Goal: Task Accomplishment & Management: Use online tool/utility

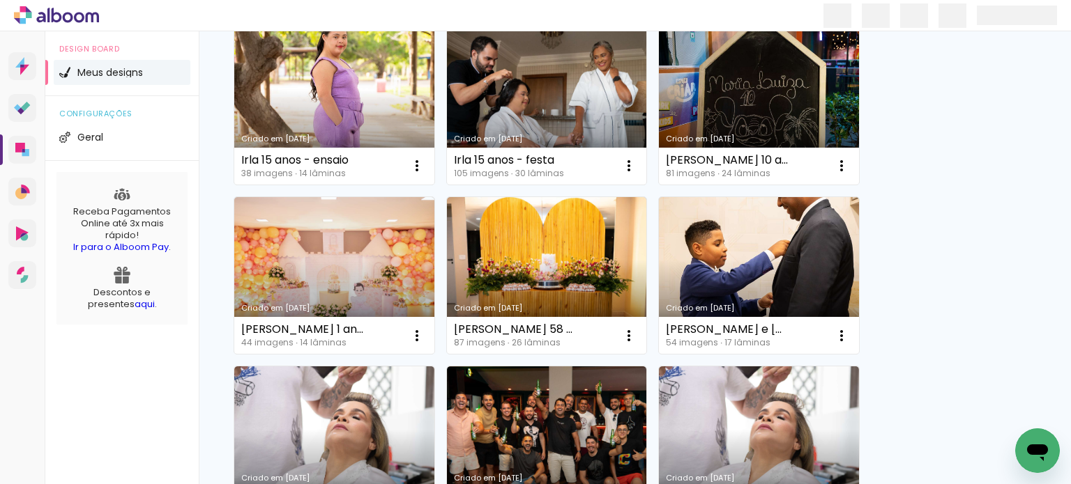
scroll to position [209, 0]
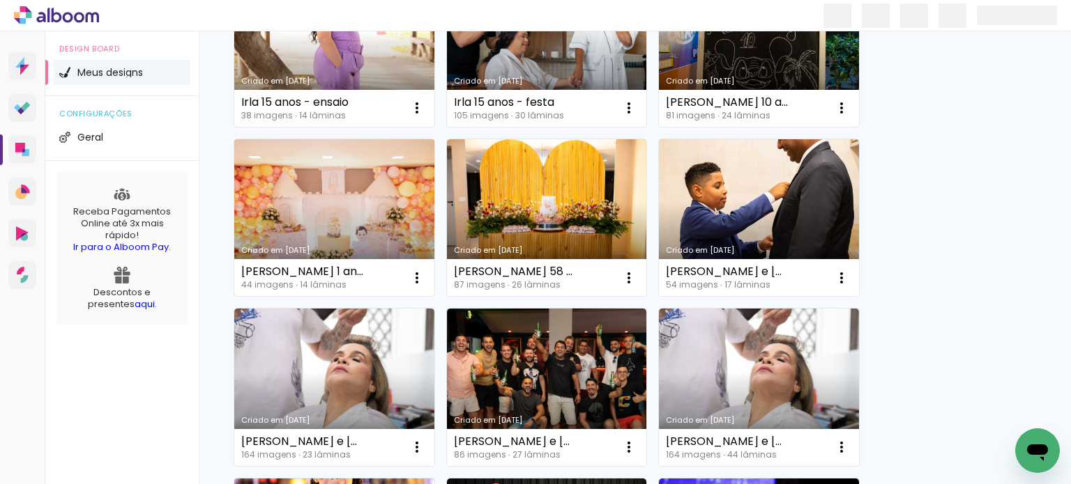
click at [324, 214] on link "Criado em [DATE]" at bounding box center [334, 218] width 200 height 158
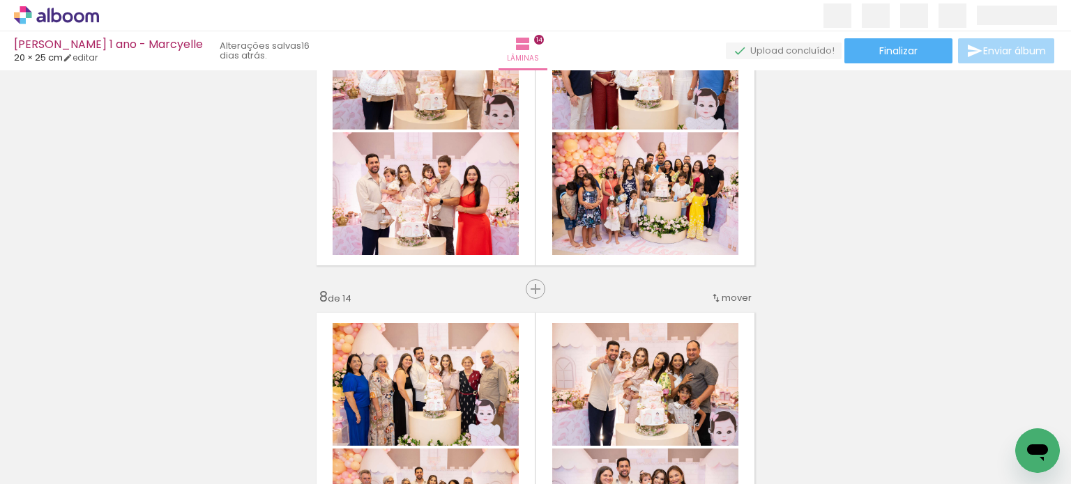
scroll to position [1952, 0]
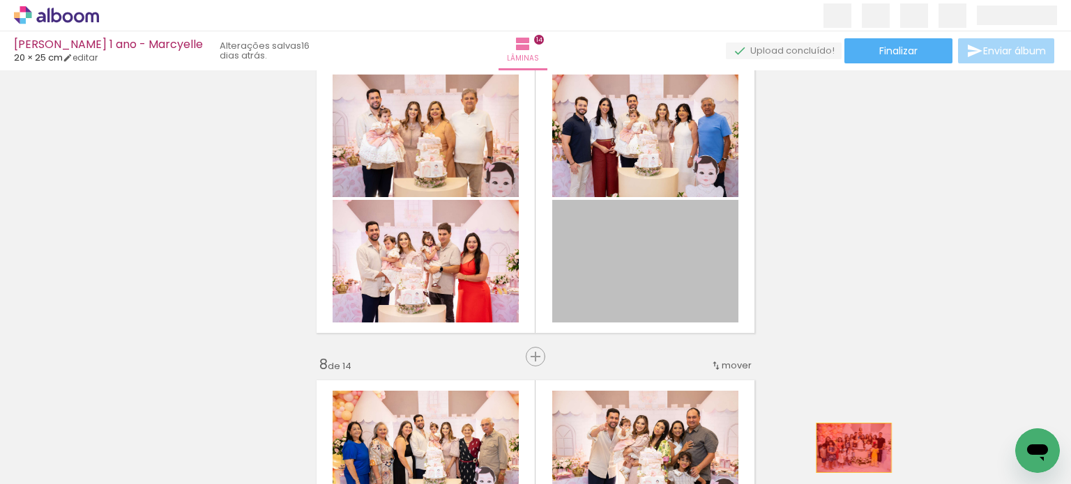
drag, startPoint x: 684, startPoint y: 249, endPoint x: 848, endPoint y: 448, distance: 258.4
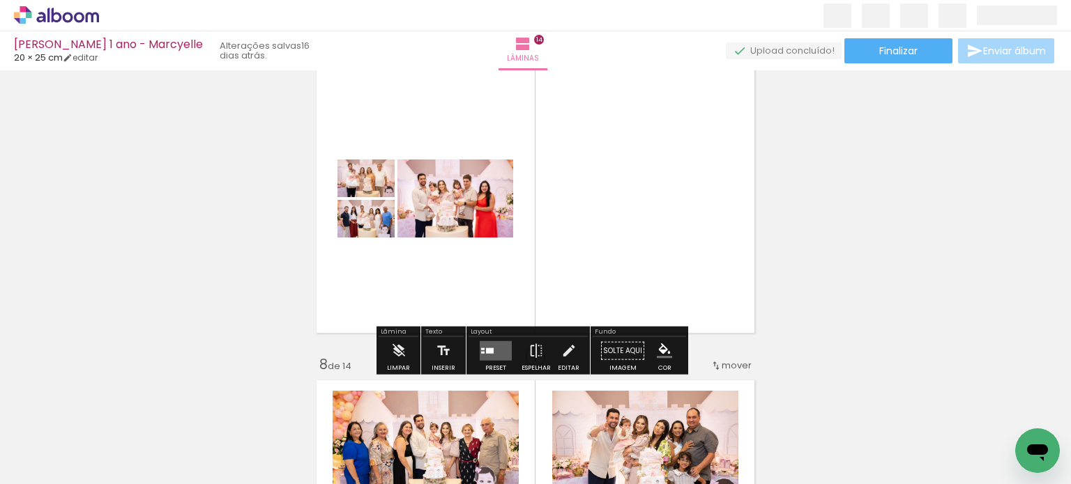
click at [486, 348] on div at bounding box center [490, 351] width 8 height 6
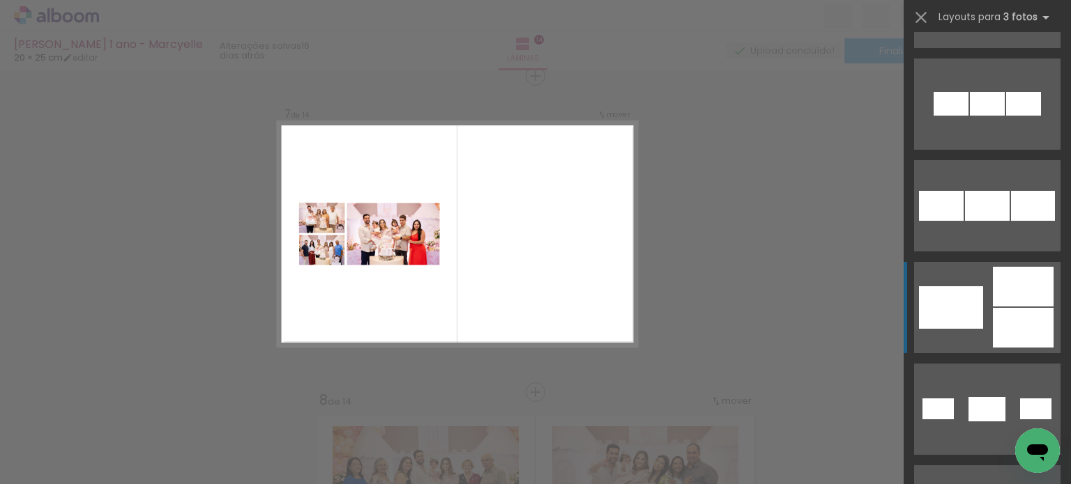
scroll to position [209, 0]
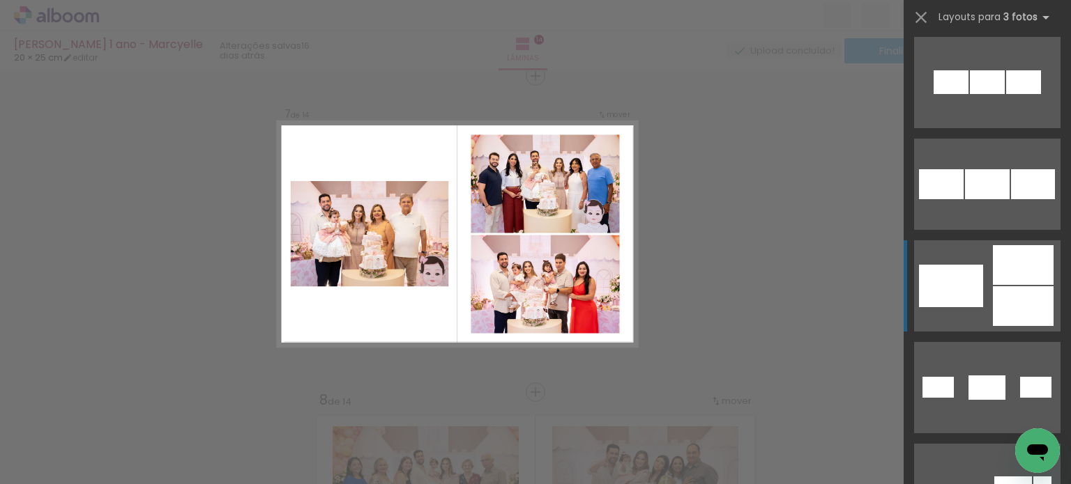
click at [1029, 270] on div at bounding box center [1023, 265] width 61 height 40
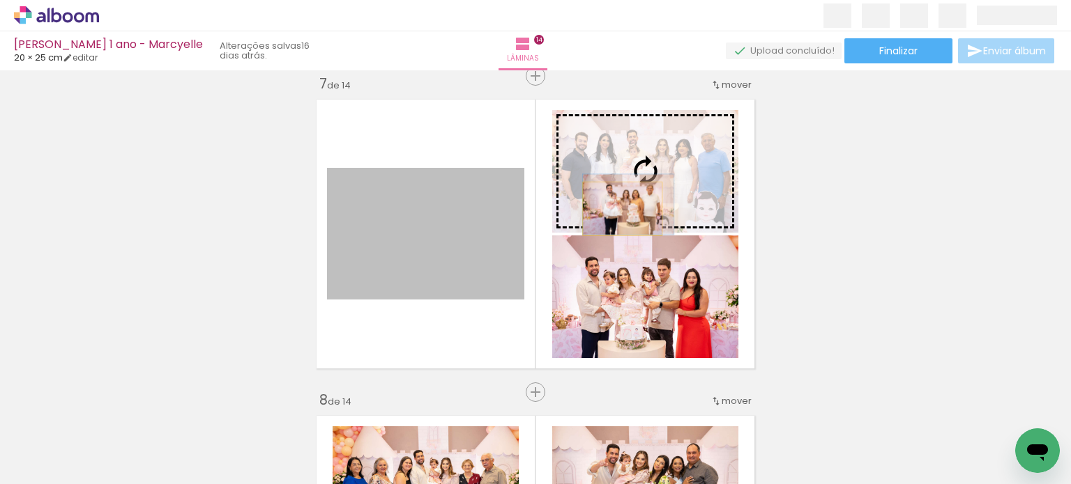
drag, startPoint x: 460, startPoint y: 256, endPoint x: 617, endPoint y: 208, distance: 163.8
click at [0, 0] on slot at bounding box center [0, 0] width 0 height 0
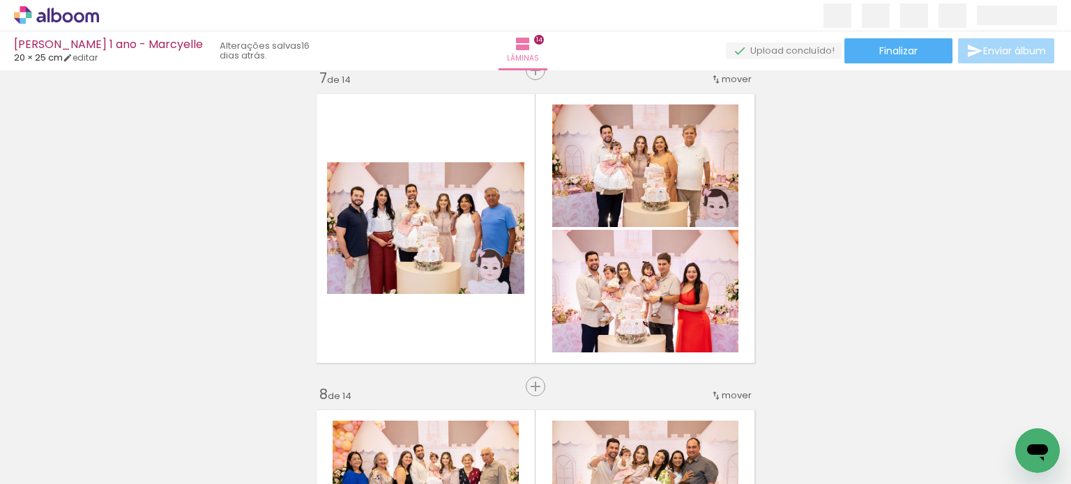
scroll to position [1916, 0]
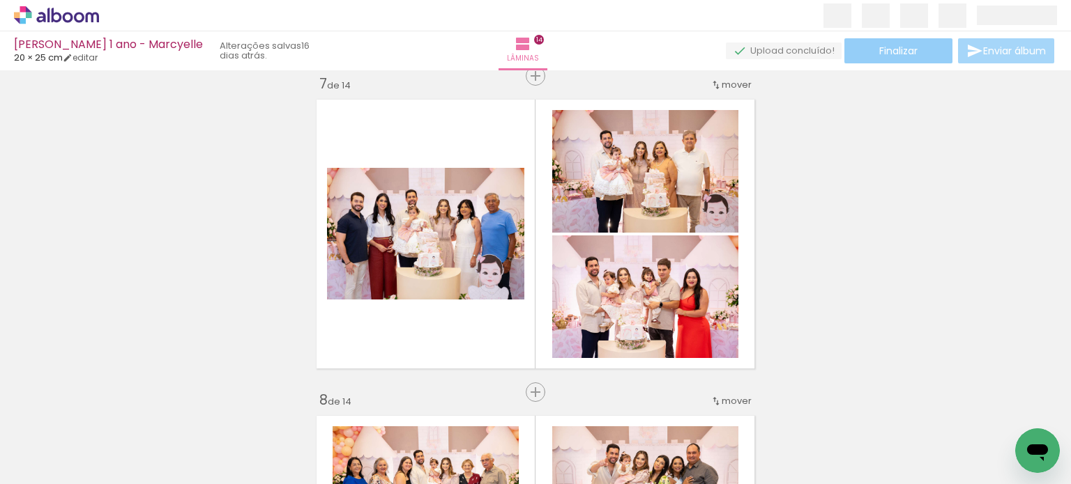
click at [901, 54] on span "Finalizar" at bounding box center [898, 51] width 38 height 10
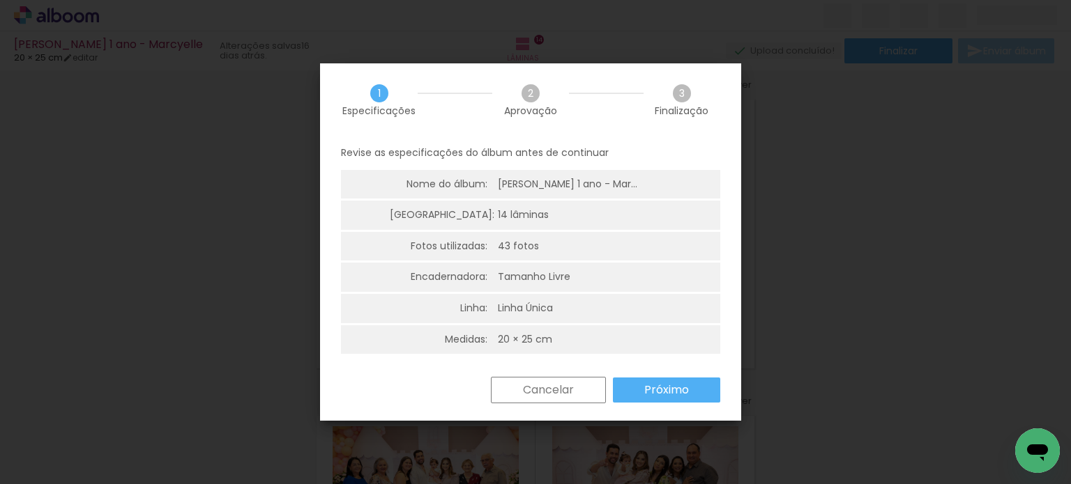
click at [0, 0] on slot "Próximo" at bounding box center [0, 0] width 0 height 0
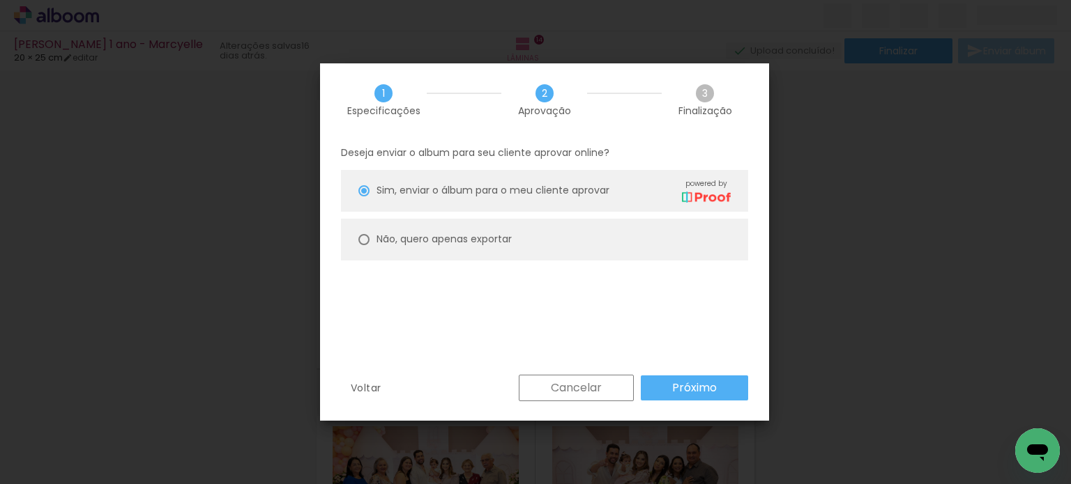
click at [0, 0] on slot "Não, quero apenas exportar" at bounding box center [0, 0] width 0 height 0
type paper-radio-button "on"
click at [0, 0] on slot "Próximo" at bounding box center [0, 0] width 0 height 0
type input "Alta, 300 DPI"
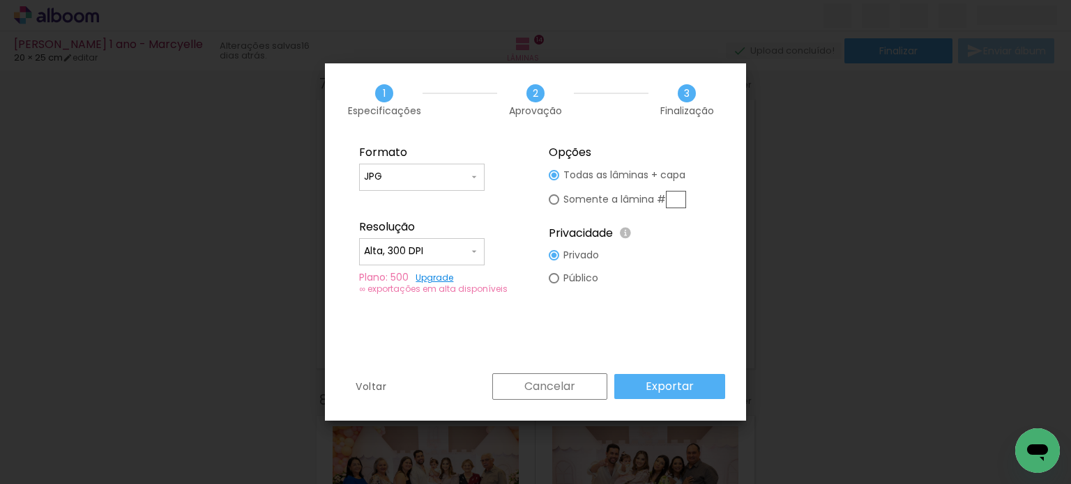
click at [675, 198] on input "text" at bounding box center [676, 199] width 20 height 17
type paper-radio-button "on"
type input "7"
click at [0, 0] on slot "Exportar" at bounding box center [0, 0] width 0 height 0
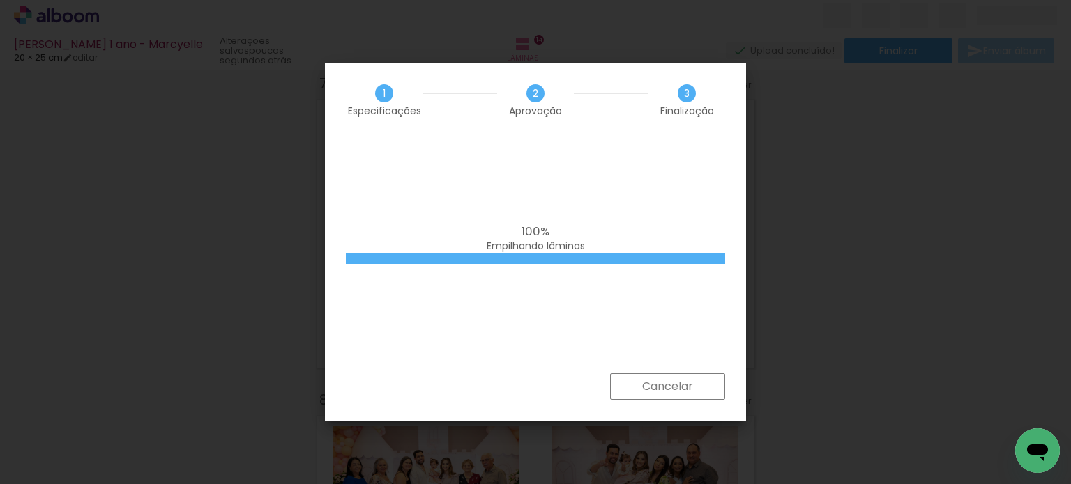
scroll to position [209, 0]
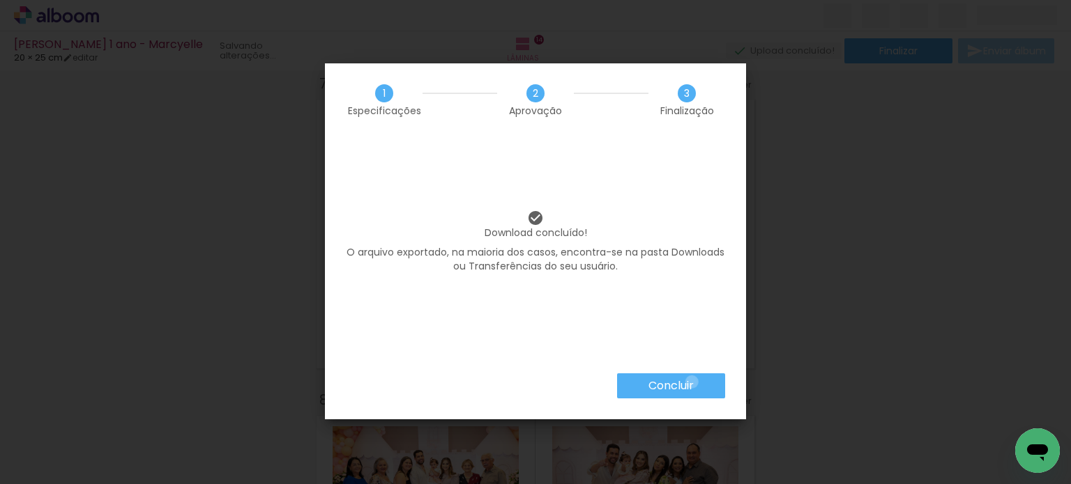
click at [0, 0] on slot "Concluir" at bounding box center [0, 0] width 0 height 0
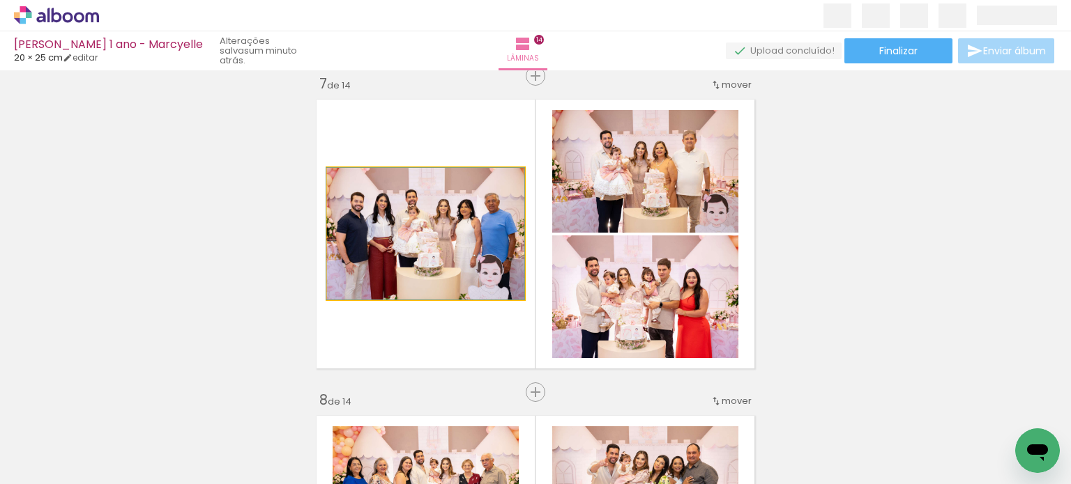
click at [487, 220] on quentale-photo at bounding box center [425, 234] width 197 height 132
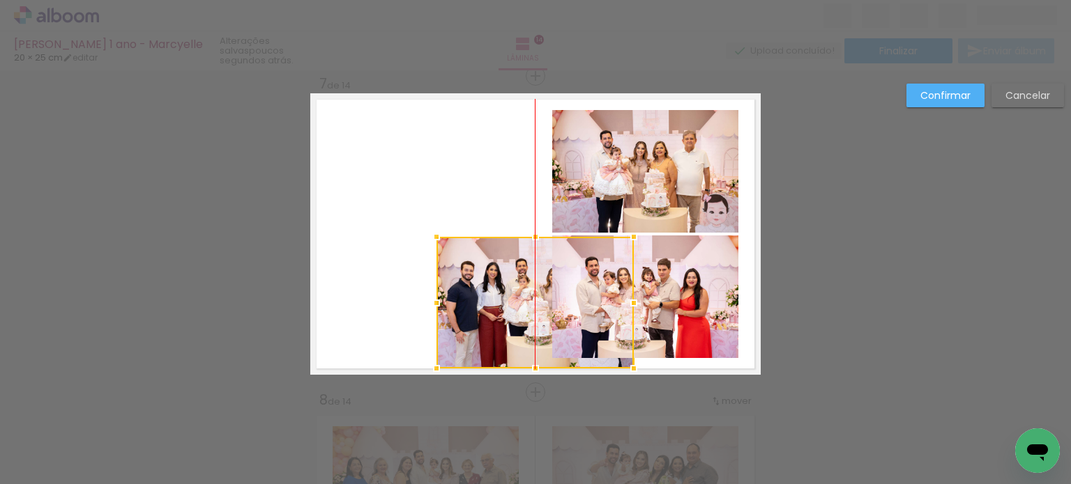
drag, startPoint x: 469, startPoint y: 217, endPoint x: 579, endPoint y: 286, distance: 130.0
click at [579, 286] on div at bounding box center [534, 303] width 197 height 132
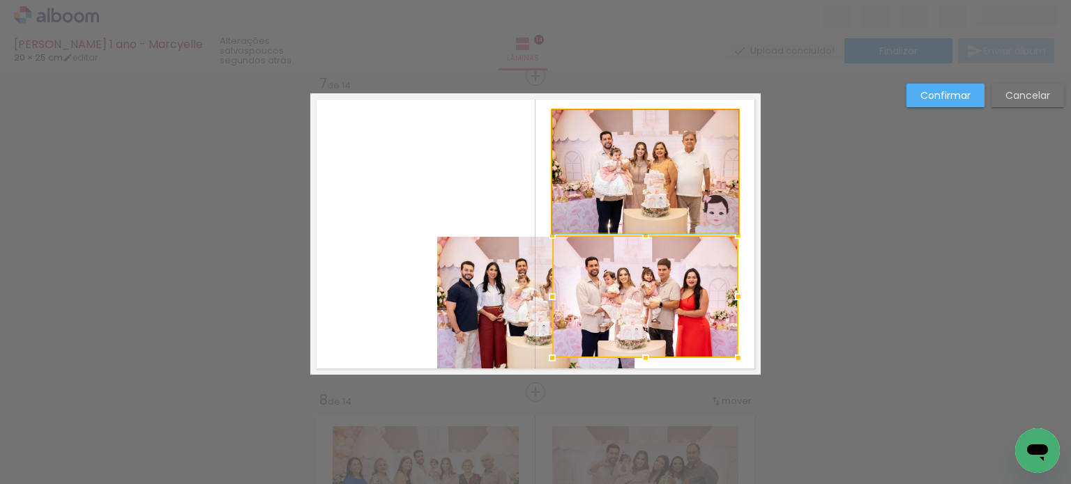
drag, startPoint x: 604, startPoint y: 155, endPoint x: 573, endPoint y: 166, distance: 33.3
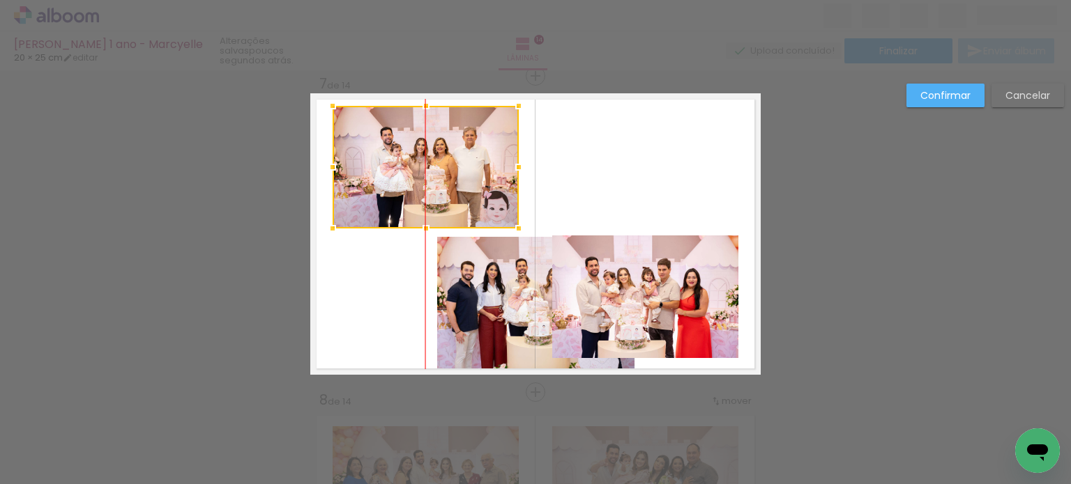
drag, startPoint x: 641, startPoint y: 158, endPoint x: 417, endPoint y: 154, distance: 224.5
click at [417, 154] on div at bounding box center [425, 167] width 186 height 123
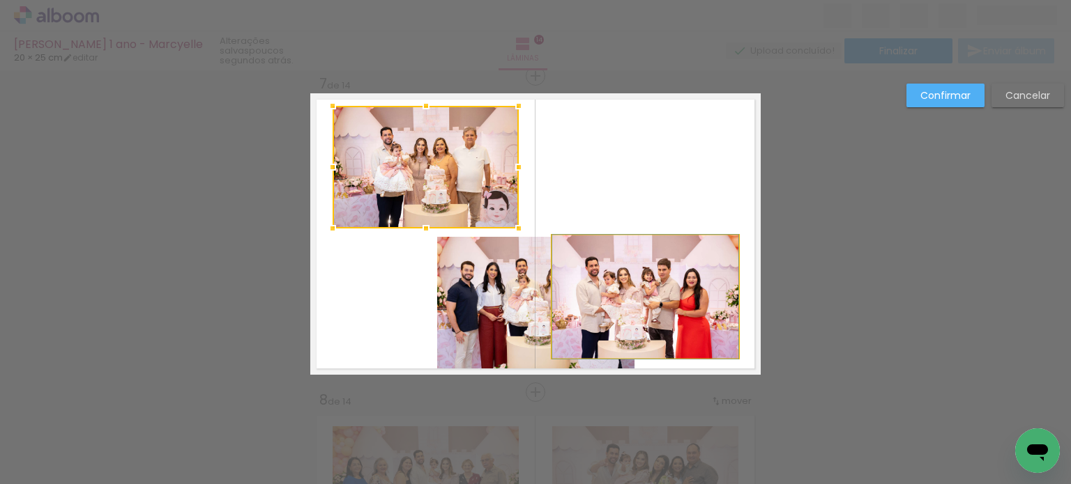
click at [654, 279] on quentale-photo at bounding box center [645, 297] width 186 height 123
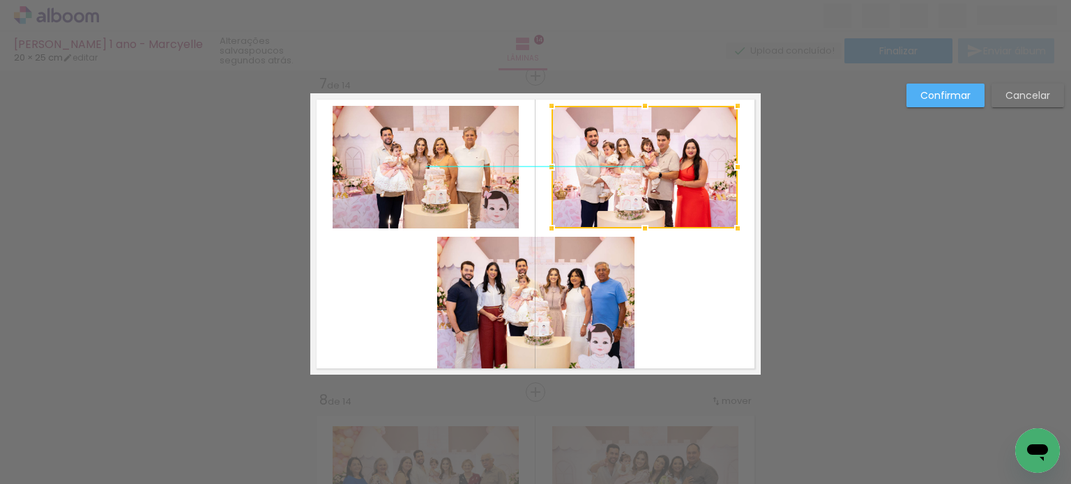
drag, startPoint x: 650, startPoint y: 284, endPoint x: 650, endPoint y: 154, distance: 129.6
click at [650, 154] on div at bounding box center [644, 167] width 186 height 123
click at [698, 254] on quentale-layouter at bounding box center [535, 234] width 450 height 282
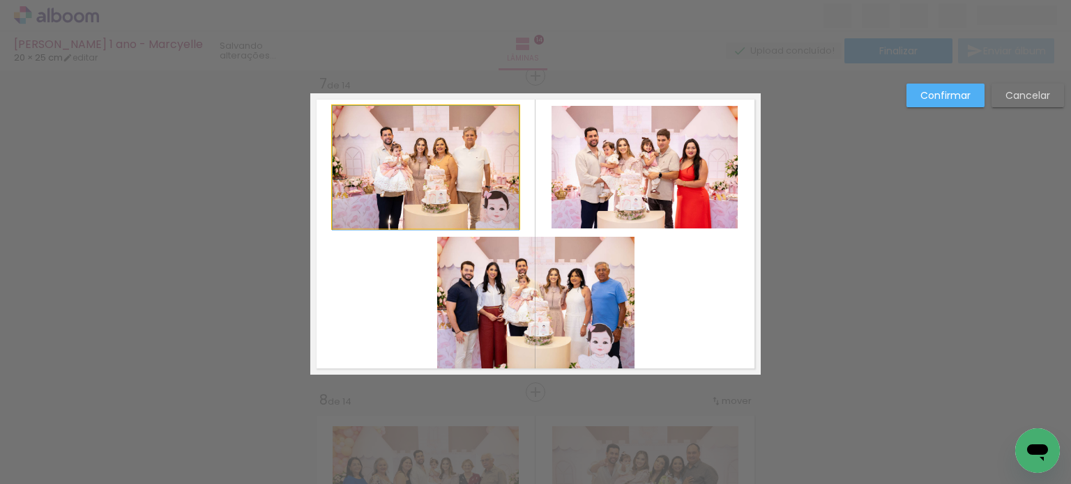
click at [469, 197] on quentale-photo at bounding box center [425, 167] width 186 height 123
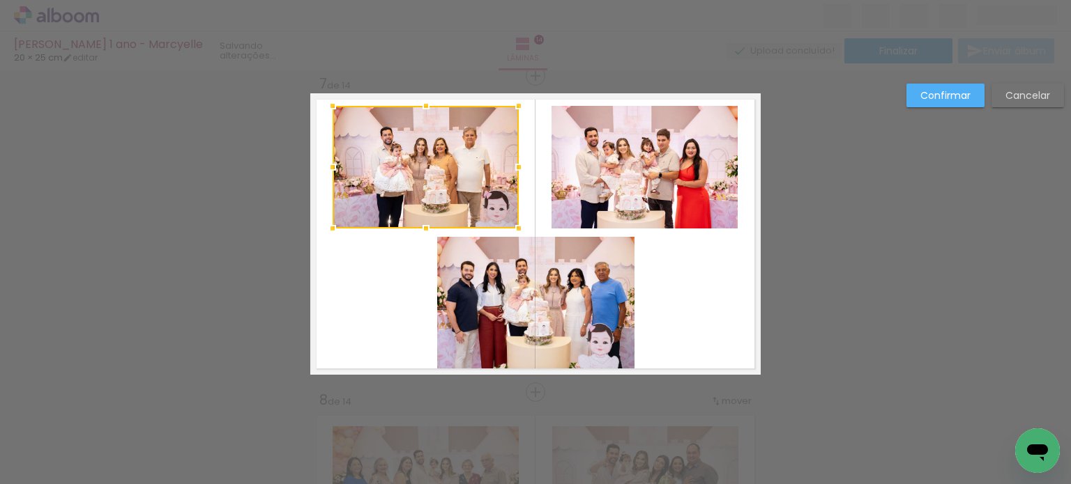
click at [611, 204] on quentale-photo at bounding box center [644, 167] width 186 height 123
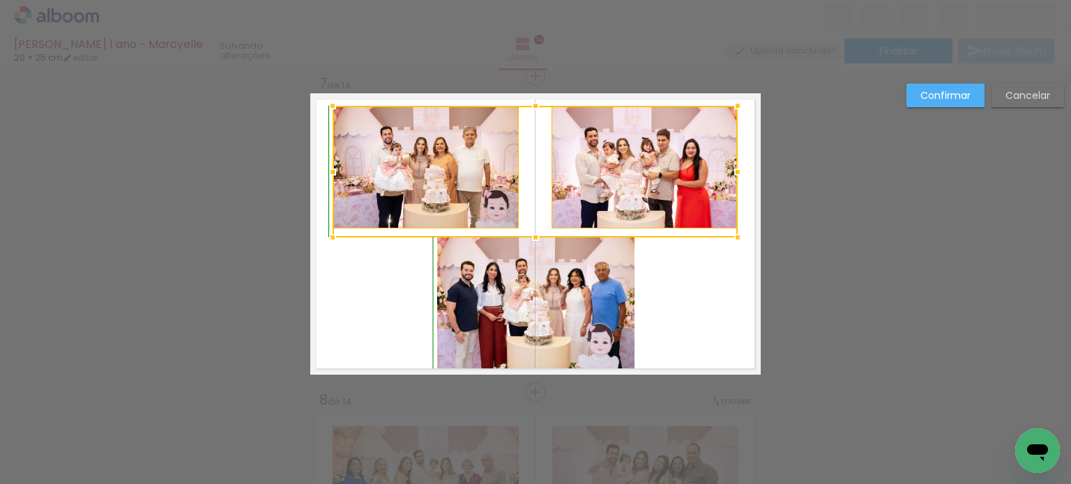
click at [529, 231] on div at bounding box center [535, 238] width 28 height 28
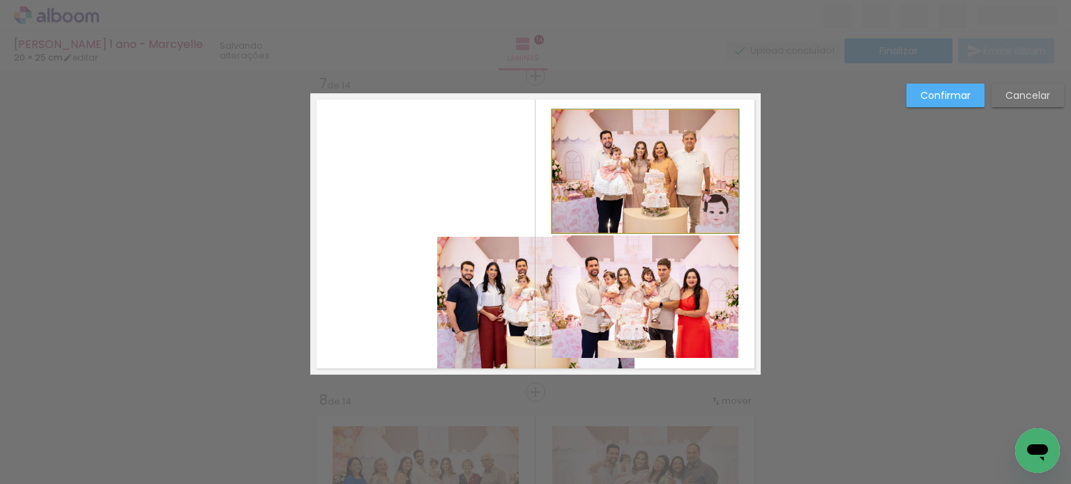
click at [616, 186] on quentale-photo at bounding box center [645, 171] width 186 height 123
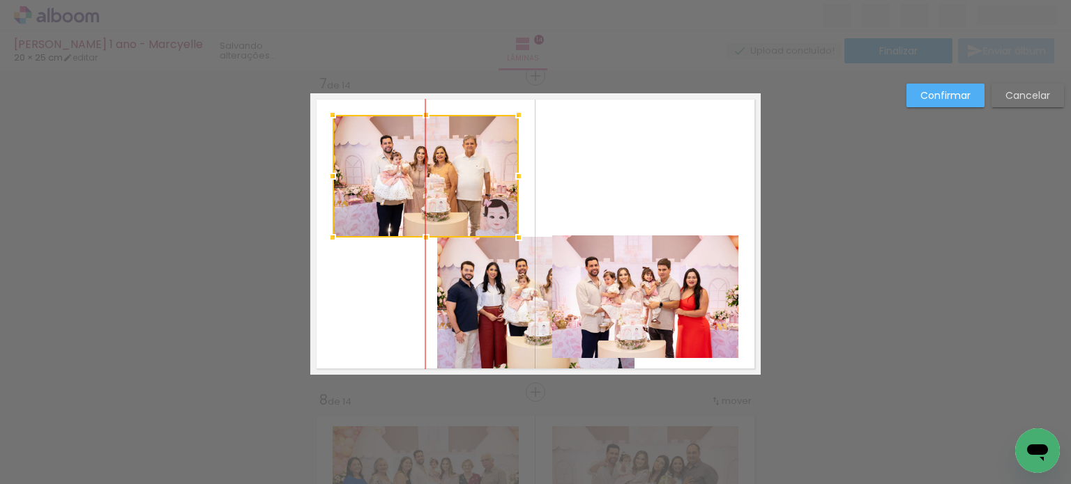
drag, startPoint x: 663, startPoint y: 170, endPoint x: 443, endPoint y: 175, distance: 220.3
click at [443, 175] on div at bounding box center [425, 176] width 186 height 123
click at [595, 224] on quentale-layouter at bounding box center [535, 234] width 450 height 282
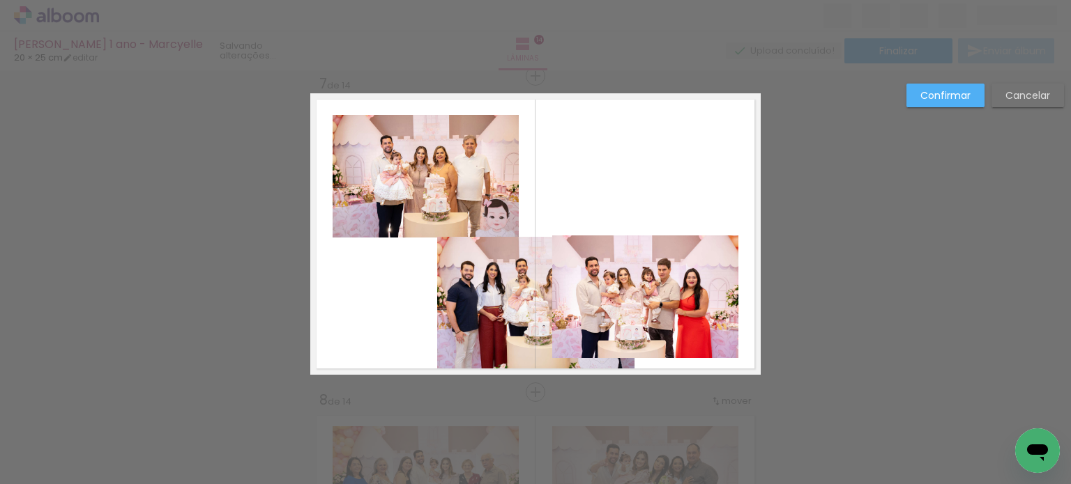
click at [611, 276] on quentale-photo at bounding box center [645, 297] width 186 height 123
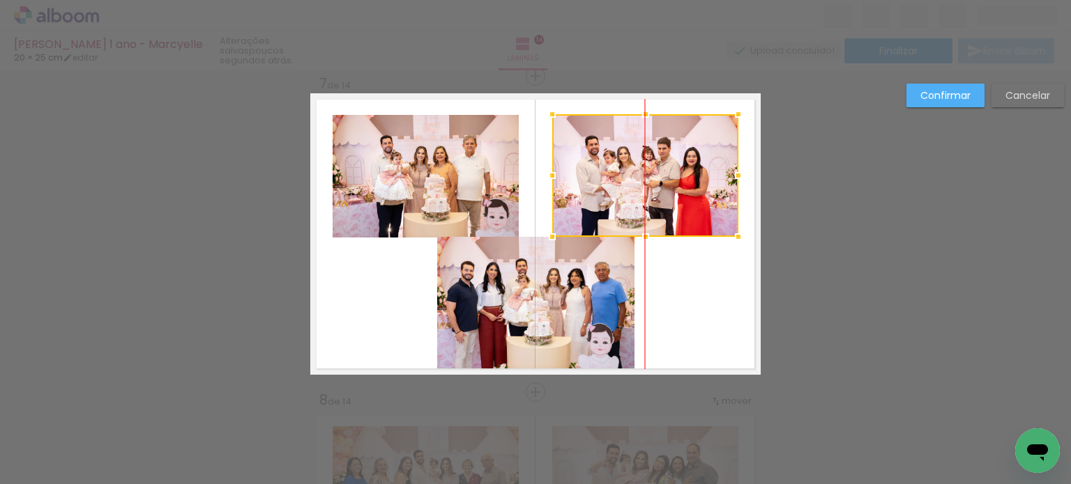
drag, startPoint x: 644, startPoint y: 249, endPoint x: 652, endPoint y: 160, distance: 88.9
click at [652, 160] on div at bounding box center [645, 175] width 186 height 123
click at [702, 291] on quentale-layouter at bounding box center [535, 234] width 450 height 282
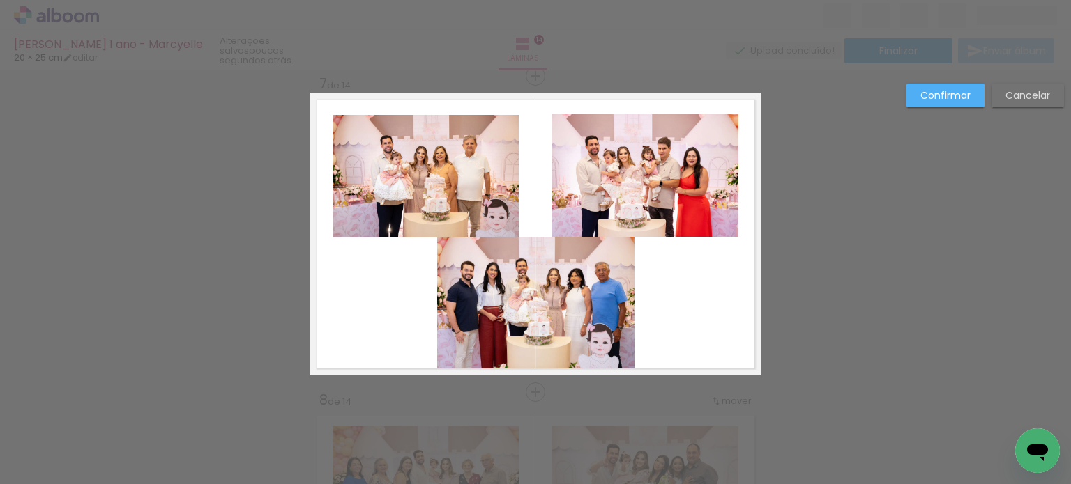
click at [458, 206] on quentale-photo at bounding box center [425, 176] width 186 height 123
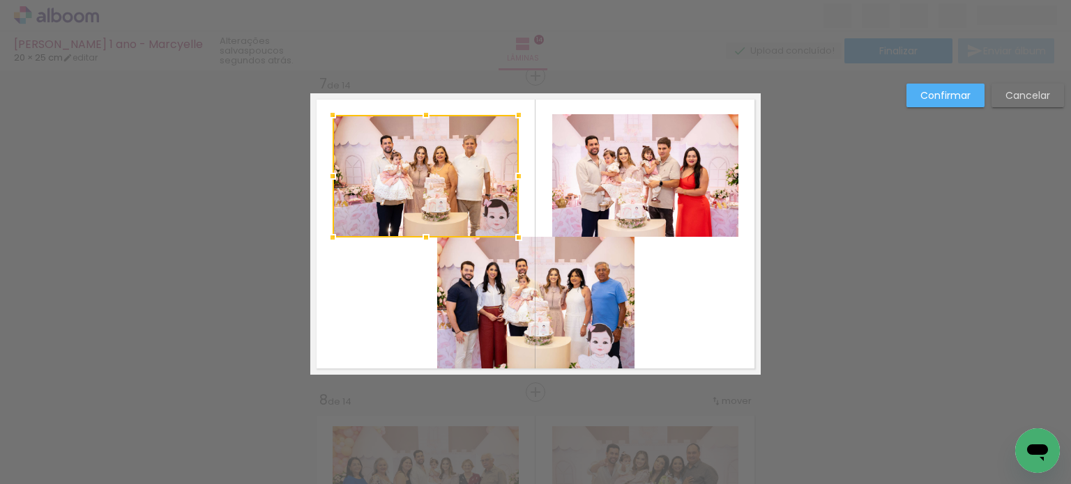
click at [516, 278] on quentale-photo at bounding box center [535, 303] width 197 height 132
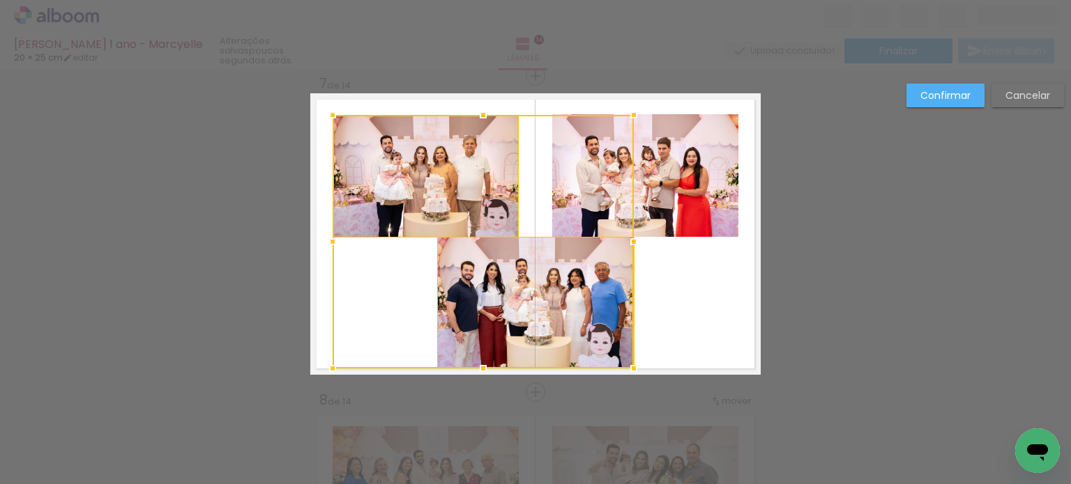
click at [580, 201] on div at bounding box center [482, 242] width 301 height 254
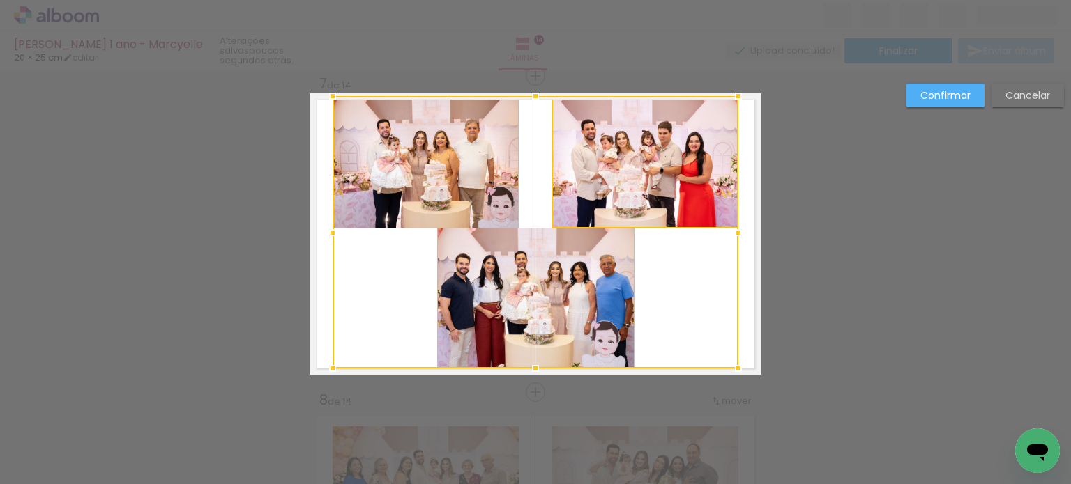
drag, startPoint x: 528, startPoint y: 111, endPoint x: 524, endPoint y: 97, distance: 14.4
click at [524, 97] on div at bounding box center [535, 96] width 28 height 28
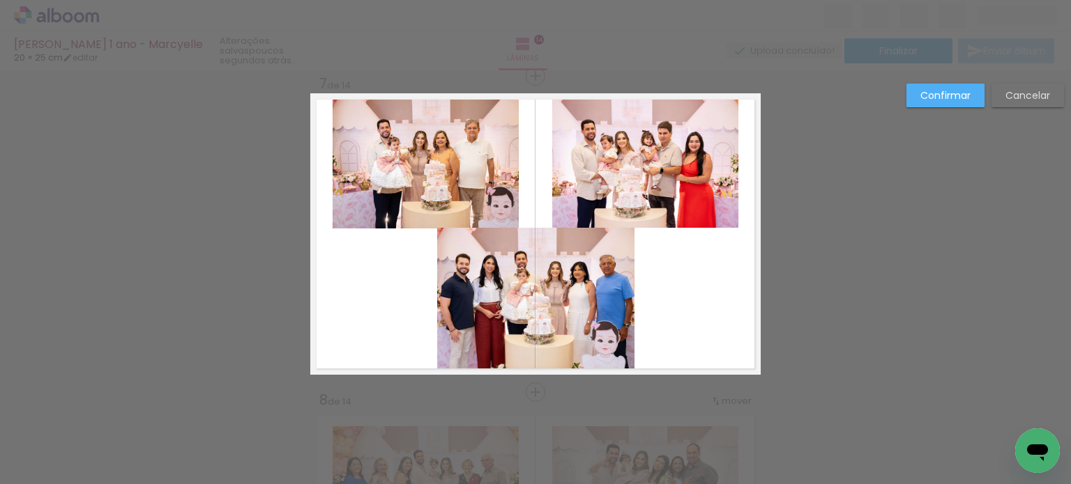
click at [689, 259] on quentale-layouter at bounding box center [535, 234] width 450 height 282
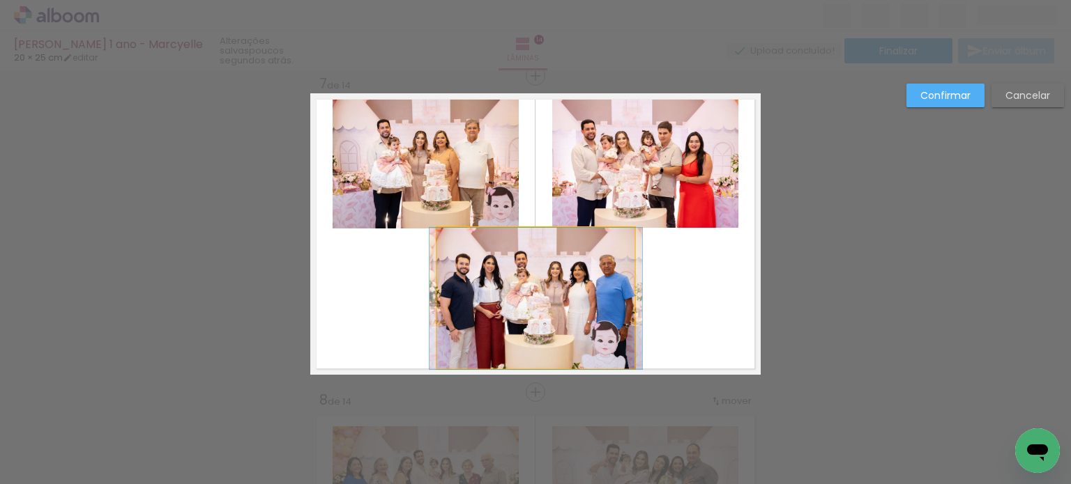
click at [552, 275] on quentale-photo at bounding box center [535, 298] width 197 height 141
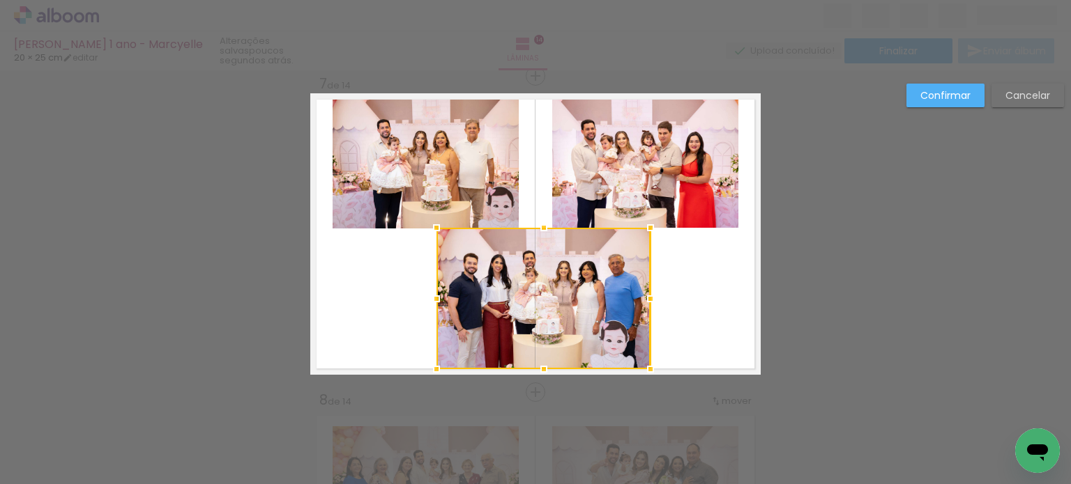
drag, startPoint x: 627, startPoint y: 296, endPoint x: 643, endPoint y: 297, distance: 16.7
click at [643, 297] on div at bounding box center [650, 299] width 28 height 28
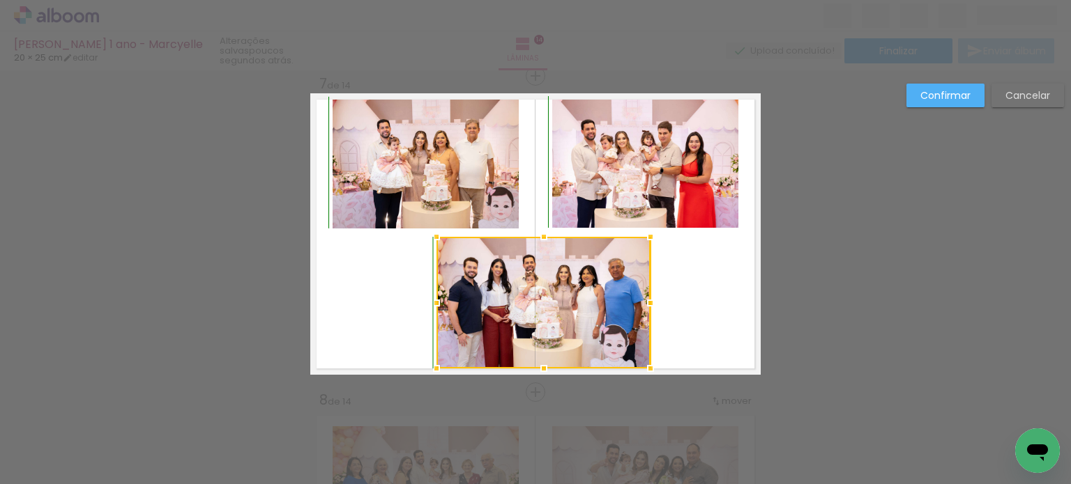
click at [536, 232] on div at bounding box center [544, 237] width 28 height 28
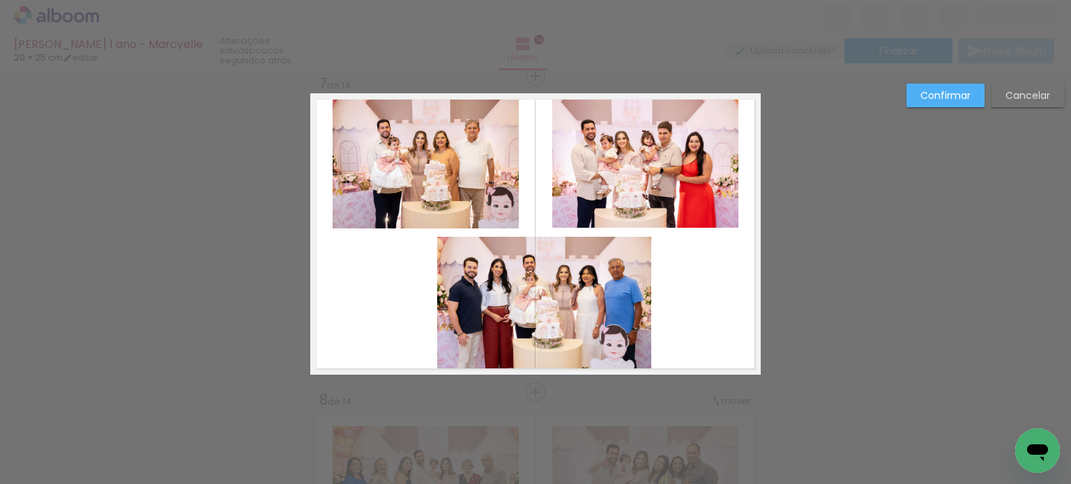
click at [667, 261] on quentale-layouter at bounding box center [535, 234] width 450 height 282
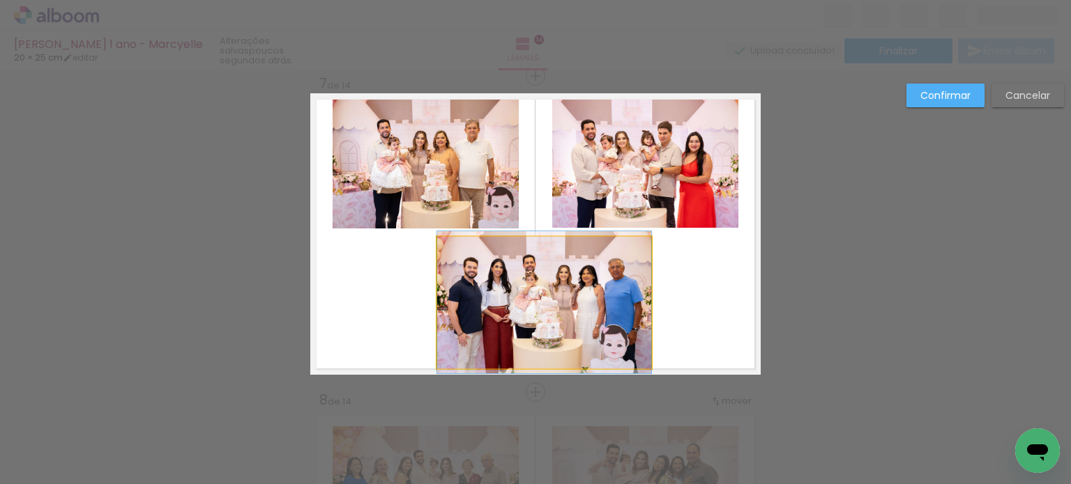
click at [538, 273] on quentale-photo at bounding box center [544, 303] width 214 height 132
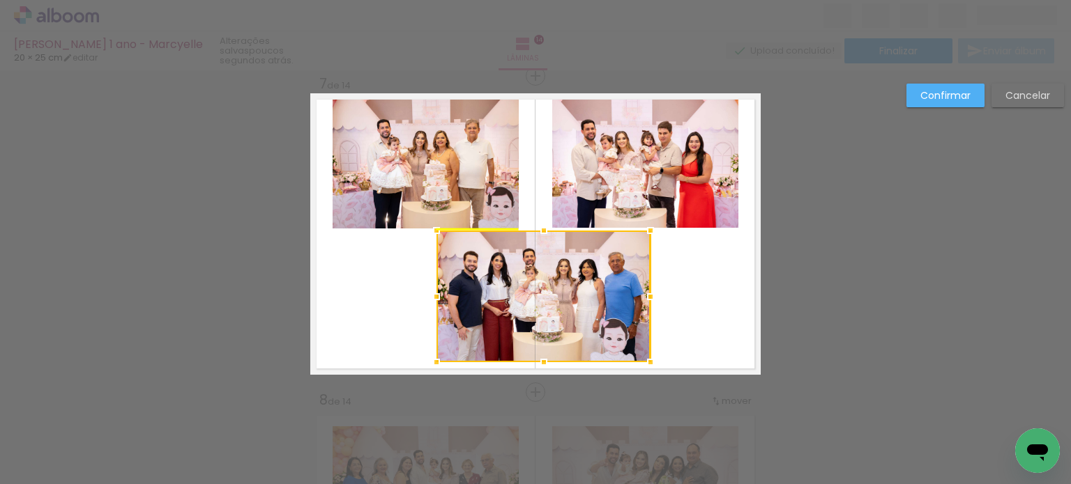
click at [553, 278] on div at bounding box center [543, 297] width 214 height 132
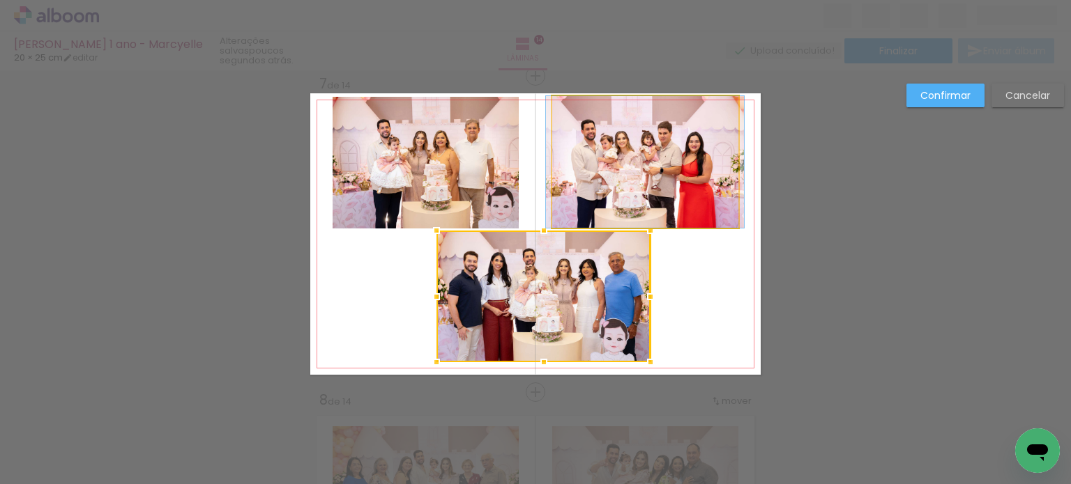
click at [627, 194] on quentale-photo at bounding box center [645, 162] width 186 height 132
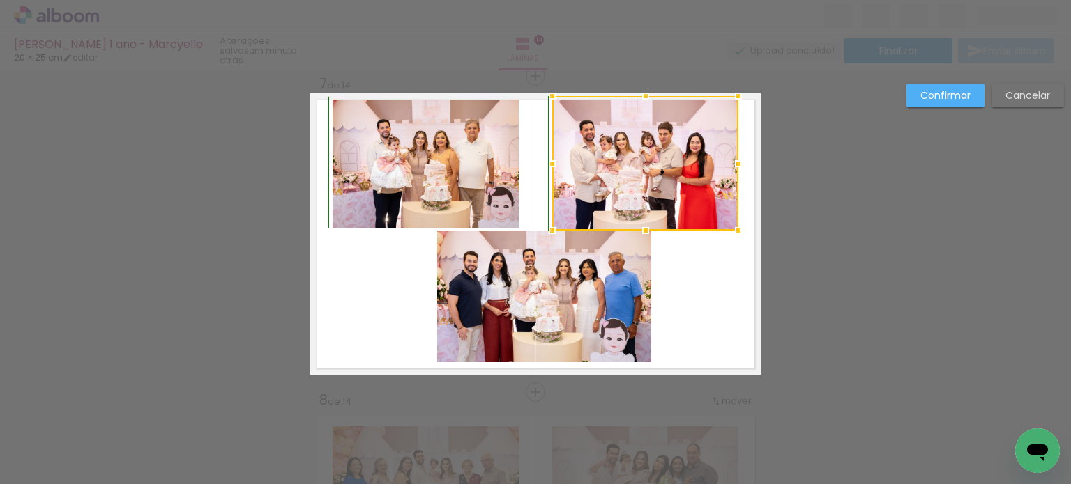
click at [641, 224] on div at bounding box center [645, 231] width 28 height 28
click at [677, 240] on quentale-layouter at bounding box center [535, 234] width 450 height 282
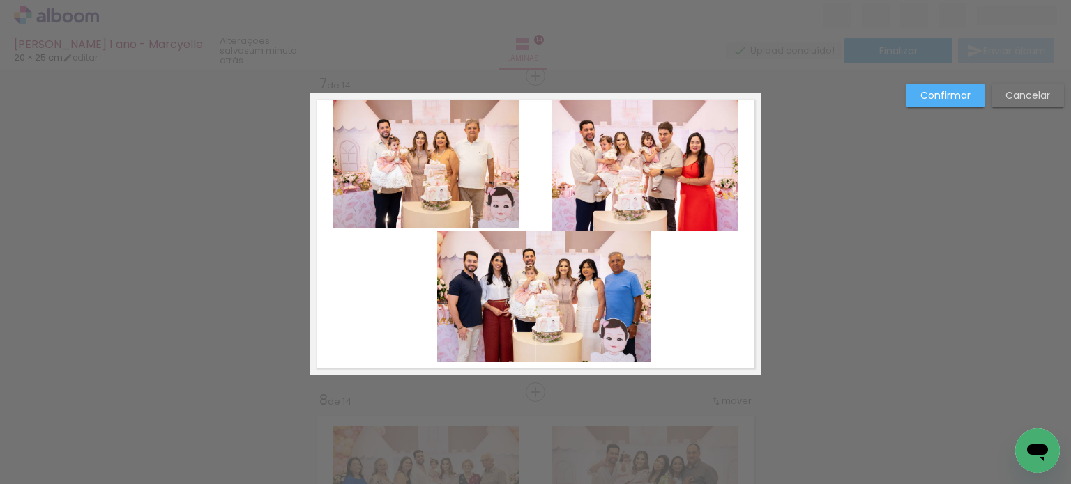
click at [664, 190] on quentale-photo at bounding box center [645, 163] width 186 height 135
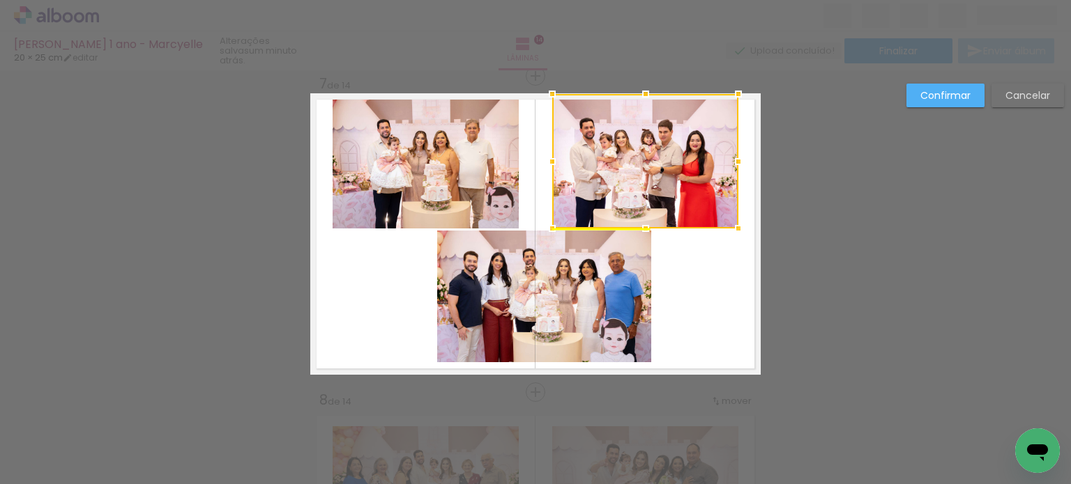
click at [653, 183] on div at bounding box center [645, 161] width 186 height 135
click at [676, 231] on quentale-layouter at bounding box center [535, 234] width 450 height 282
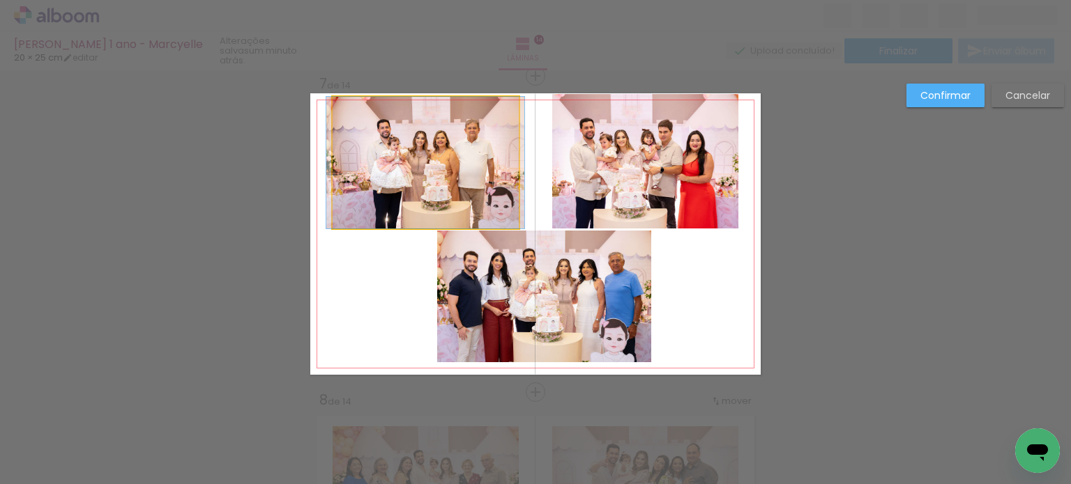
click at [465, 183] on quentale-photo at bounding box center [425, 163] width 186 height 132
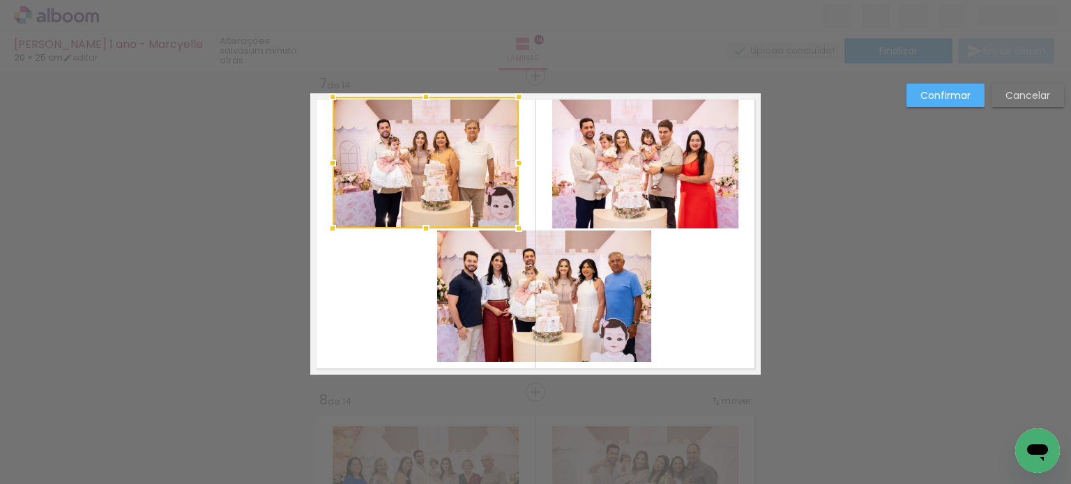
click at [608, 174] on quentale-photo at bounding box center [645, 161] width 186 height 135
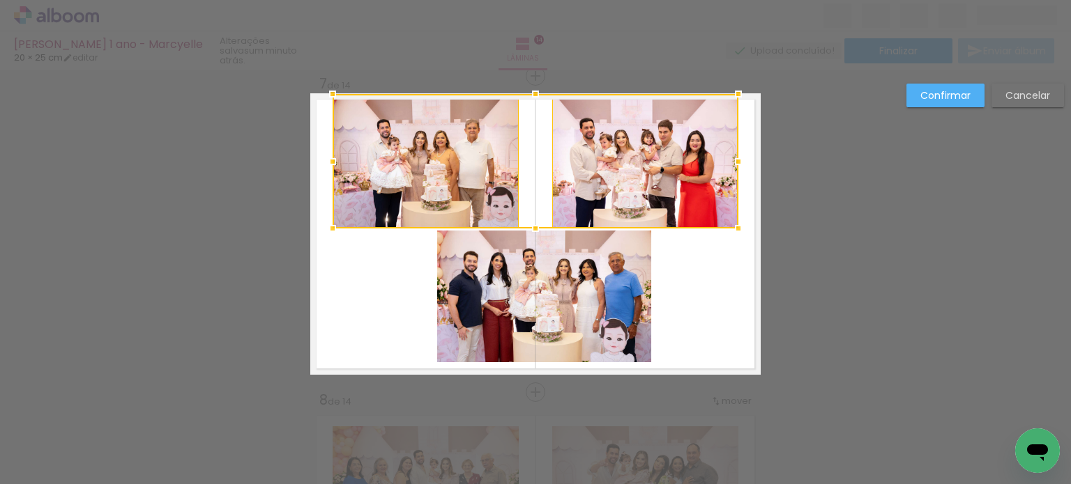
click at [579, 267] on quentale-photo at bounding box center [544, 297] width 214 height 132
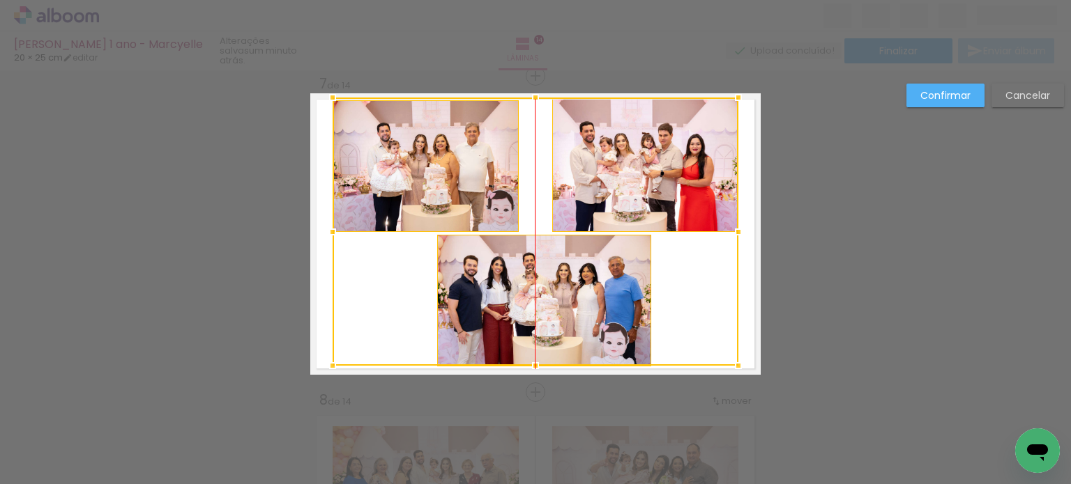
click at [563, 273] on div at bounding box center [535, 232] width 406 height 268
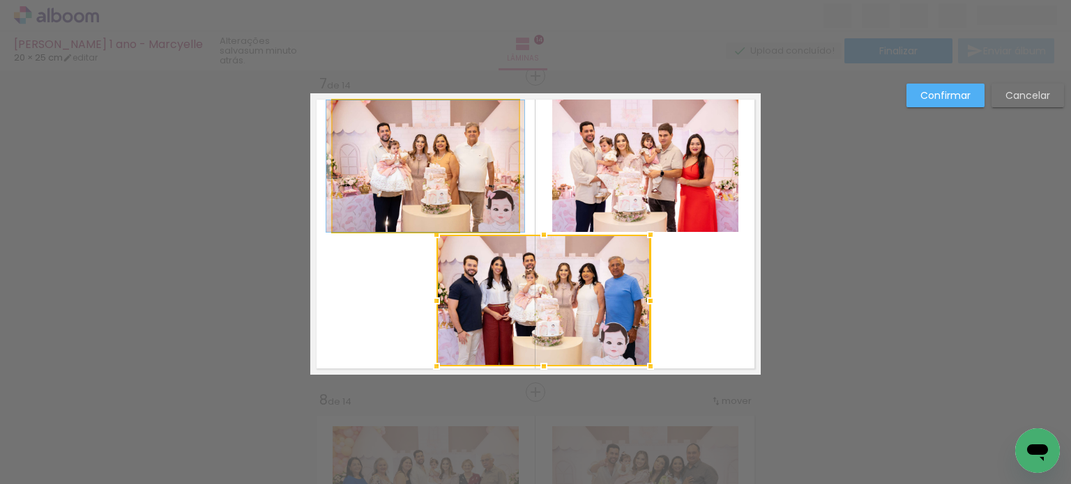
click at [505, 162] on quentale-photo at bounding box center [425, 166] width 186 height 132
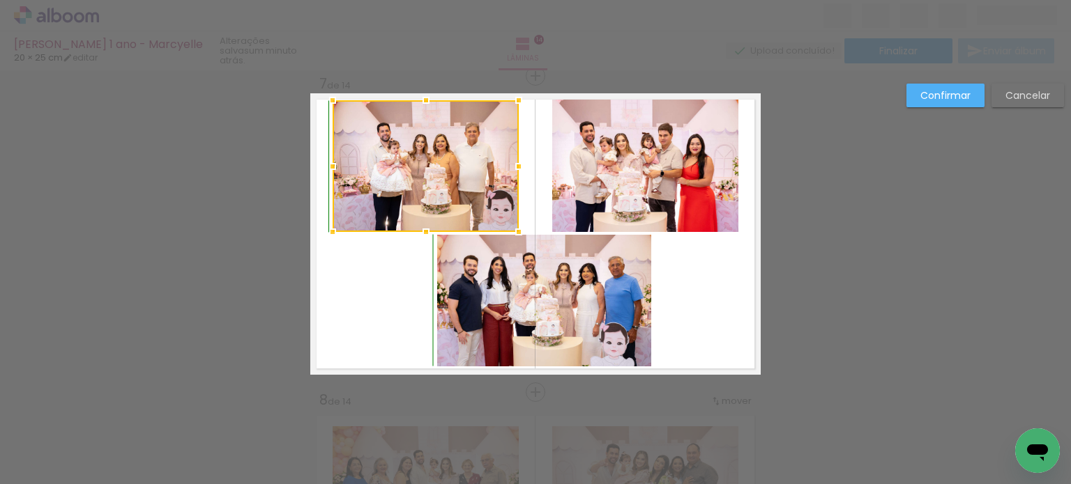
click at [422, 106] on div at bounding box center [426, 100] width 28 height 28
click at [421, 102] on div at bounding box center [426, 104] width 28 height 28
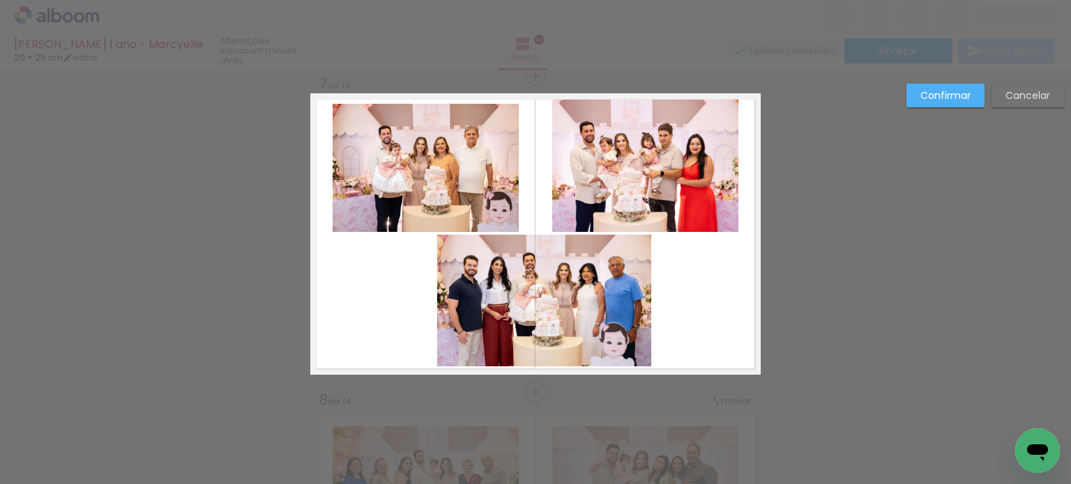
click at [564, 130] on quentale-photo at bounding box center [645, 165] width 186 height 135
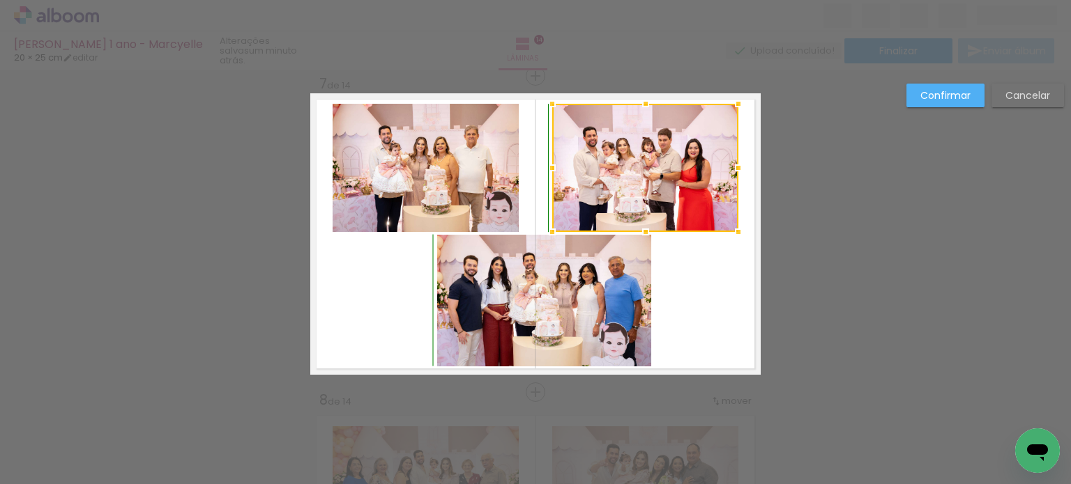
click at [641, 98] on div at bounding box center [645, 104] width 28 height 28
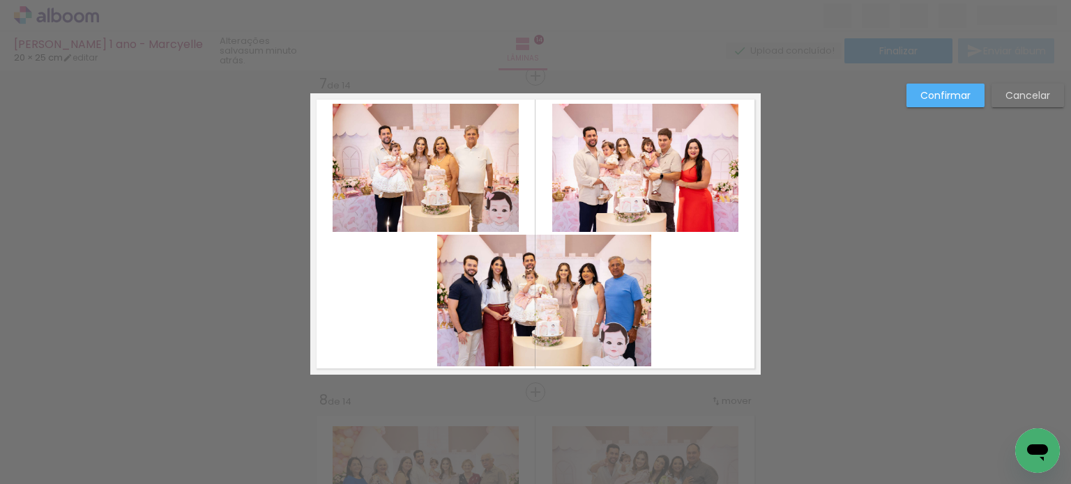
click at [694, 284] on quentale-layouter at bounding box center [535, 234] width 450 height 282
click at [585, 286] on quentale-photo at bounding box center [544, 301] width 214 height 132
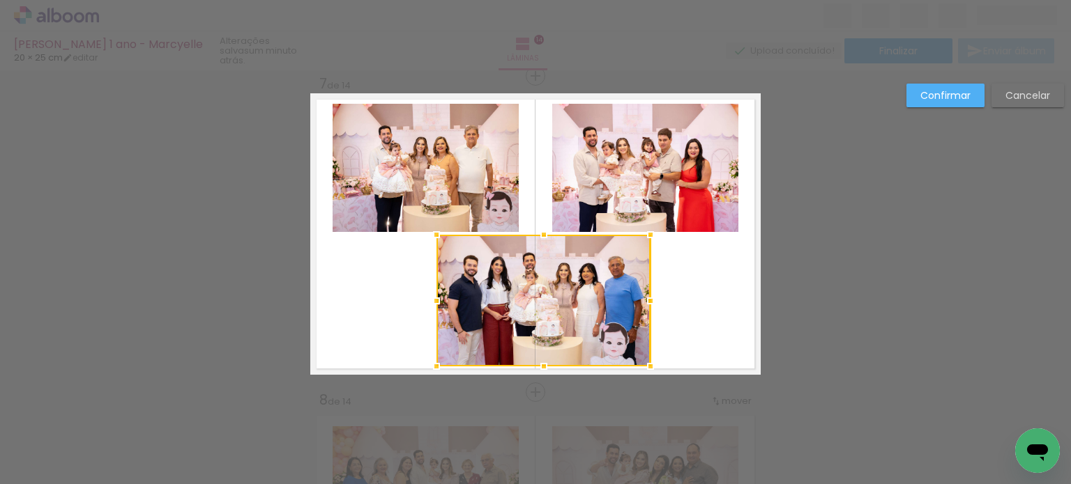
click at [608, 192] on quentale-photo at bounding box center [645, 168] width 186 height 128
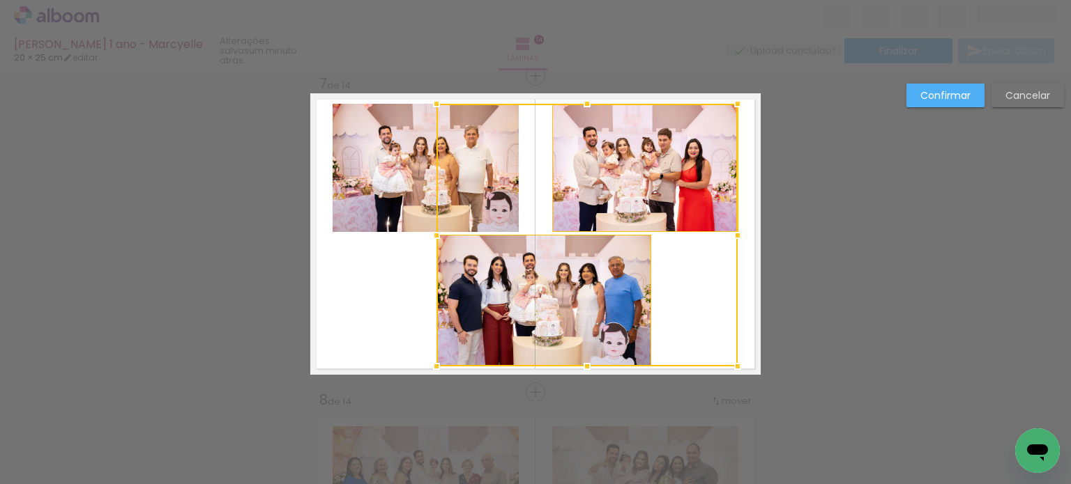
click at [475, 197] on div at bounding box center [586, 235] width 301 height 263
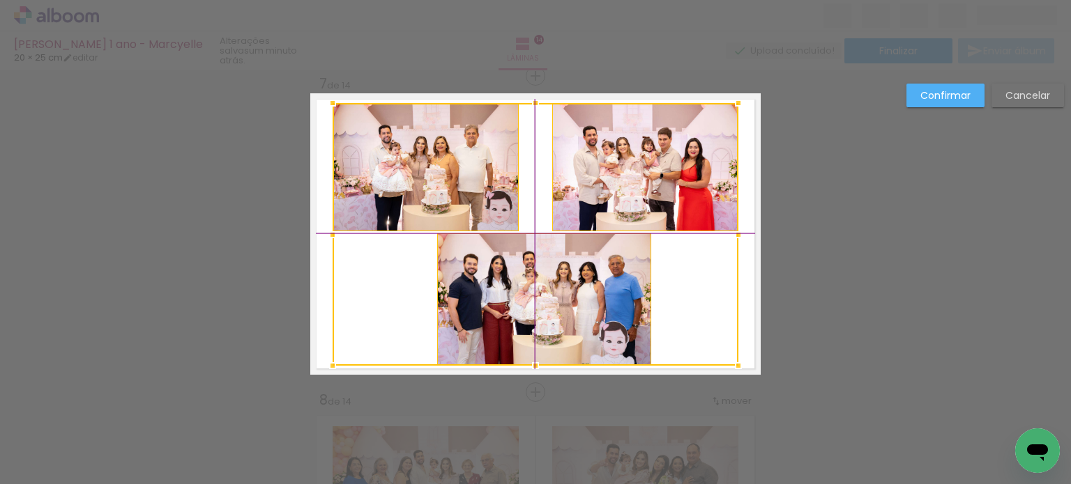
click at [572, 287] on div at bounding box center [535, 234] width 406 height 263
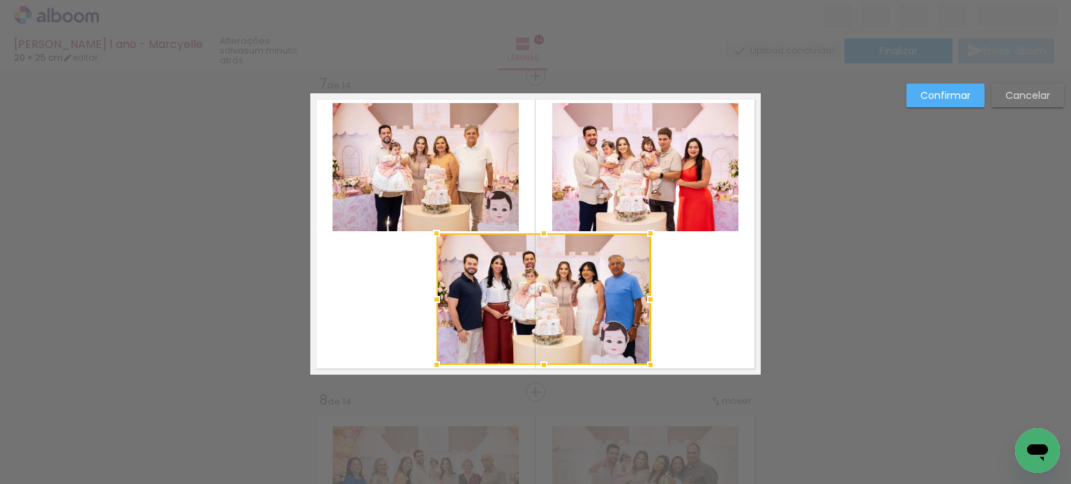
click at [721, 287] on quentale-layouter at bounding box center [535, 234] width 450 height 282
click at [562, 277] on quentale-photo at bounding box center [544, 299] width 214 height 132
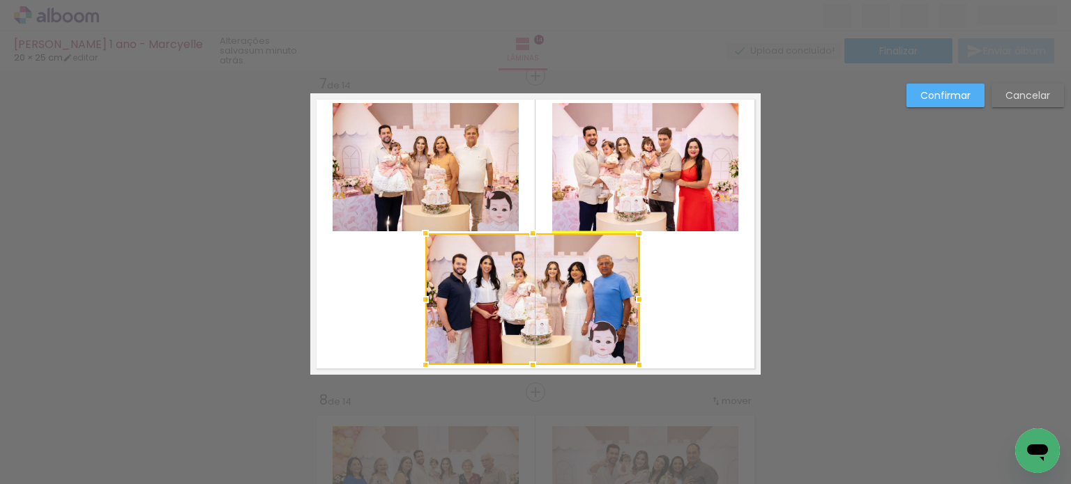
drag, startPoint x: 587, startPoint y: 280, endPoint x: 576, endPoint y: 278, distance: 11.3
click at [576, 278] on div at bounding box center [532, 299] width 214 height 132
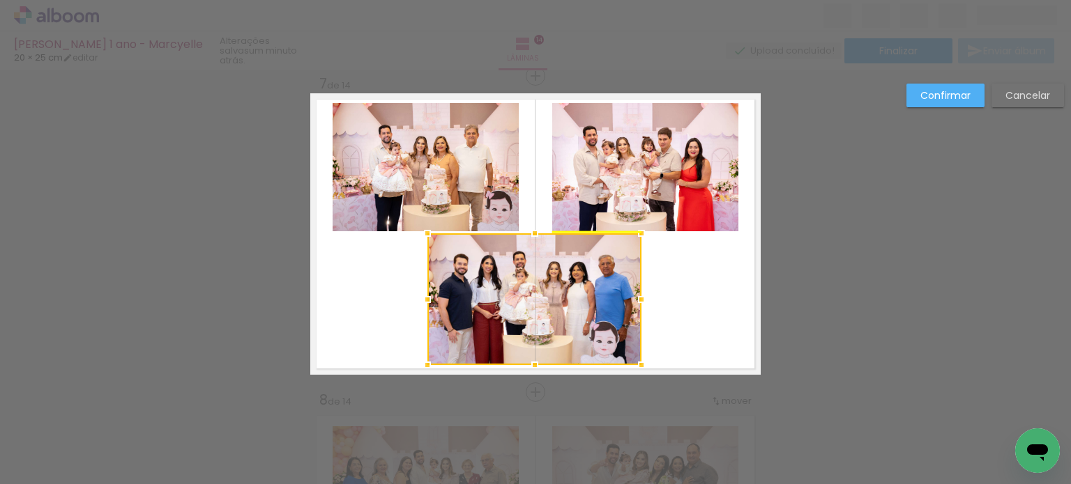
click at [572, 282] on div at bounding box center [534, 299] width 214 height 132
click at [692, 277] on quentale-layouter at bounding box center [535, 234] width 450 height 282
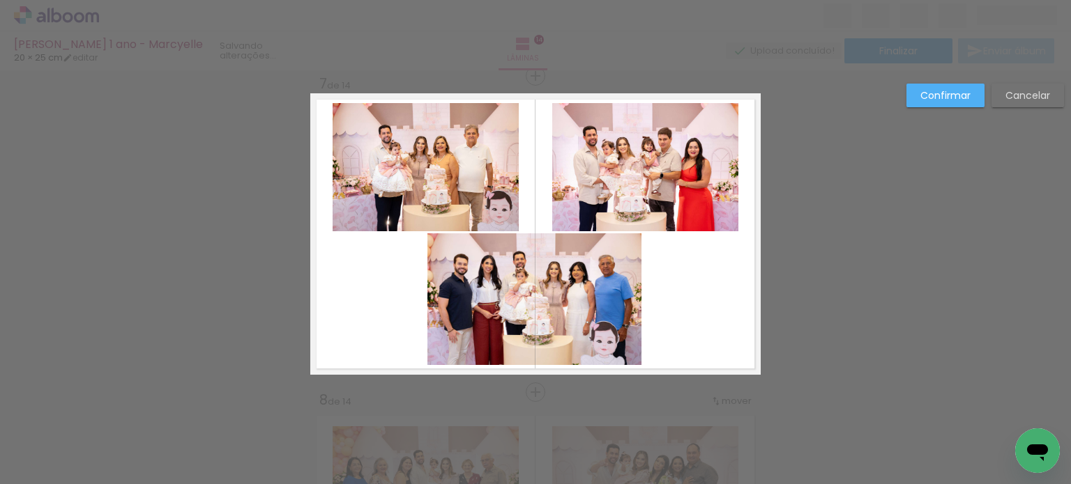
click at [943, 102] on paper-button "Confirmar" at bounding box center [945, 96] width 78 height 24
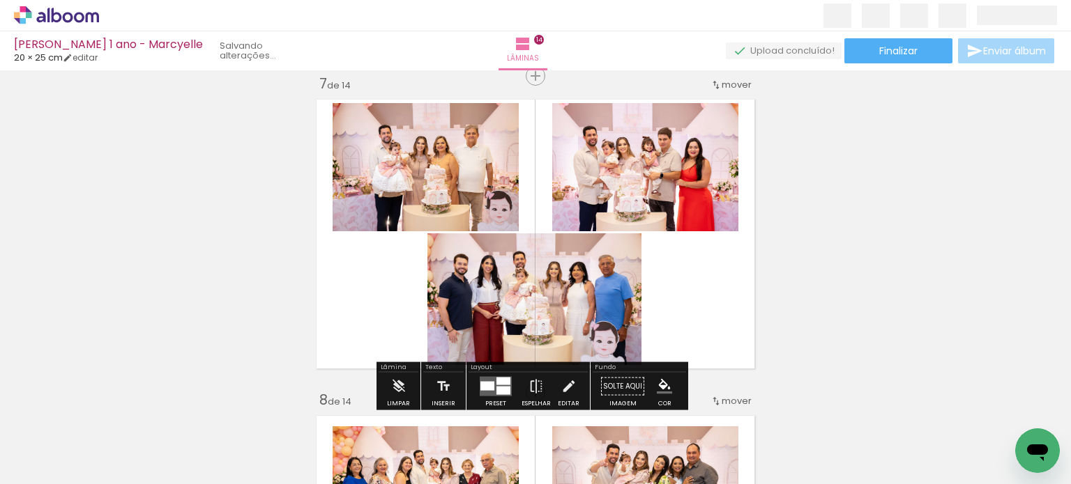
click at [469, 170] on quentale-photo at bounding box center [425, 167] width 186 height 128
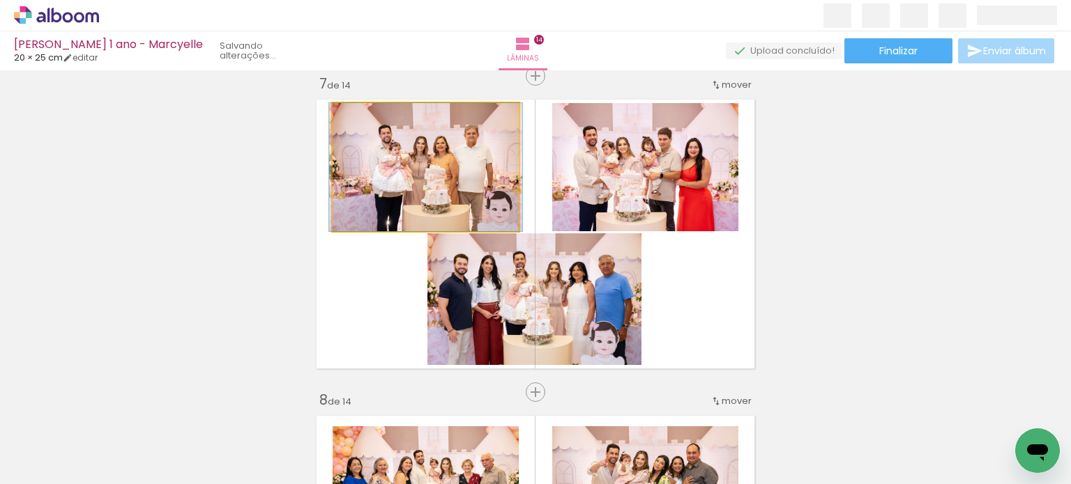
click at [469, 170] on quentale-photo at bounding box center [425, 167] width 186 height 128
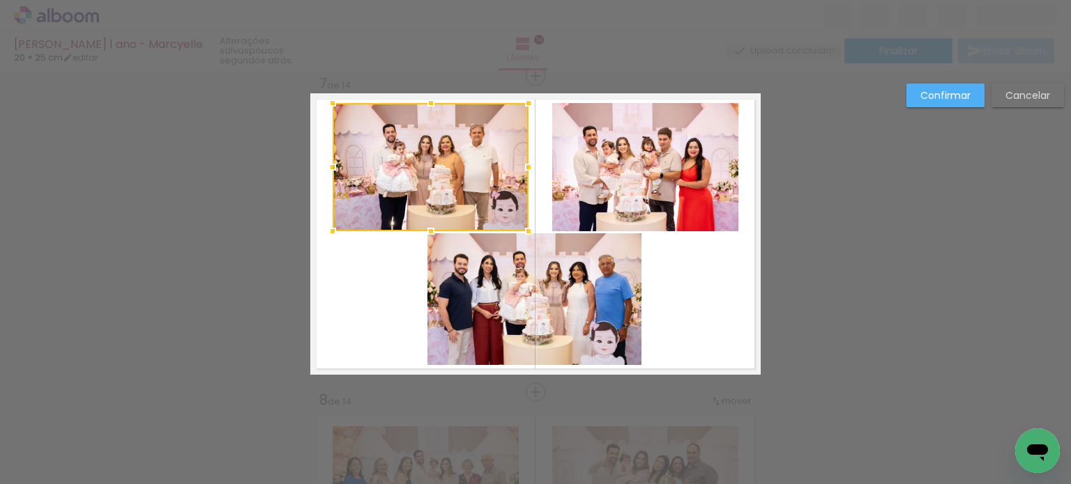
drag, startPoint x: 512, startPoint y: 168, endPoint x: 521, endPoint y: 170, distance: 10.0
click at [521, 170] on div at bounding box center [528, 167] width 28 height 28
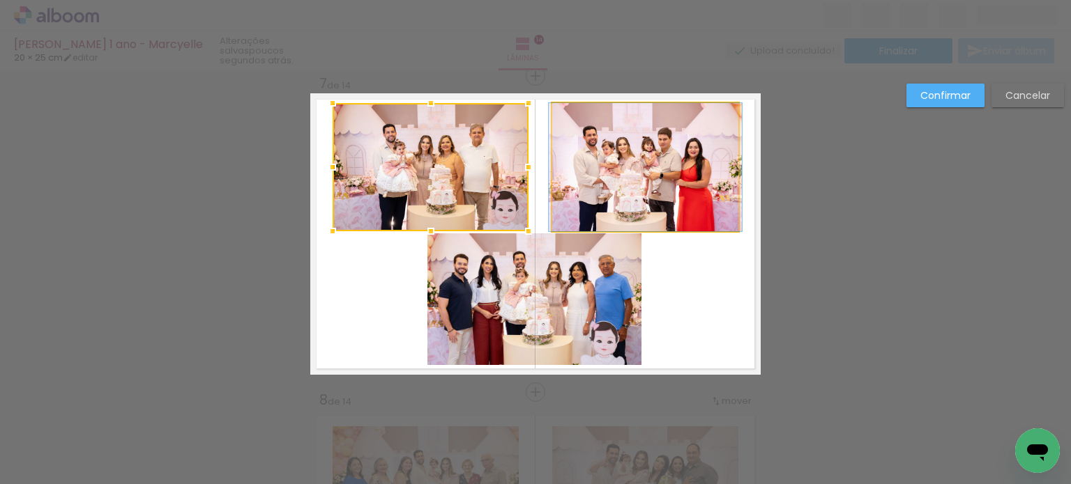
click at [647, 171] on quentale-photo at bounding box center [645, 167] width 186 height 128
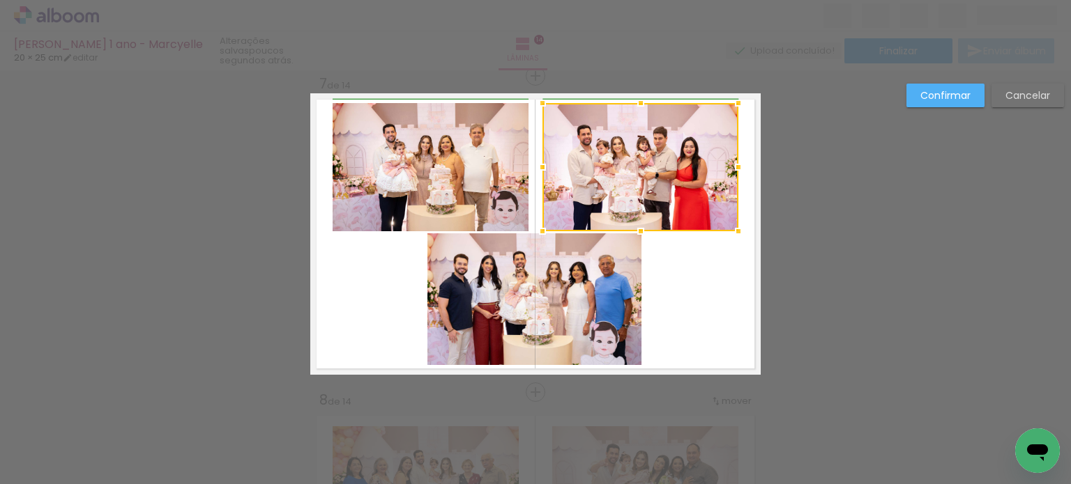
click at [542, 164] on div at bounding box center [542, 167] width 28 height 28
click at [716, 282] on quentale-layouter at bounding box center [535, 234] width 450 height 282
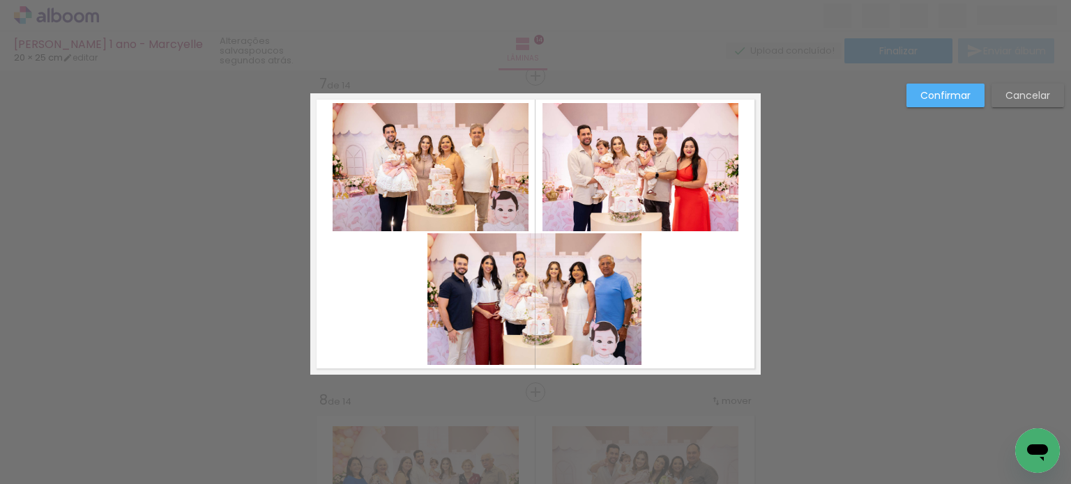
click at [382, 175] on quentale-photo at bounding box center [430, 167] width 196 height 128
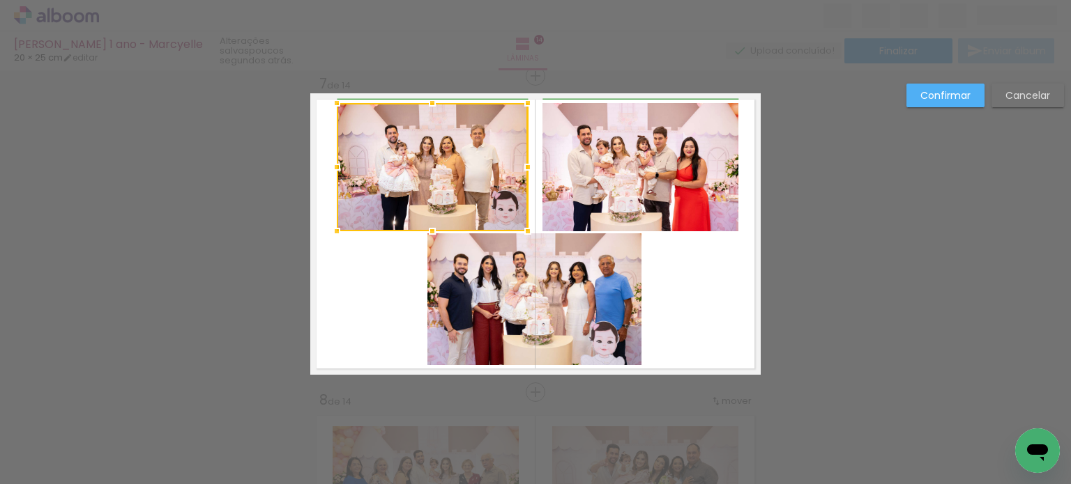
click at [323, 164] on div at bounding box center [337, 167] width 28 height 28
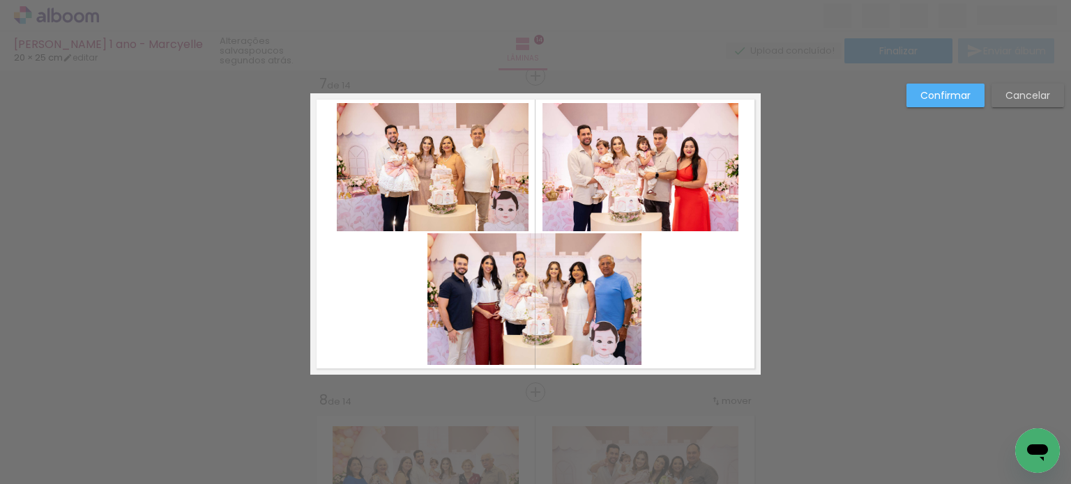
click at [345, 167] on quentale-photo at bounding box center [432, 167] width 191 height 128
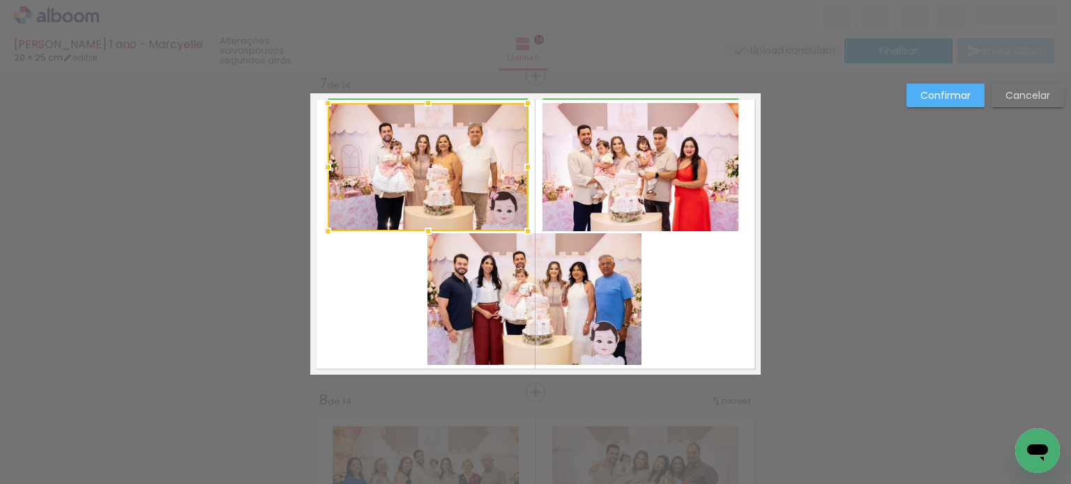
drag, startPoint x: 334, startPoint y: 166, endPoint x: 327, endPoint y: 165, distance: 7.0
click at [327, 165] on div at bounding box center [328, 167] width 28 height 28
click at [602, 160] on quentale-photo at bounding box center [640, 167] width 196 height 128
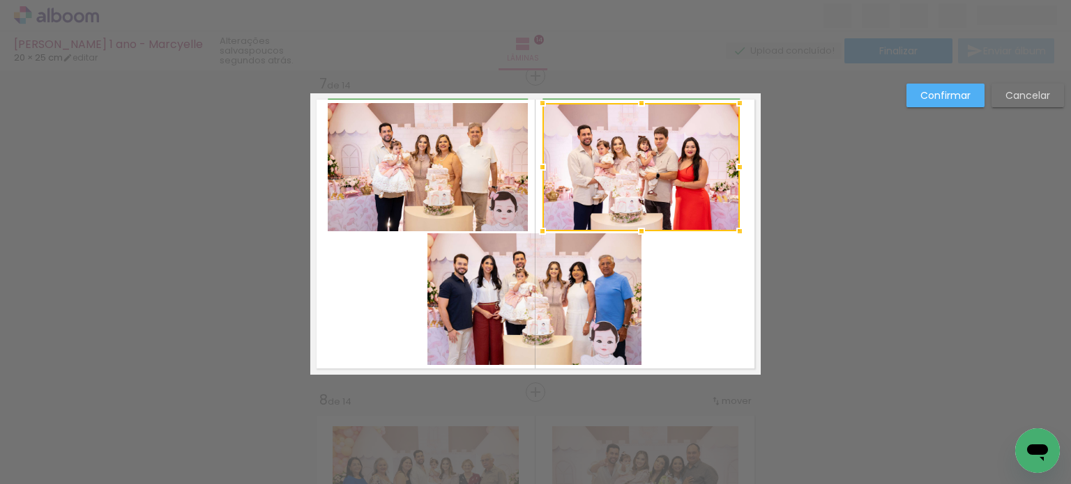
click at [739, 167] on div at bounding box center [740, 167] width 28 height 28
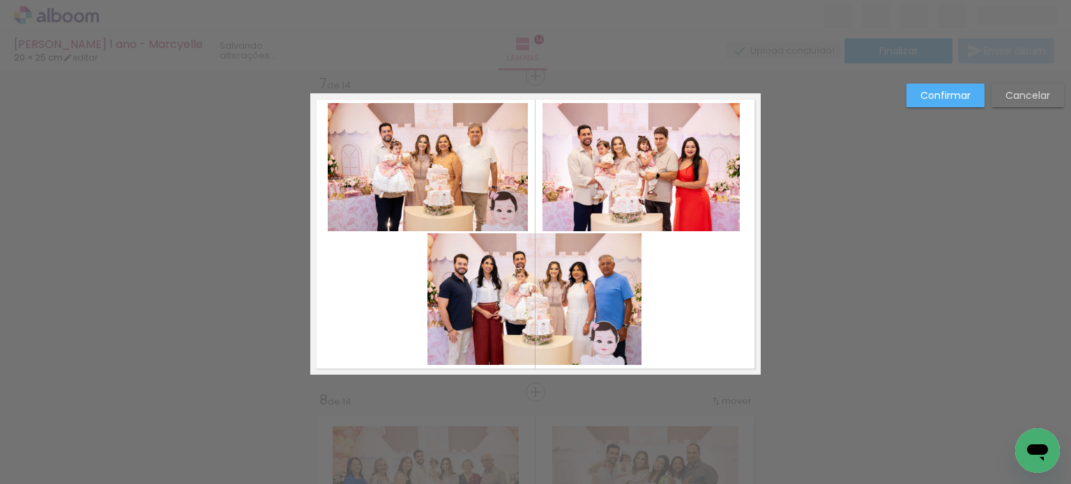
click at [730, 266] on quentale-layouter at bounding box center [535, 234] width 450 height 282
click at [942, 88] on paper-button "Confirmar" at bounding box center [945, 96] width 78 height 24
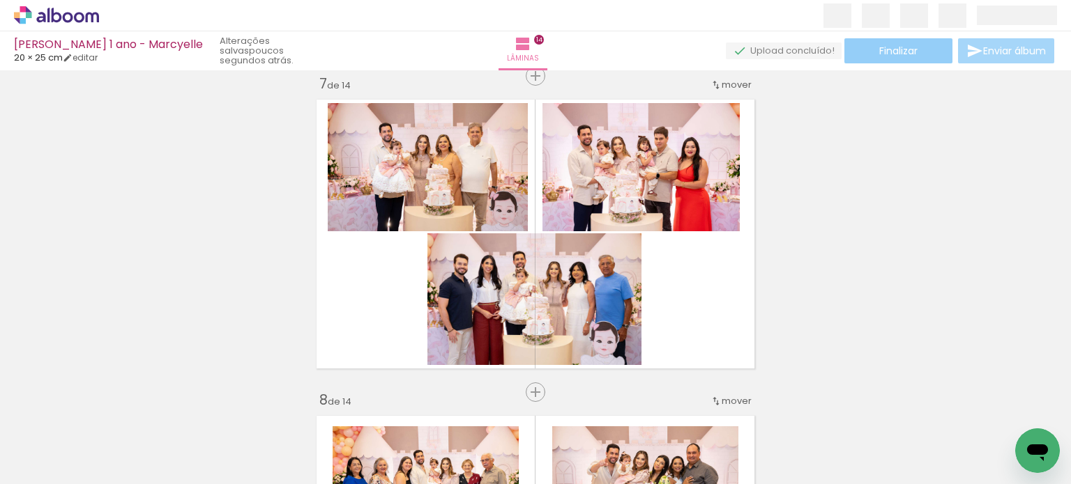
click at [907, 46] on span "Finalizar" at bounding box center [898, 51] width 38 height 10
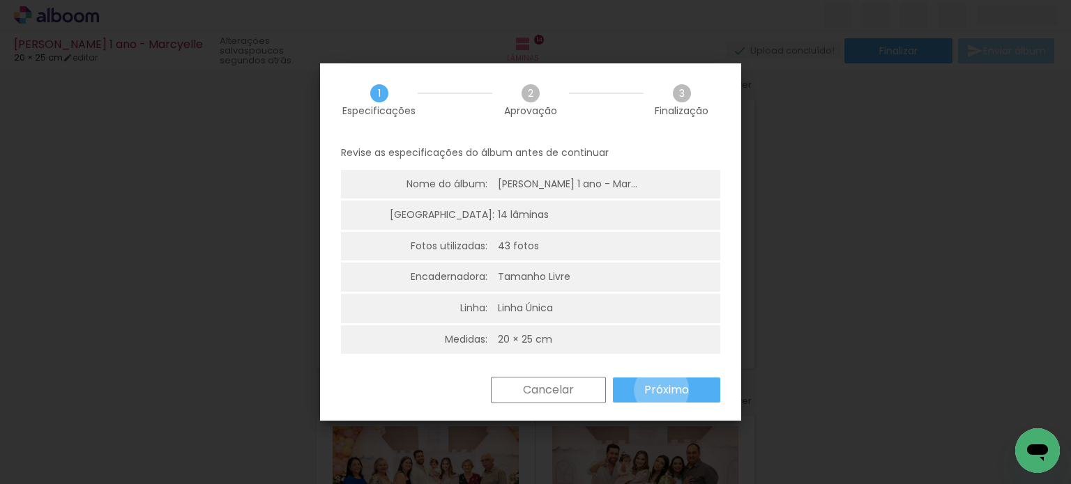
click at [0, 0] on slot "Próximo" at bounding box center [0, 0] width 0 height 0
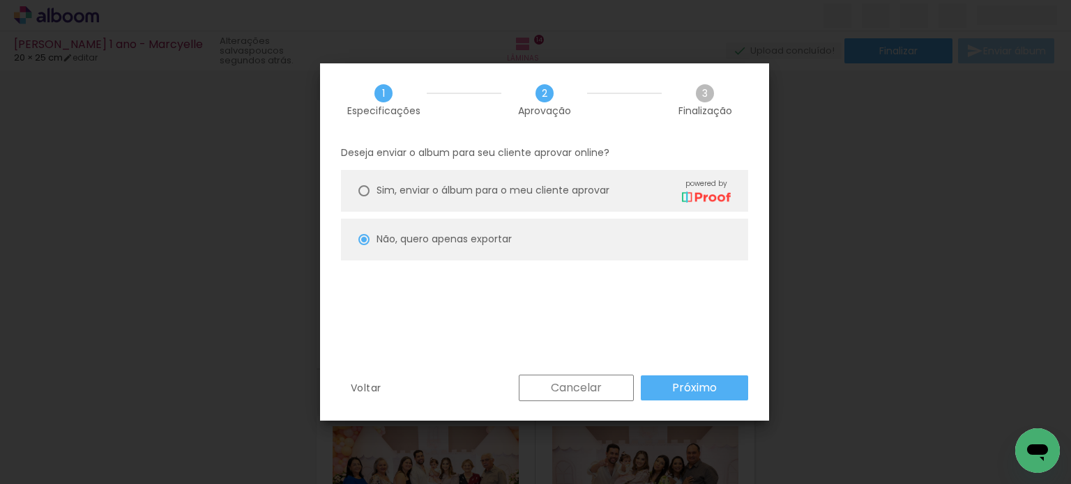
click at [0, 0] on slot "Próximo" at bounding box center [0, 0] width 0 height 0
type input "Alta, 300 DPI"
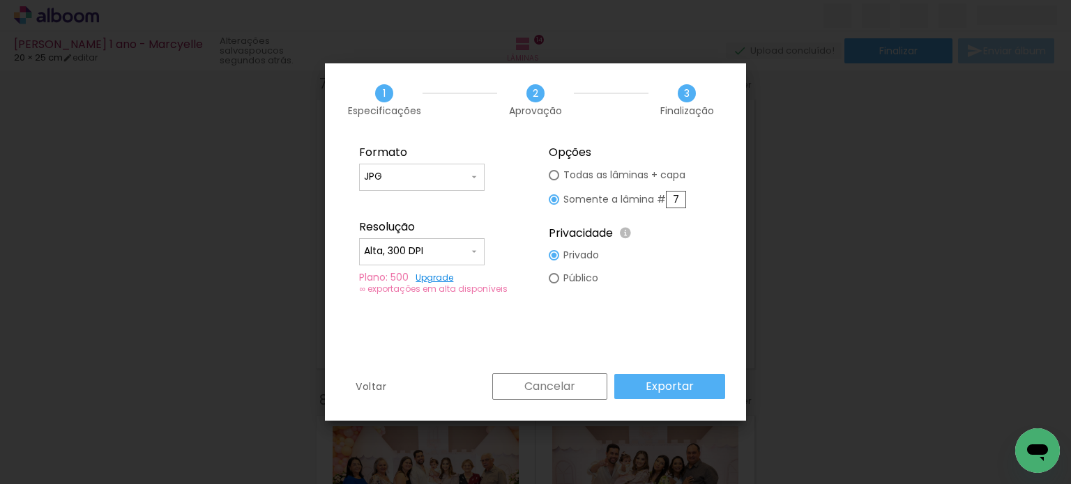
click at [664, 395] on paper-button "Exportar" at bounding box center [669, 386] width 111 height 25
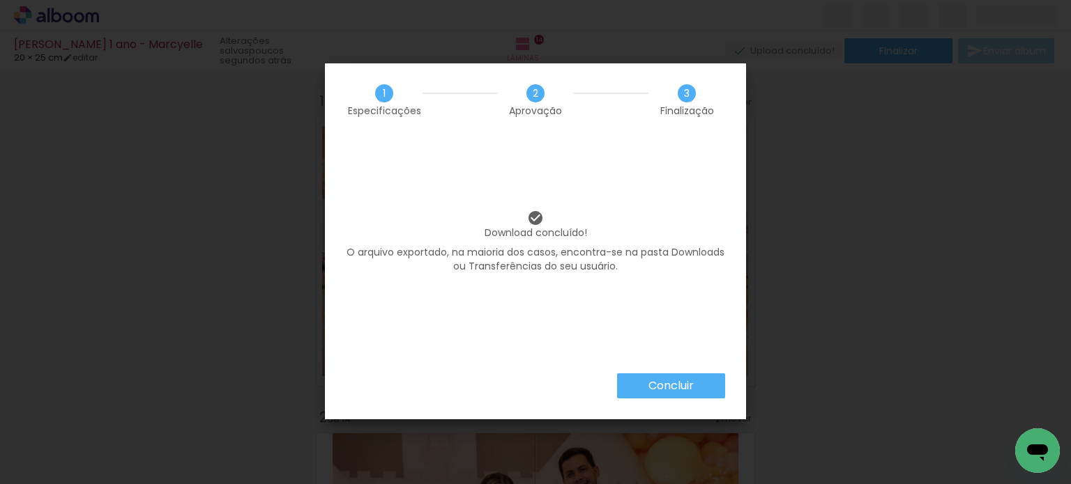
scroll to position [209, 0]
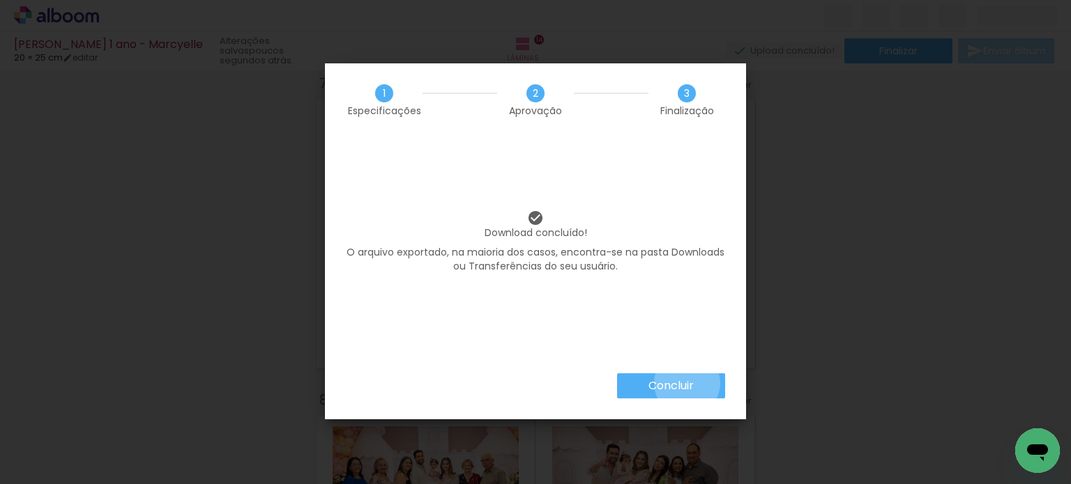
click at [0, 0] on slot "Concluir" at bounding box center [0, 0] width 0 height 0
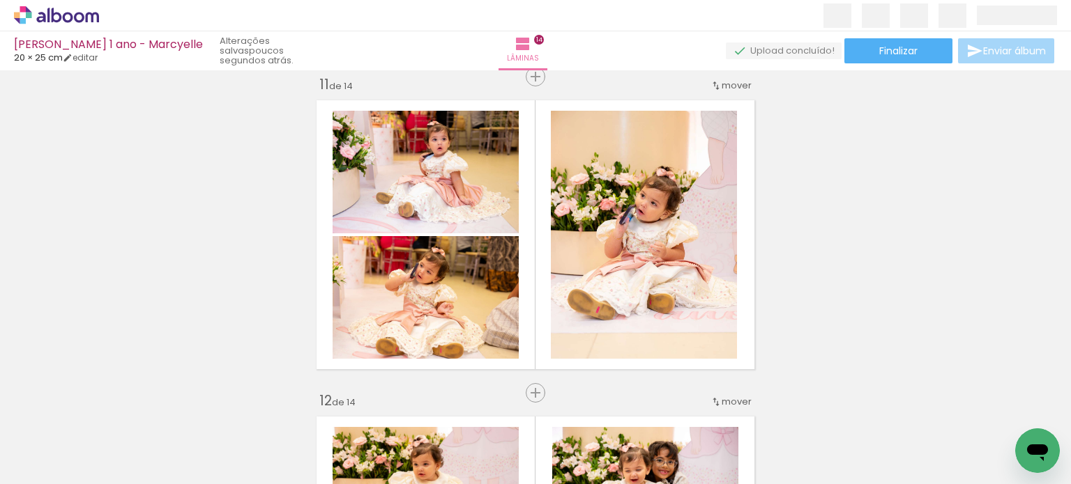
scroll to position [3240, 0]
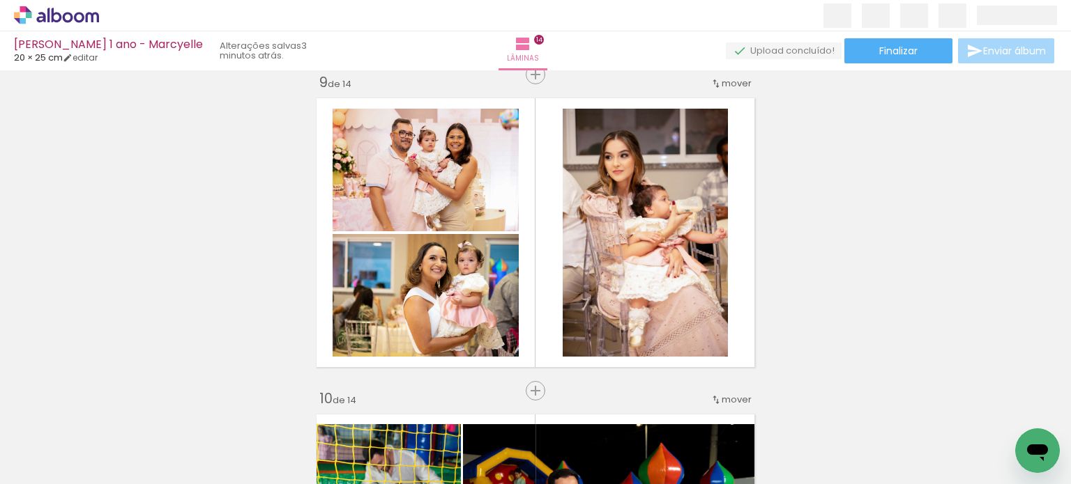
scroll to position [2474, 0]
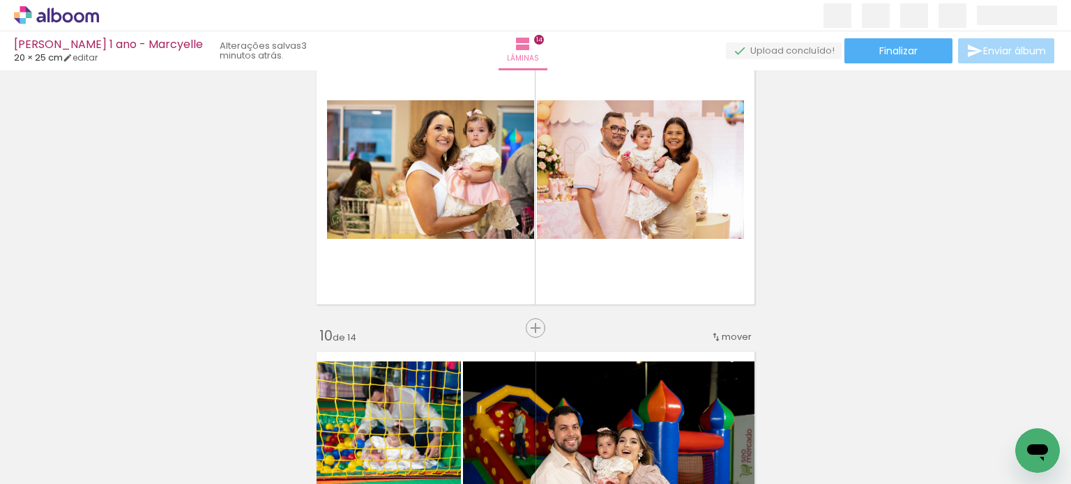
scroll to position [0, 2482]
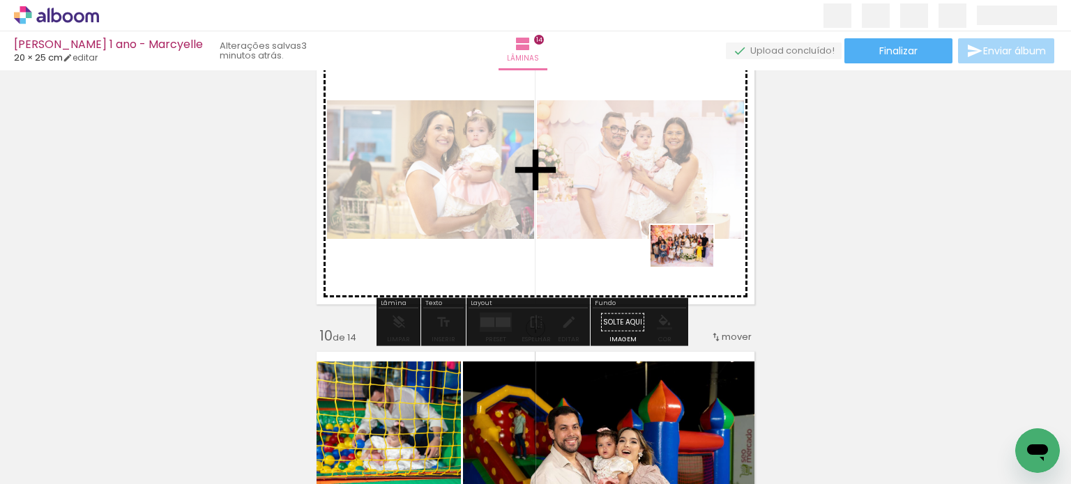
drag, startPoint x: 949, startPoint y: 438, endPoint x: 689, endPoint y: 265, distance: 312.2
click at [689, 265] on quentale-workspace at bounding box center [535, 242] width 1071 height 484
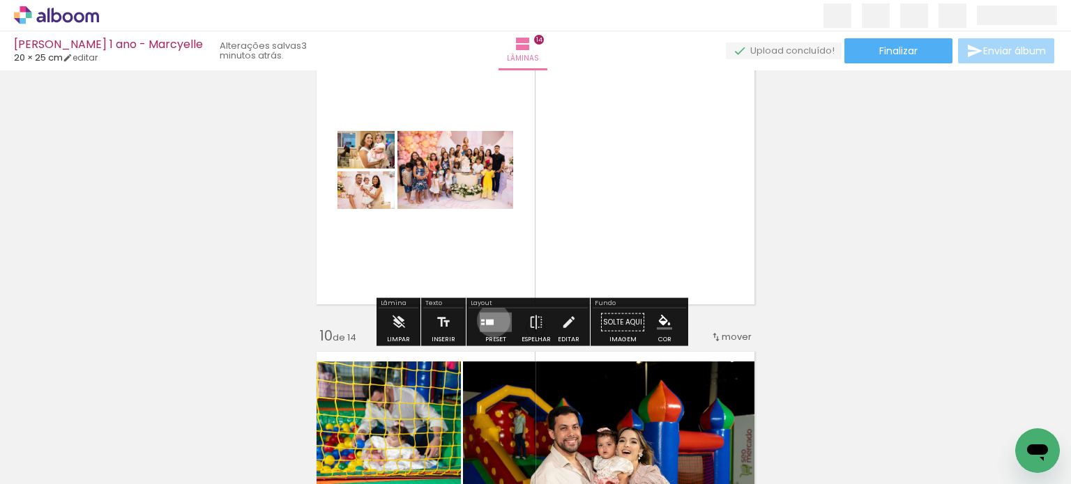
click at [490, 320] on quentale-layouter at bounding box center [496, 323] width 32 height 20
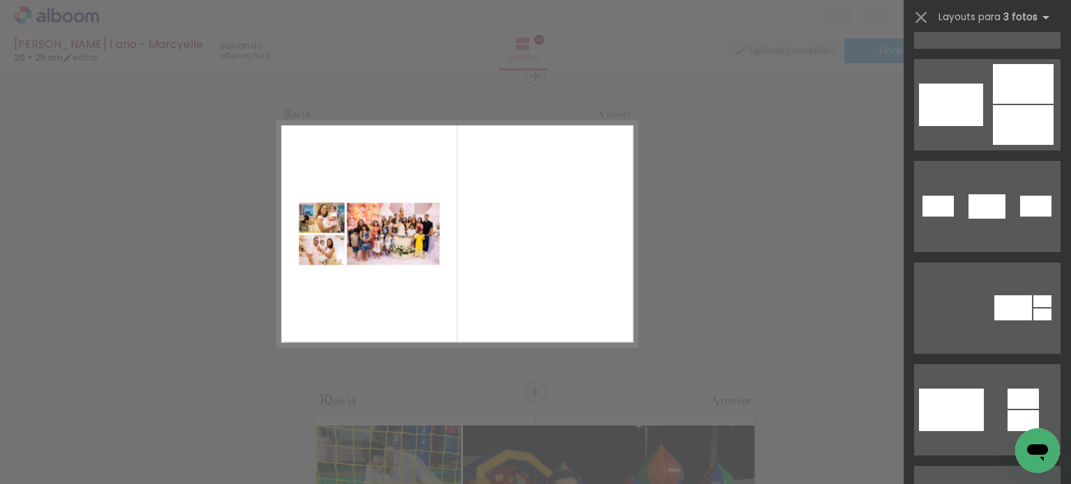
scroll to position [418, 0]
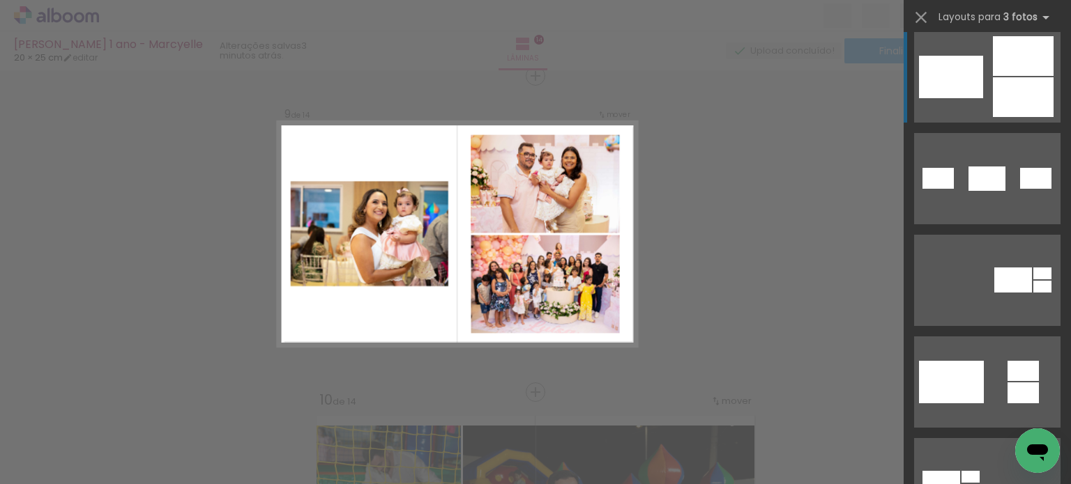
click at [1023, 84] on div at bounding box center [1023, 97] width 61 height 40
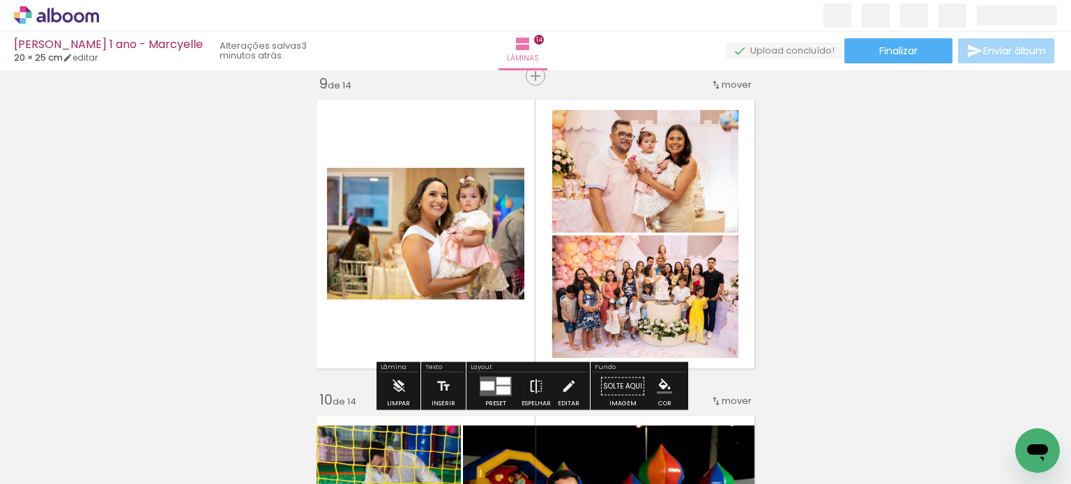
click at [533, 387] on iron-icon at bounding box center [535, 387] width 15 height 28
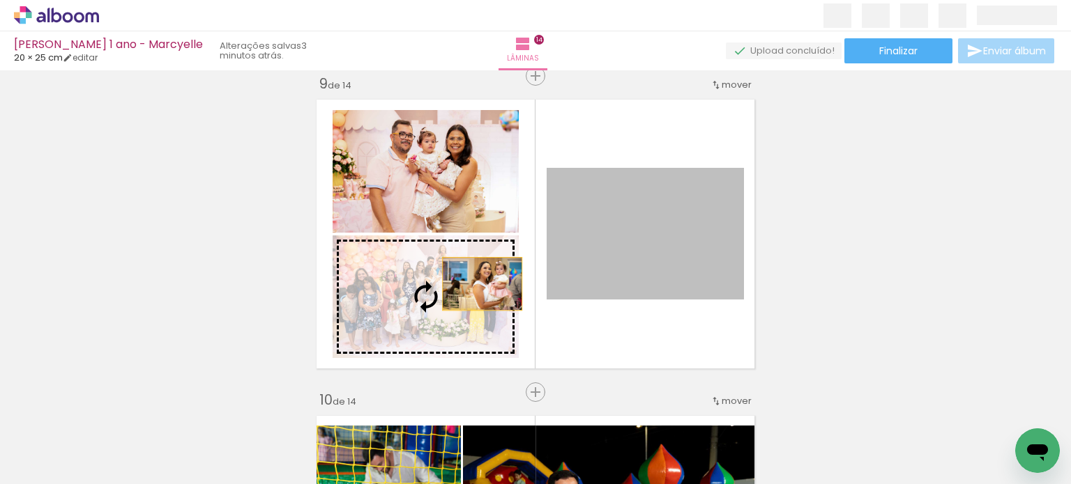
drag, startPoint x: 631, startPoint y: 228, endPoint x: 459, endPoint y: 289, distance: 182.5
click at [0, 0] on slot at bounding box center [0, 0] width 0 height 0
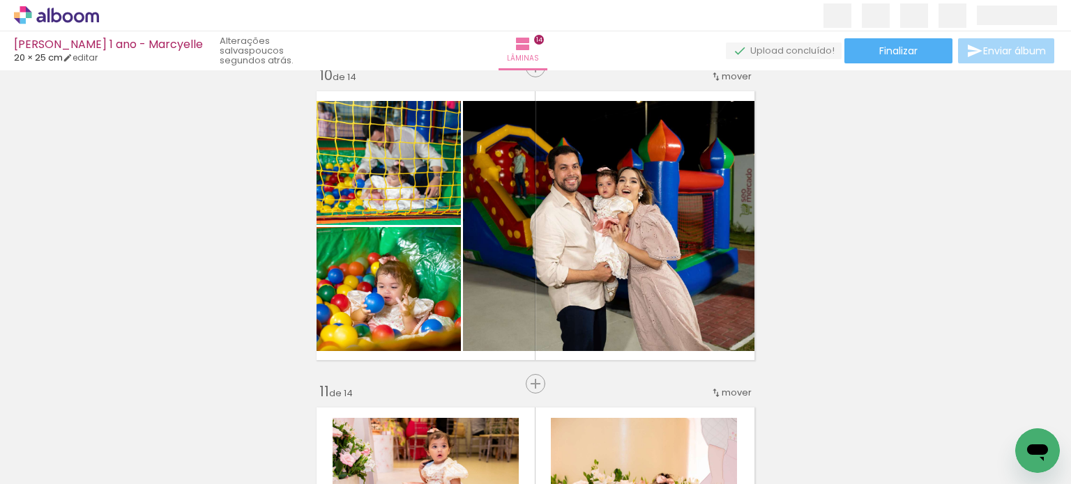
scroll to position [2897, 0]
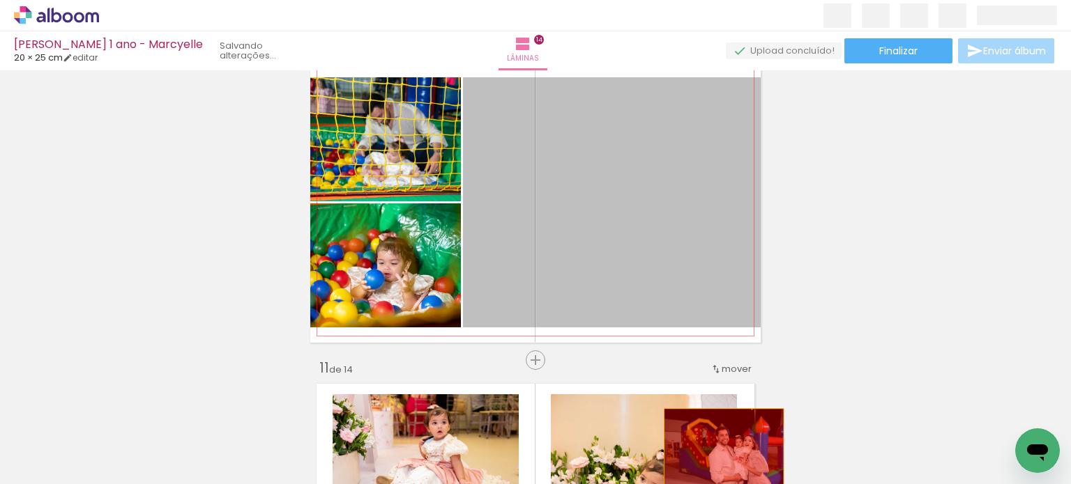
drag, startPoint x: 648, startPoint y: 207, endPoint x: 719, endPoint y: 459, distance: 261.5
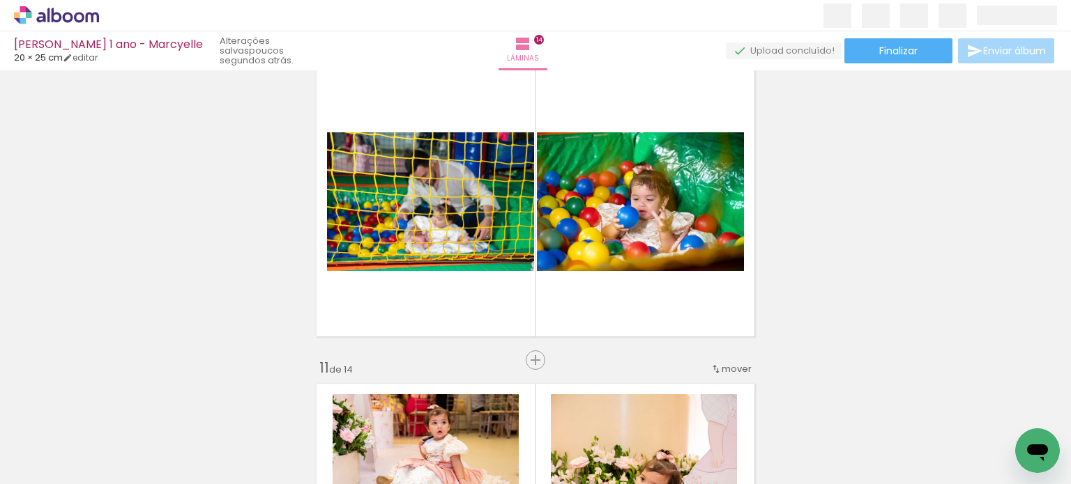
scroll to position [0, 1092]
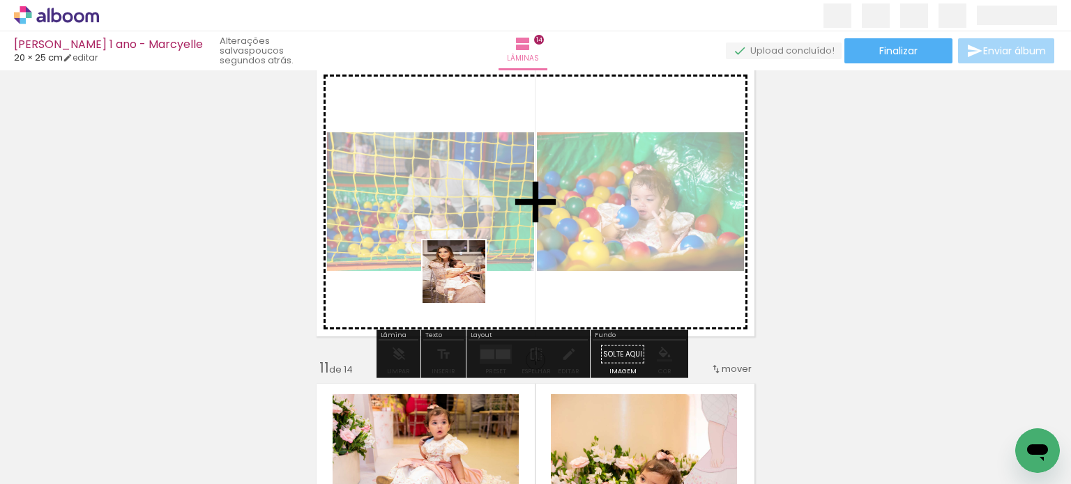
drag, startPoint x: 469, startPoint y: 441, endPoint x: 463, endPoint y: 277, distance: 163.9
click at [463, 277] on quentale-workspace at bounding box center [535, 242] width 1071 height 484
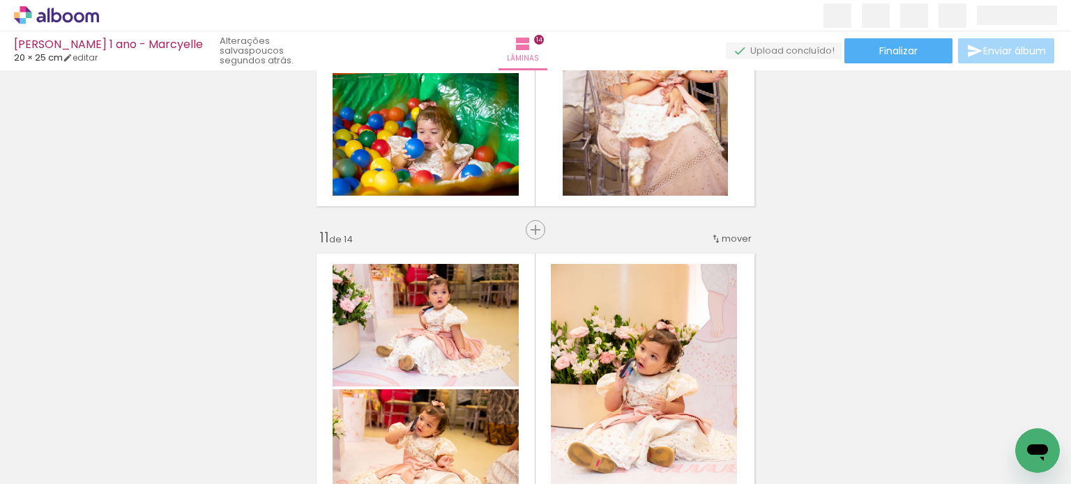
scroll to position [2967, 0]
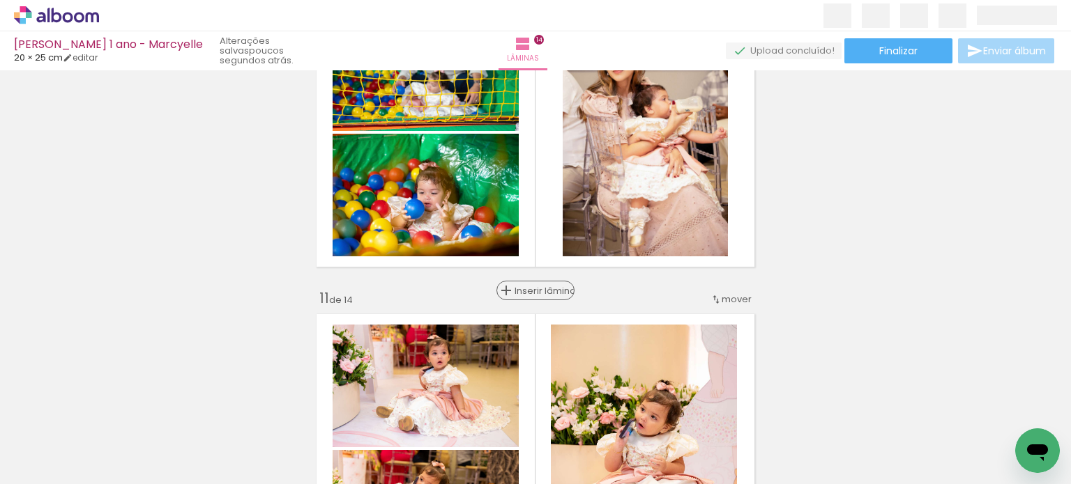
click at [533, 290] on span "Inserir lâmina" at bounding box center [541, 290] width 54 height 9
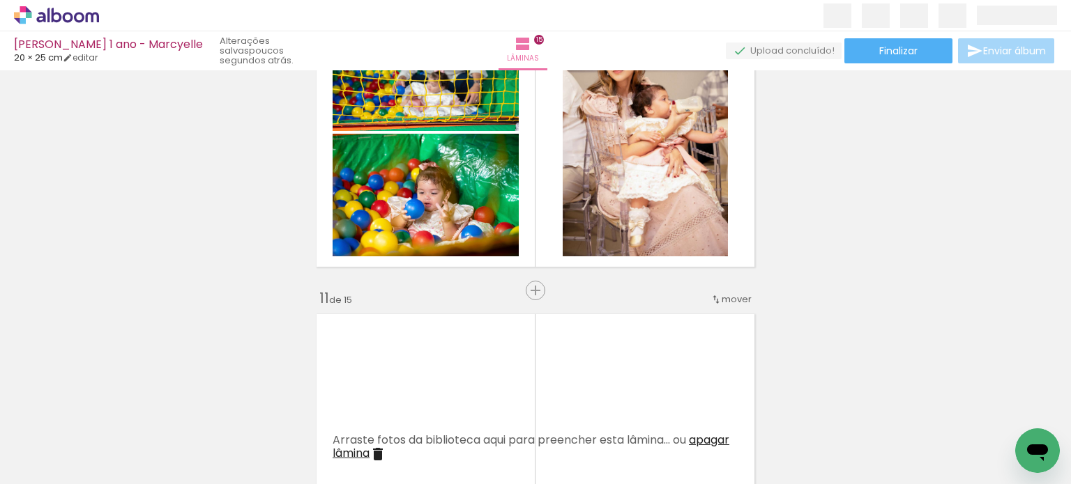
scroll to position [0, 1782]
click at [669, 451] on quentale-thumb at bounding box center [700, 437] width 78 height 80
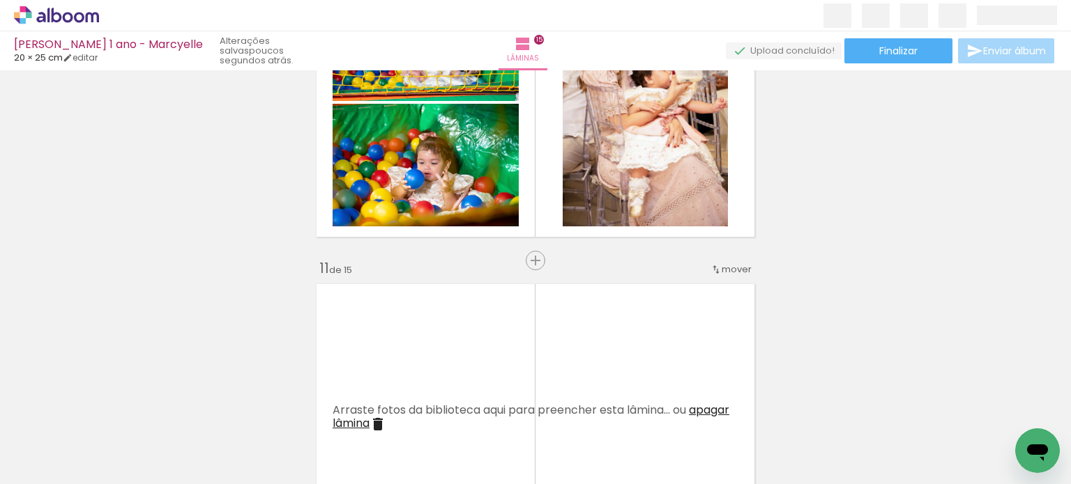
scroll to position [3176, 0]
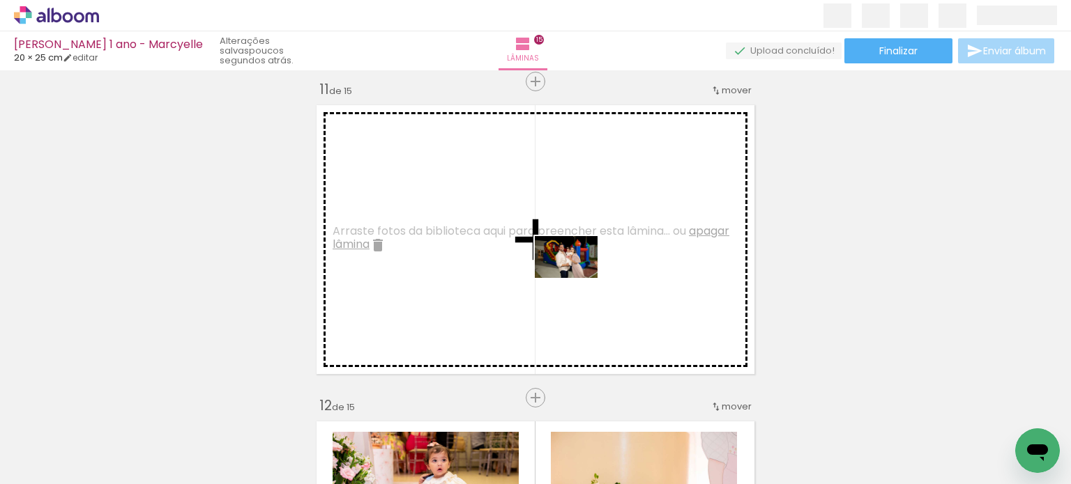
drag, startPoint x: 546, startPoint y: 438, endPoint x: 576, endPoint y: 278, distance: 162.4
click at [576, 278] on quentale-workspace at bounding box center [535, 242] width 1071 height 484
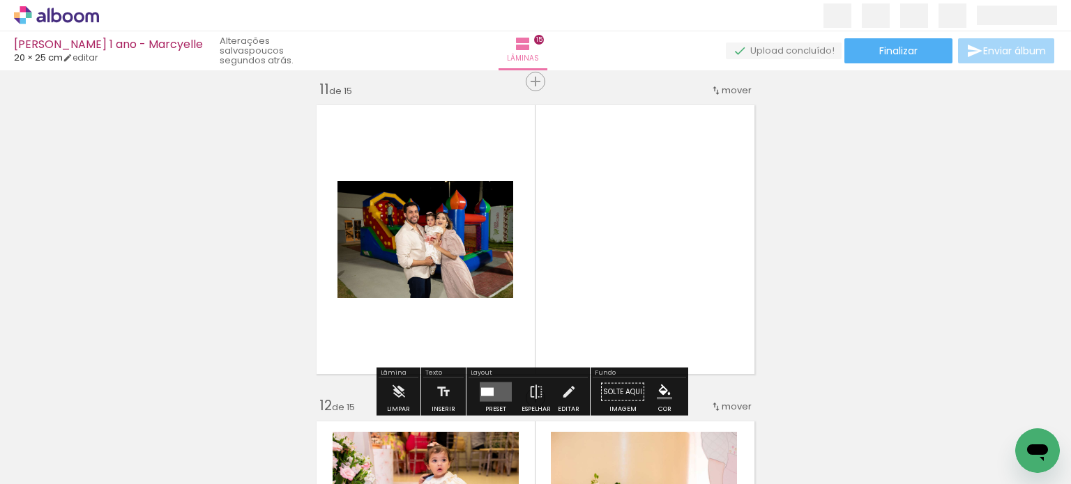
click at [491, 385] on quentale-layouter at bounding box center [496, 393] width 32 height 20
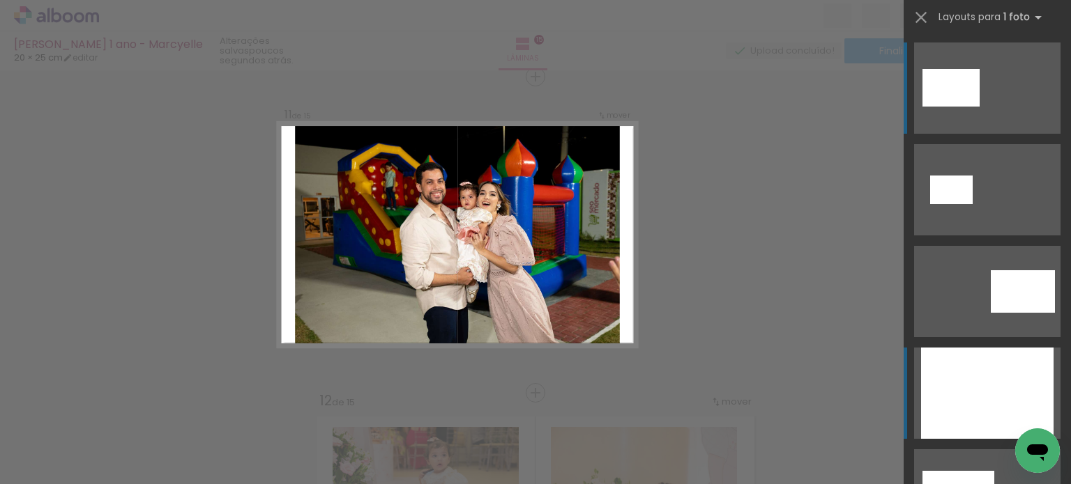
scroll to position [3182, 0]
click at [1003, 379] on div at bounding box center [987, 393] width 132 height 91
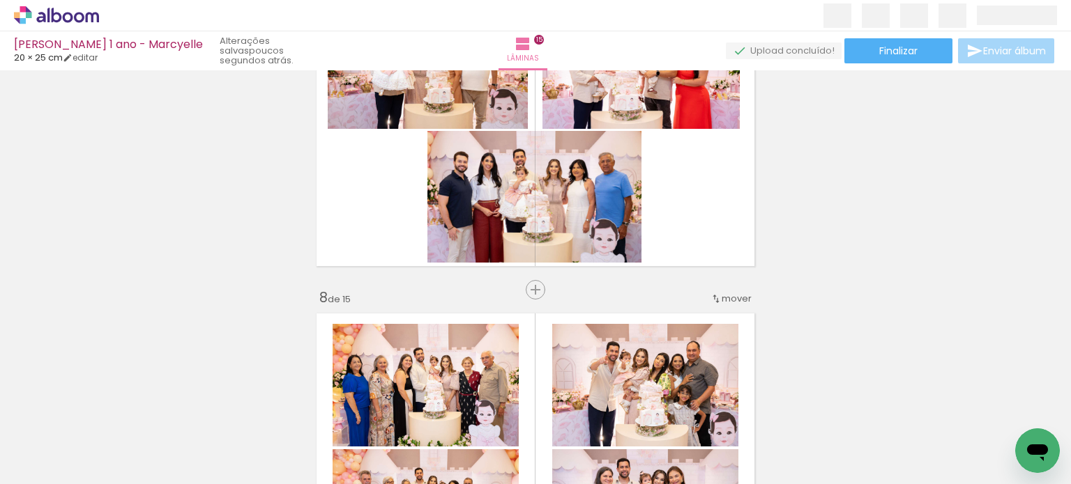
scroll to position [1927, 0]
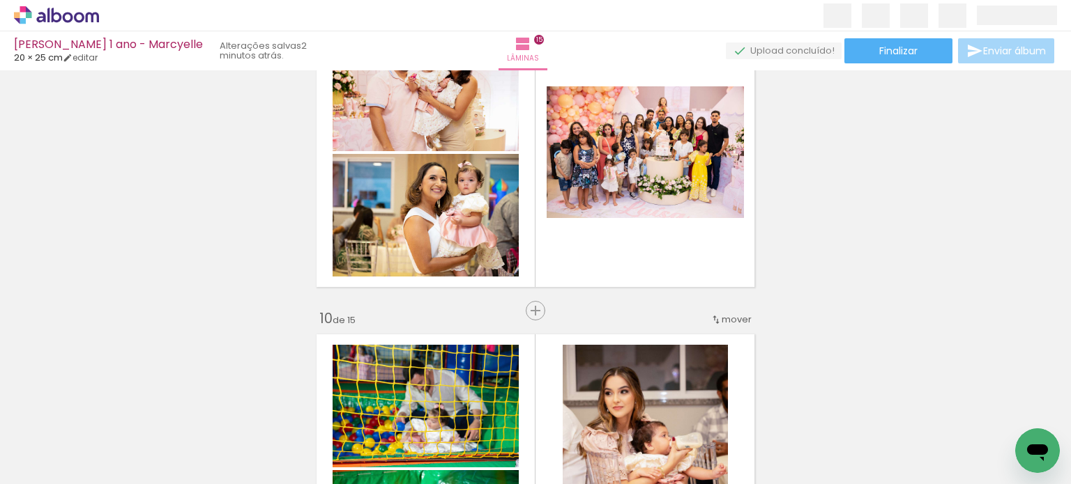
scroll to position [2555, 0]
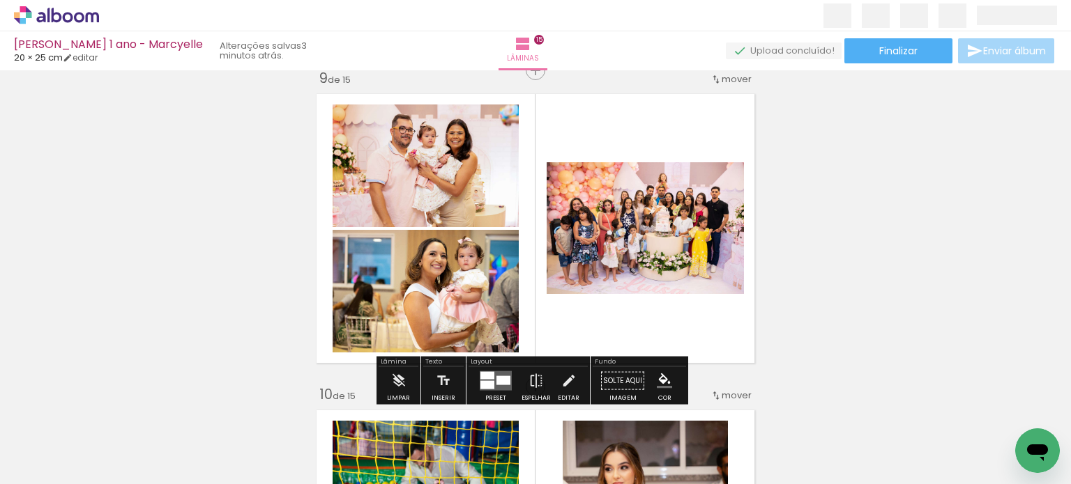
click at [464, 280] on quentale-photo at bounding box center [425, 291] width 186 height 123
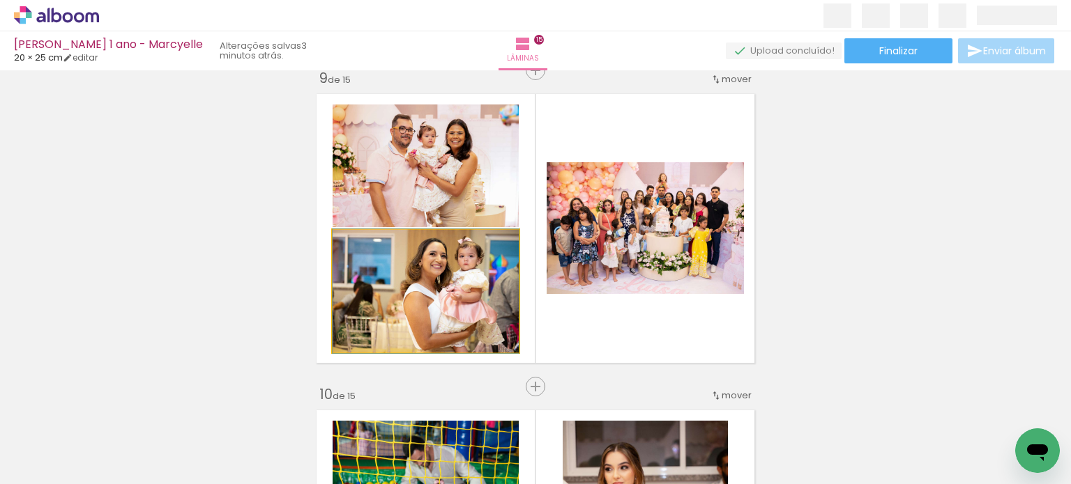
click at [464, 280] on quentale-photo at bounding box center [425, 291] width 186 height 123
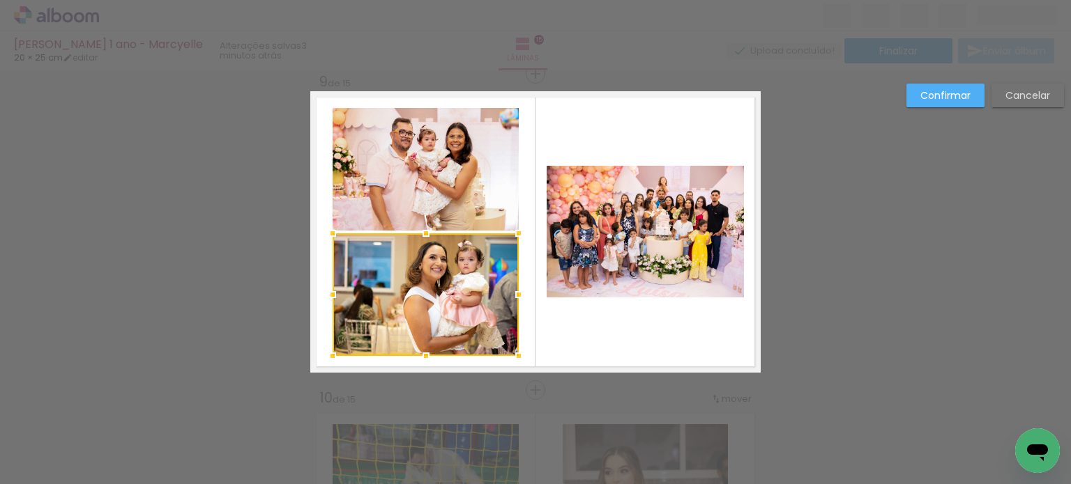
scroll to position [2549, 0]
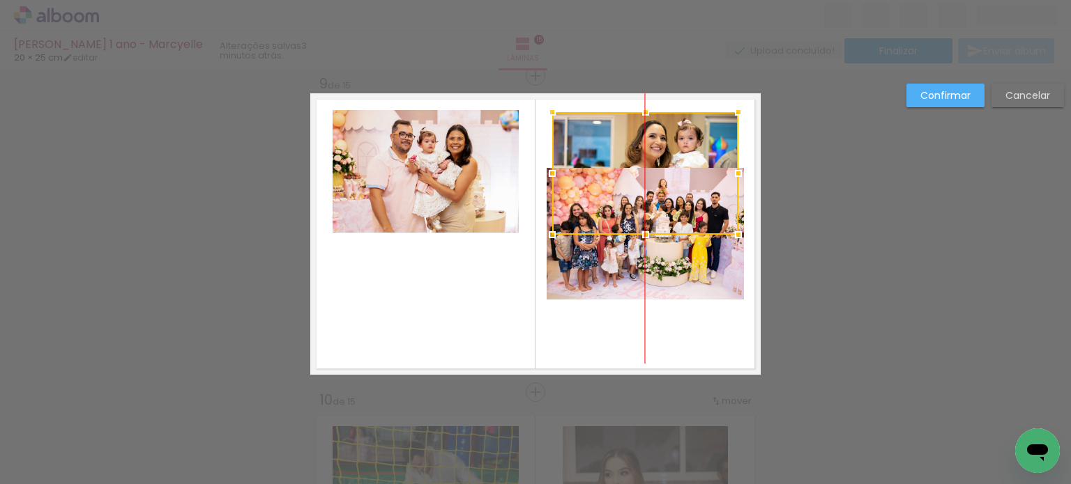
drag, startPoint x: 429, startPoint y: 279, endPoint x: 653, endPoint y: 156, distance: 255.5
click at [653, 156] on div at bounding box center [645, 173] width 186 height 123
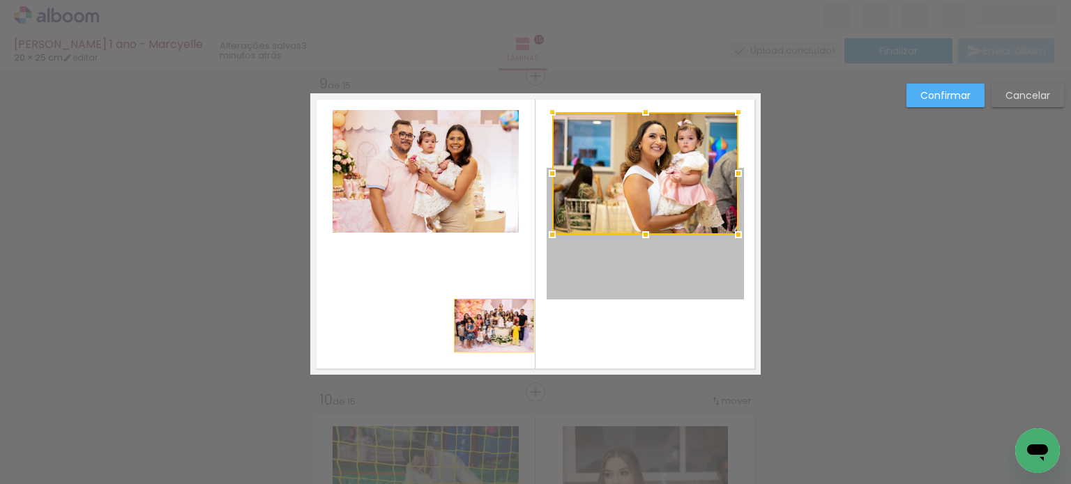
drag, startPoint x: 615, startPoint y: 267, endPoint x: 489, endPoint y: 325, distance: 139.1
click at [489, 325] on quentale-layouter at bounding box center [535, 234] width 450 height 282
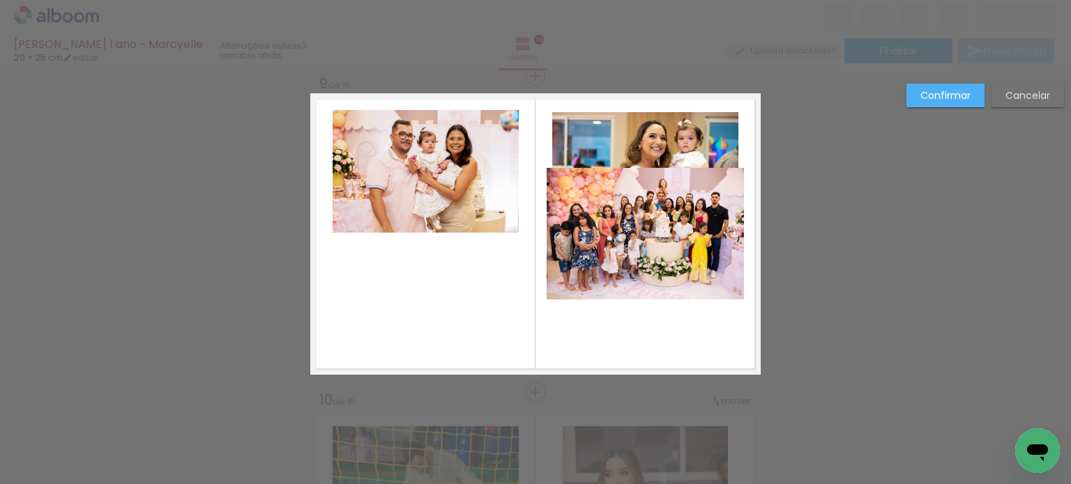
drag, startPoint x: 489, startPoint y: 325, endPoint x: 519, endPoint y: 309, distance: 34.3
click at [519, 309] on quentale-layouter at bounding box center [535, 234] width 450 height 282
click at [652, 238] on quentale-photo at bounding box center [644, 234] width 197 height 132
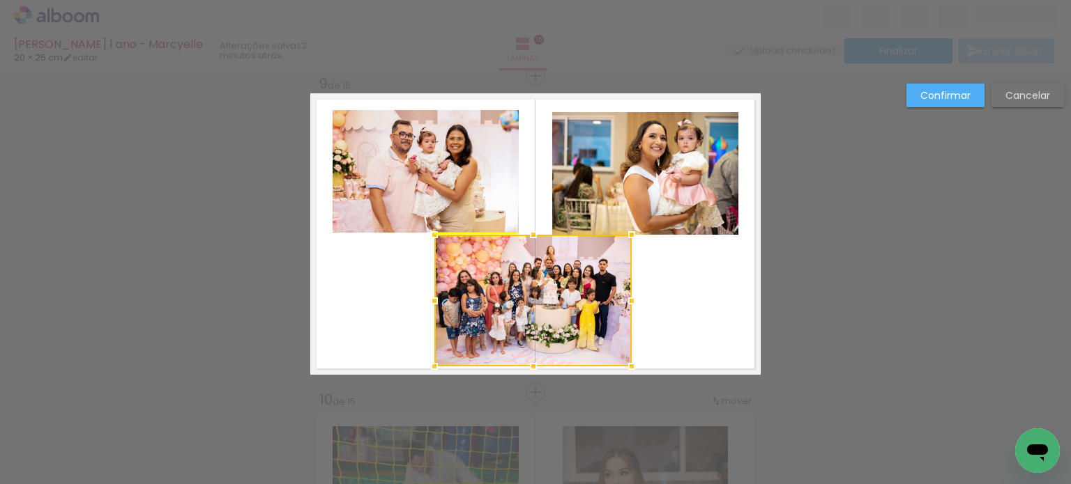
drag, startPoint x: 652, startPoint y: 226, endPoint x: 541, endPoint y: 292, distance: 129.7
click at [541, 292] on div at bounding box center [532, 301] width 197 height 132
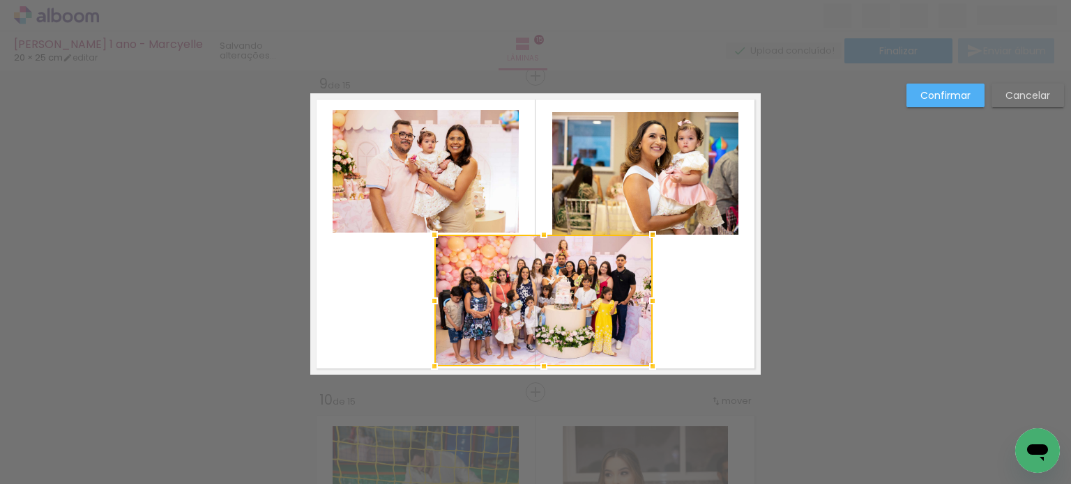
drag, startPoint x: 625, startPoint y: 300, endPoint x: 645, endPoint y: 309, distance: 22.8
click at [645, 309] on div at bounding box center [652, 301] width 28 height 28
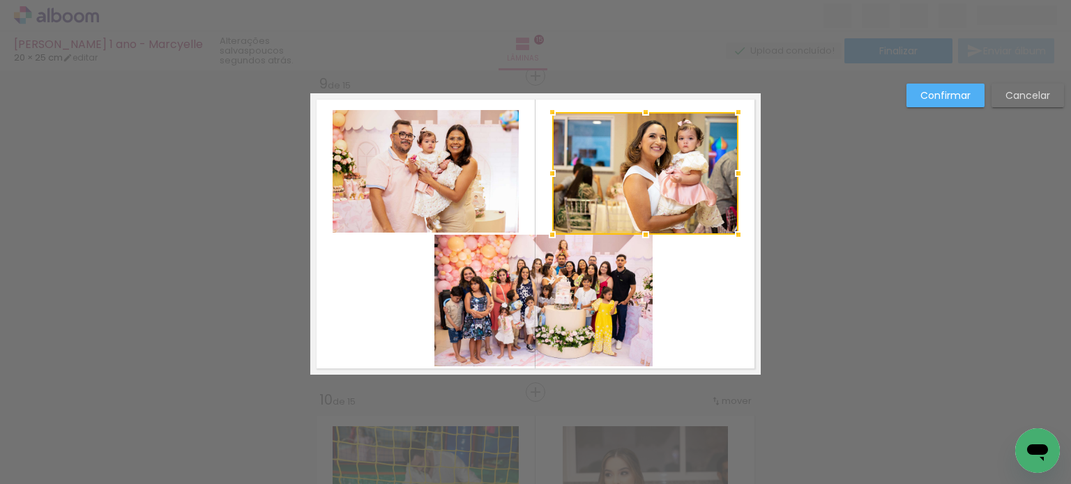
scroll to position [0, 1782]
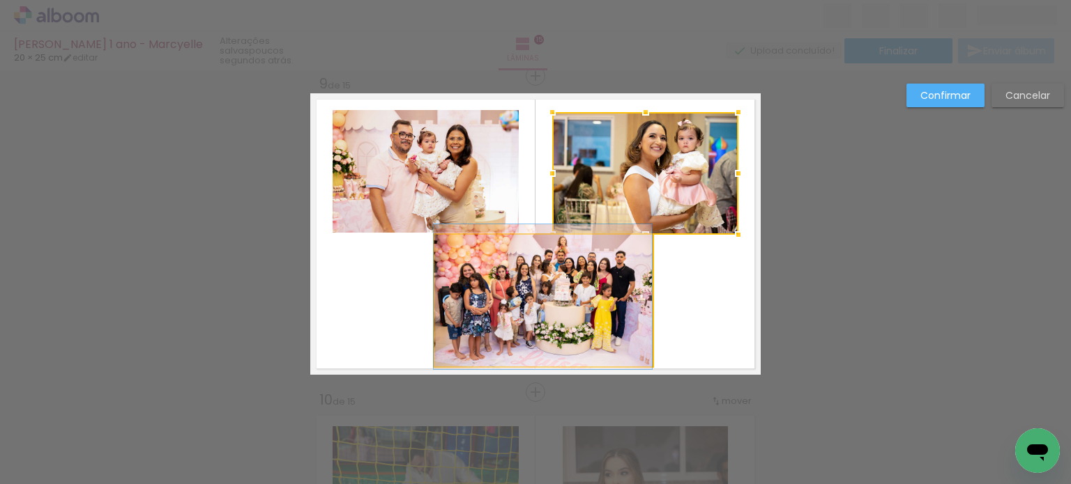
drag, startPoint x: 548, startPoint y: 273, endPoint x: 541, endPoint y: 270, distance: 7.8
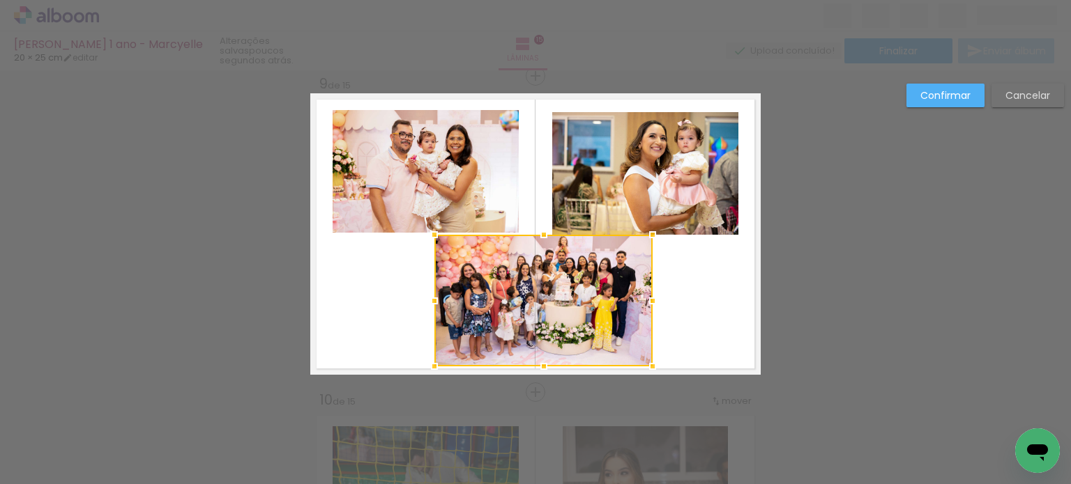
click at [556, 275] on div at bounding box center [543, 301] width 218 height 132
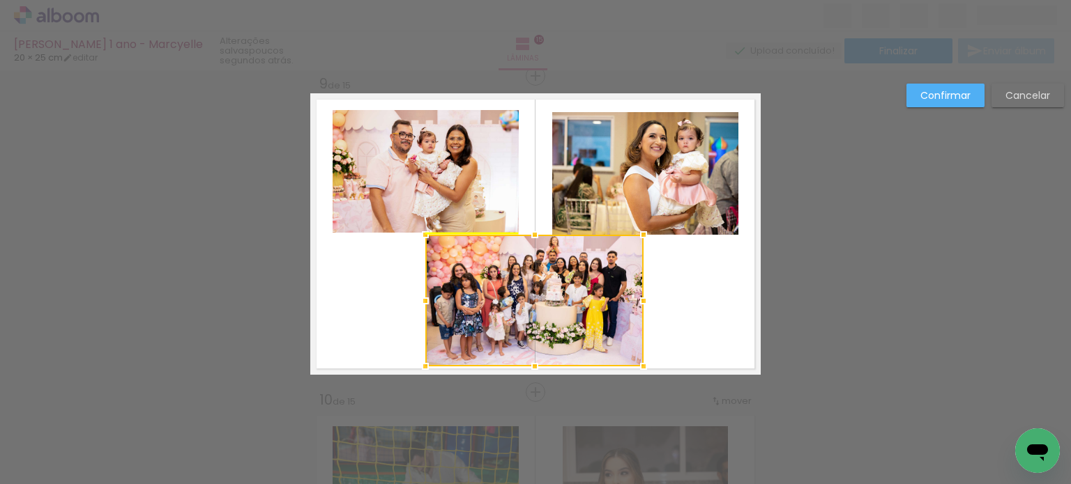
drag, startPoint x: 567, startPoint y: 278, endPoint x: 560, endPoint y: 277, distance: 7.8
click at [560, 277] on div at bounding box center [534, 301] width 218 height 132
click at [671, 269] on quentale-layouter at bounding box center [535, 234] width 450 height 282
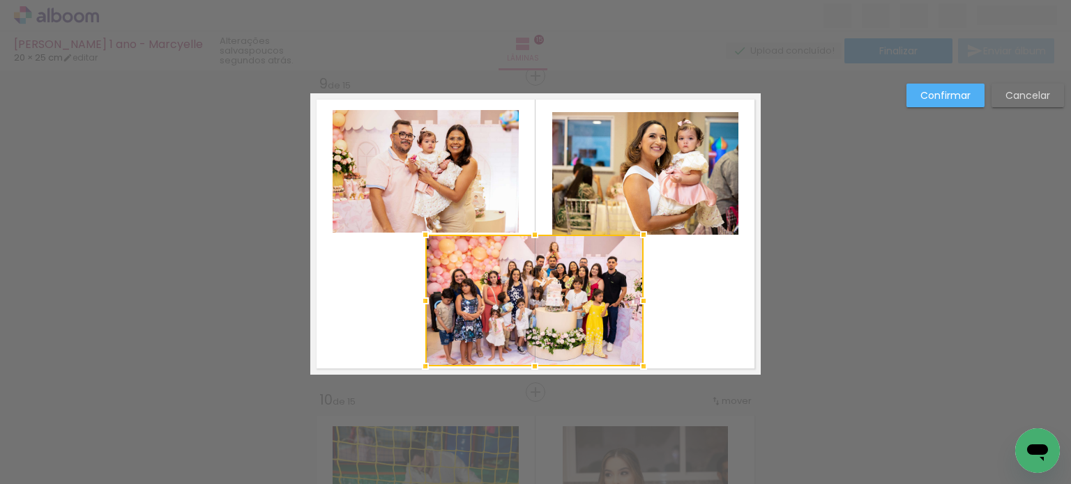
click at [624, 173] on quentale-photo at bounding box center [645, 173] width 186 height 123
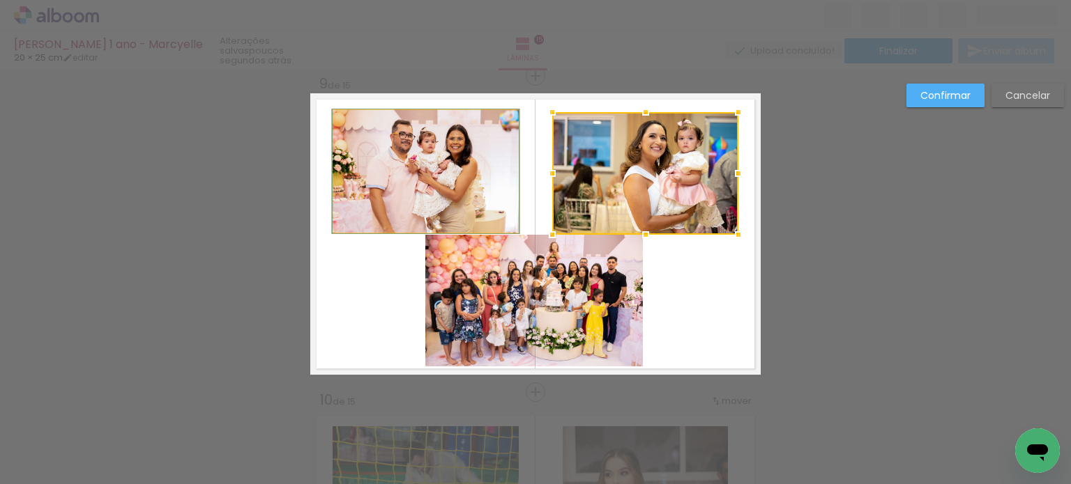
click at [474, 181] on quentale-photo at bounding box center [425, 171] width 186 height 123
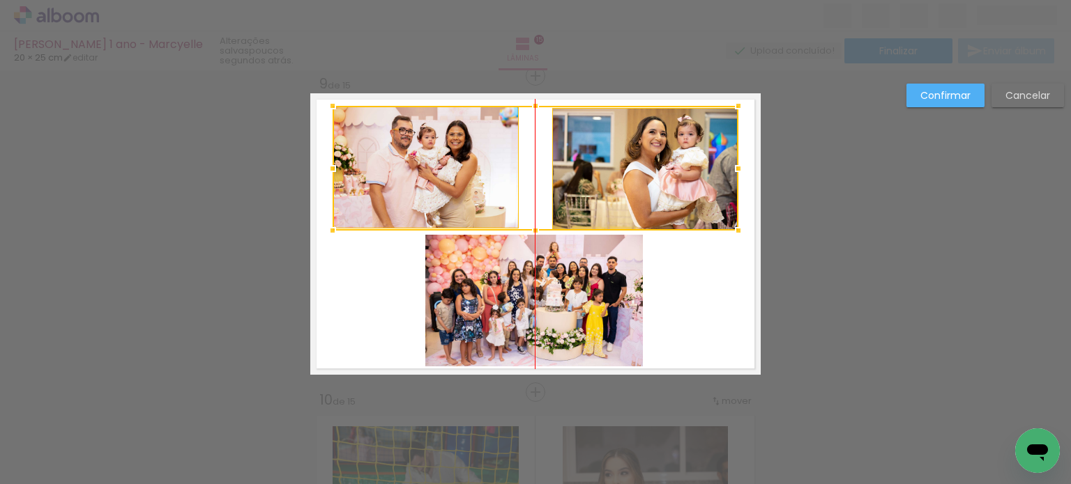
click at [612, 174] on div at bounding box center [535, 168] width 406 height 125
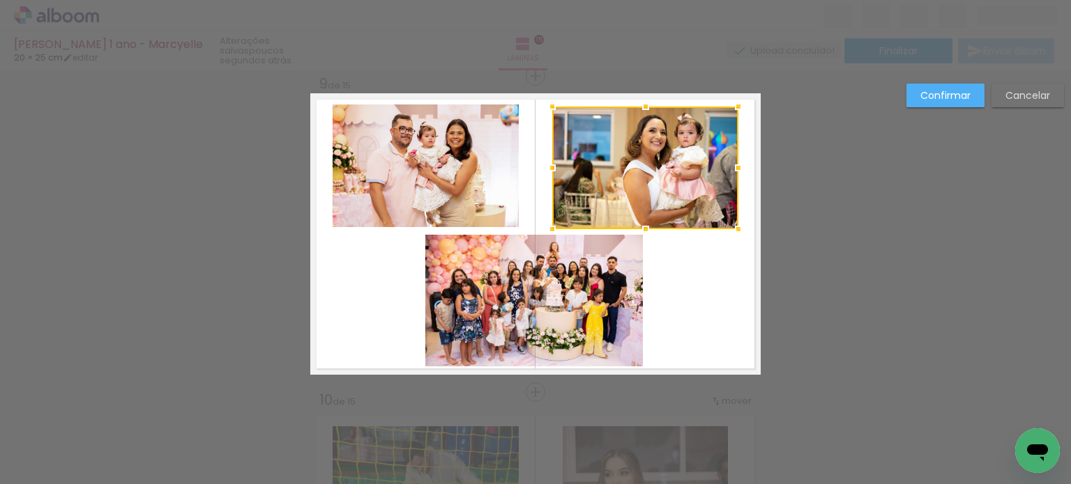
click at [422, 160] on quentale-photo at bounding box center [425, 166] width 186 height 123
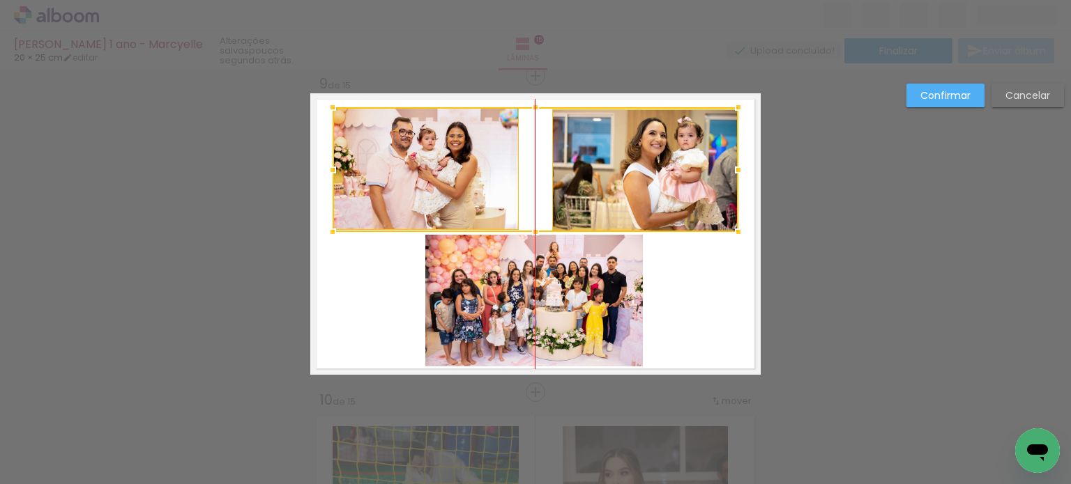
click at [600, 167] on div at bounding box center [535, 169] width 406 height 125
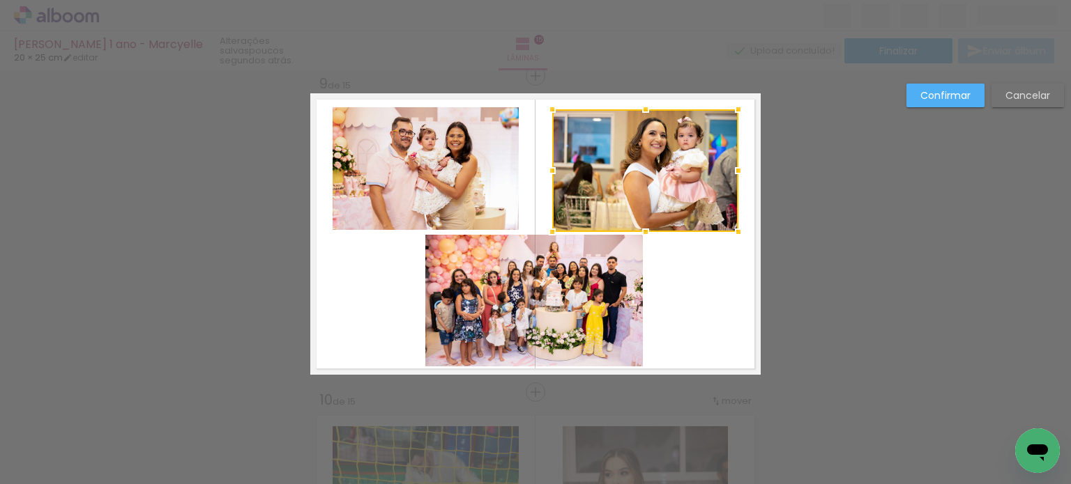
click at [686, 265] on quentale-layouter at bounding box center [535, 234] width 450 height 282
click at [498, 167] on quentale-photo at bounding box center [425, 168] width 186 height 123
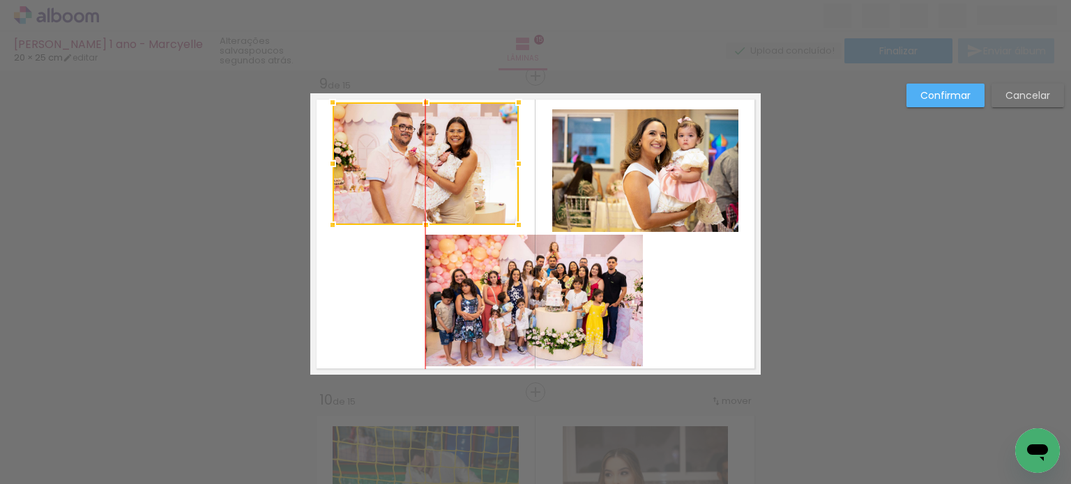
click at [473, 165] on div at bounding box center [425, 163] width 186 height 123
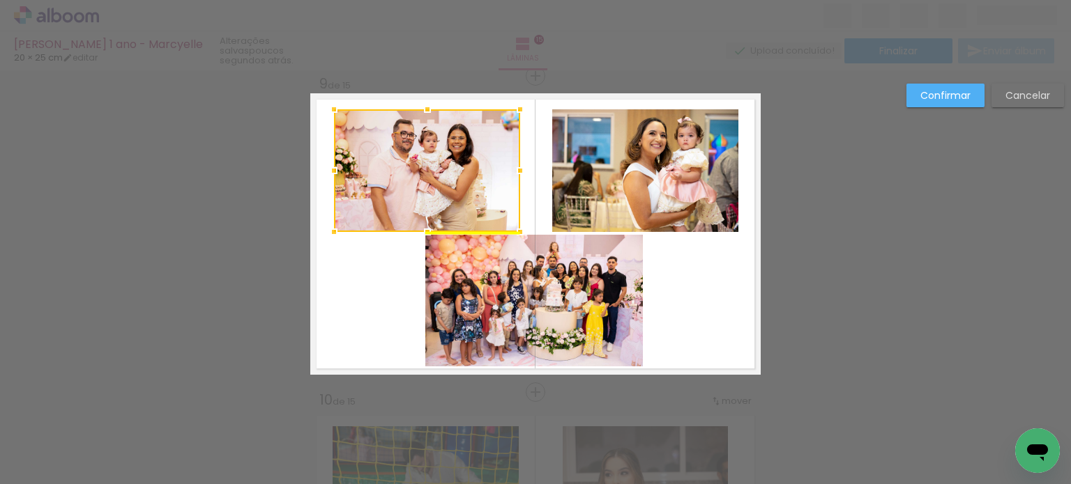
drag, startPoint x: 466, startPoint y: 165, endPoint x: 467, endPoint y: 172, distance: 7.1
click at [467, 172] on div at bounding box center [427, 170] width 186 height 123
click at [647, 178] on quentale-photo at bounding box center [645, 170] width 186 height 123
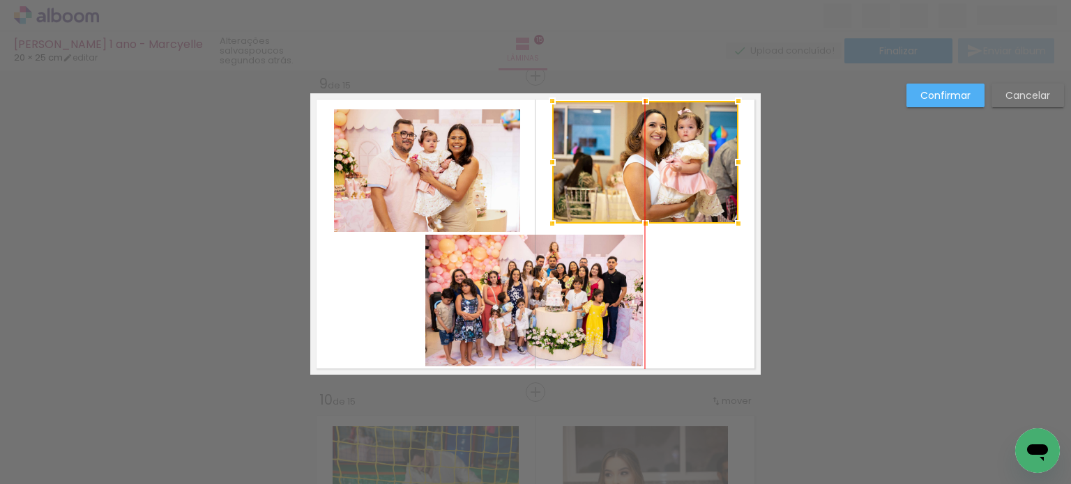
drag, startPoint x: 641, startPoint y: 174, endPoint x: 639, endPoint y: 166, distance: 8.6
click at [639, 166] on div at bounding box center [645, 162] width 186 height 123
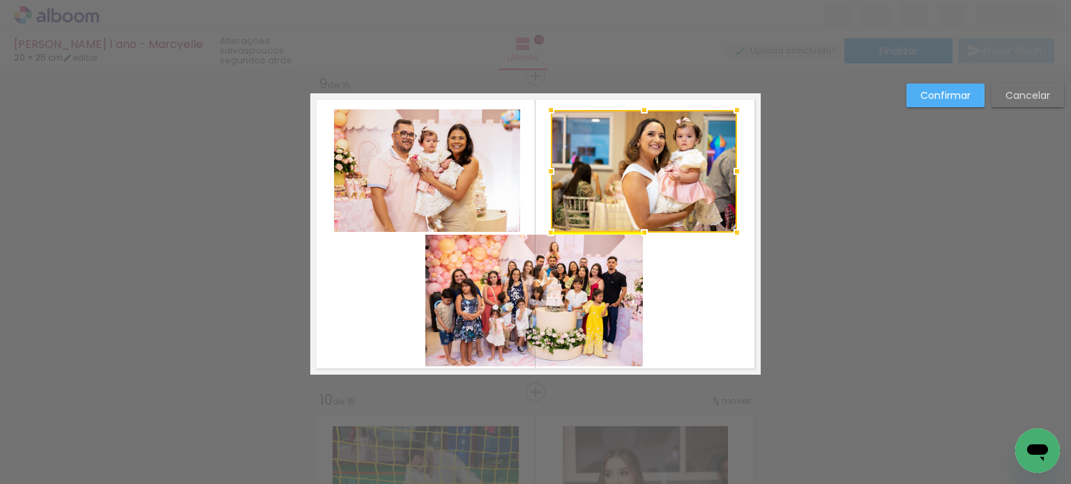
drag, startPoint x: 639, startPoint y: 162, endPoint x: 638, endPoint y: 170, distance: 8.4
click at [638, 170] on div at bounding box center [644, 171] width 186 height 123
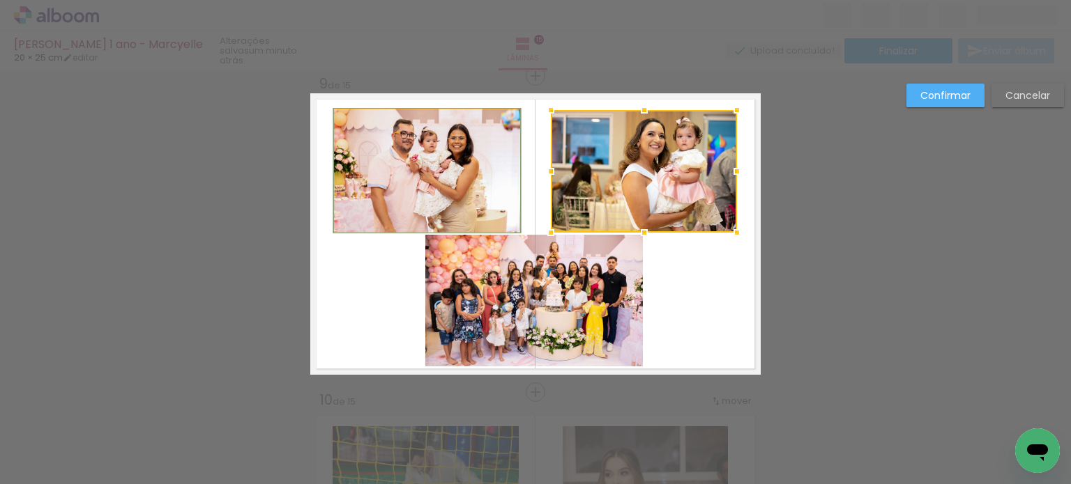
click at [448, 177] on quentale-photo at bounding box center [427, 170] width 186 height 123
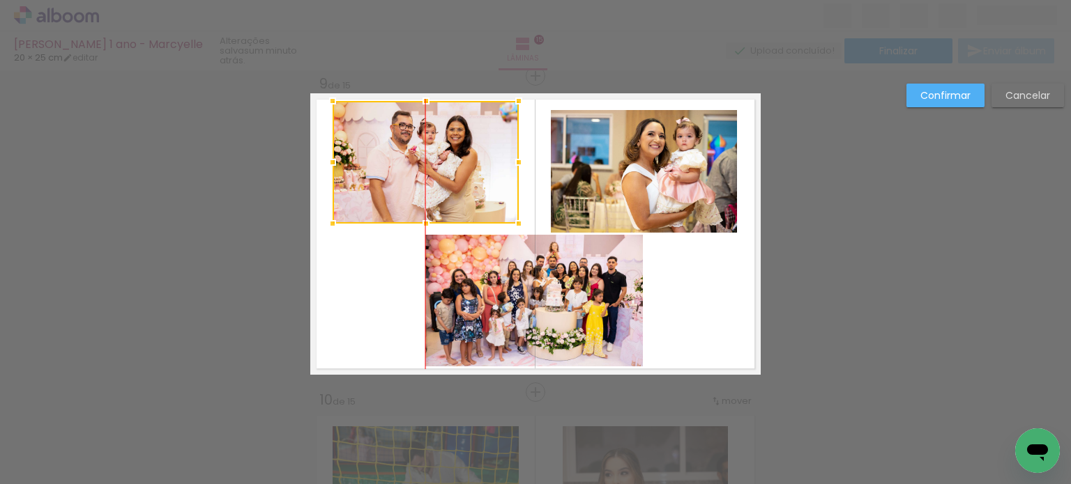
drag, startPoint x: 429, startPoint y: 178, endPoint x: 427, endPoint y: 169, distance: 9.5
click at [427, 169] on div at bounding box center [425, 162] width 186 height 123
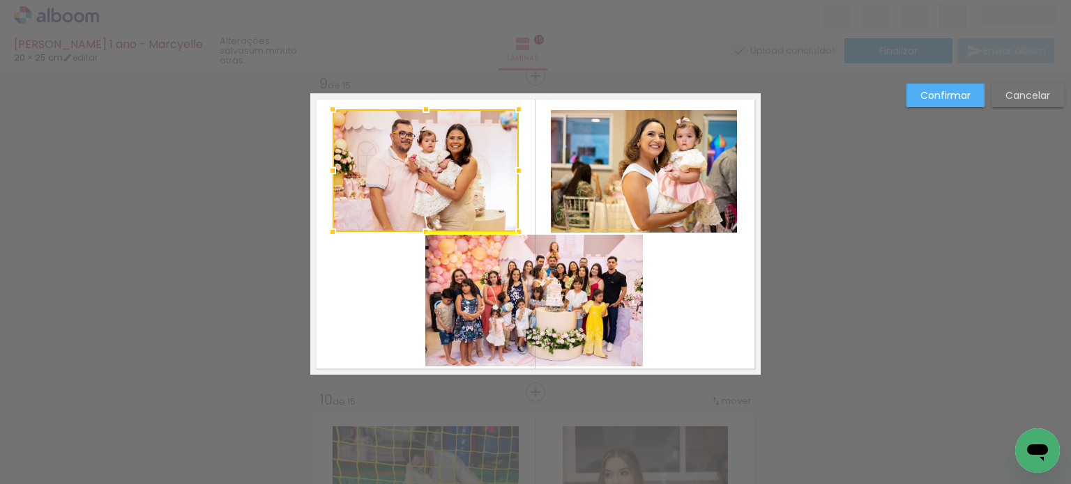
drag, startPoint x: 433, startPoint y: 158, endPoint x: 434, endPoint y: 167, distance: 8.4
click at [434, 167] on div at bounding box center [425, 170] width 186 height 123
click at [711, 289] on quentale-layouter at bounding box center [535, 234] width 450 height 282
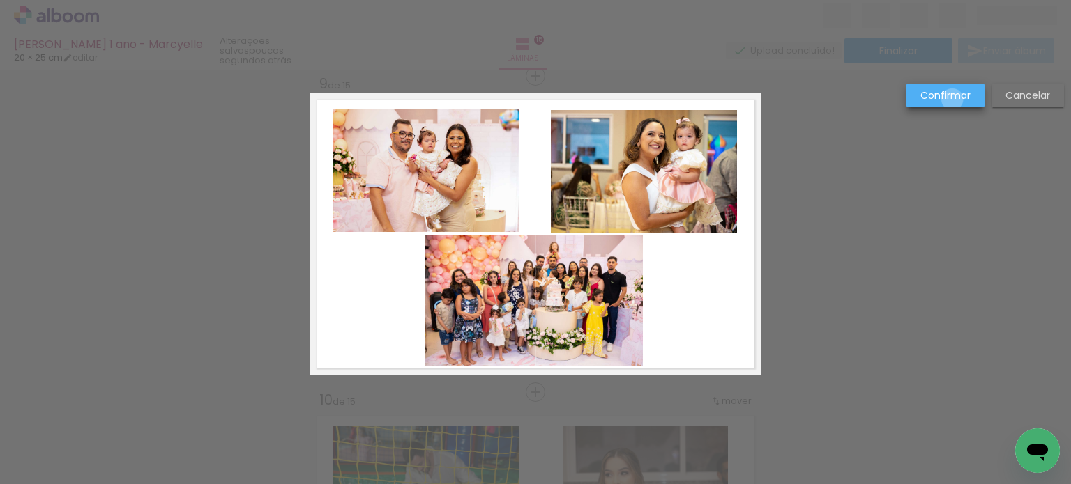
click at [0, 0] on slot "Confirmar" at bounding box center [0, 0] width 0 height 0
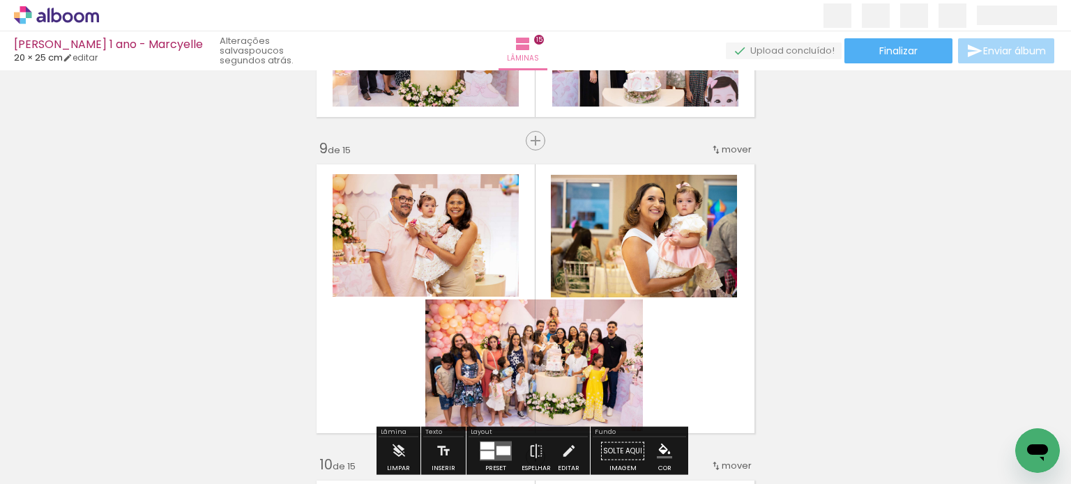
scroll to position [2479, 0]
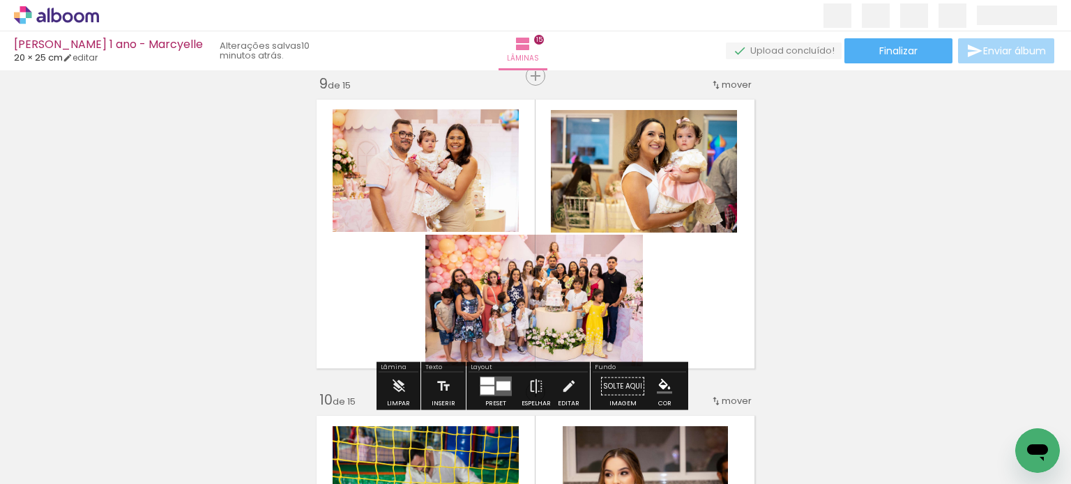
scroll to position [0, 1782]
click at [590, 284] on quentale-photo at bounding box center [534, 301] width 218 height 132
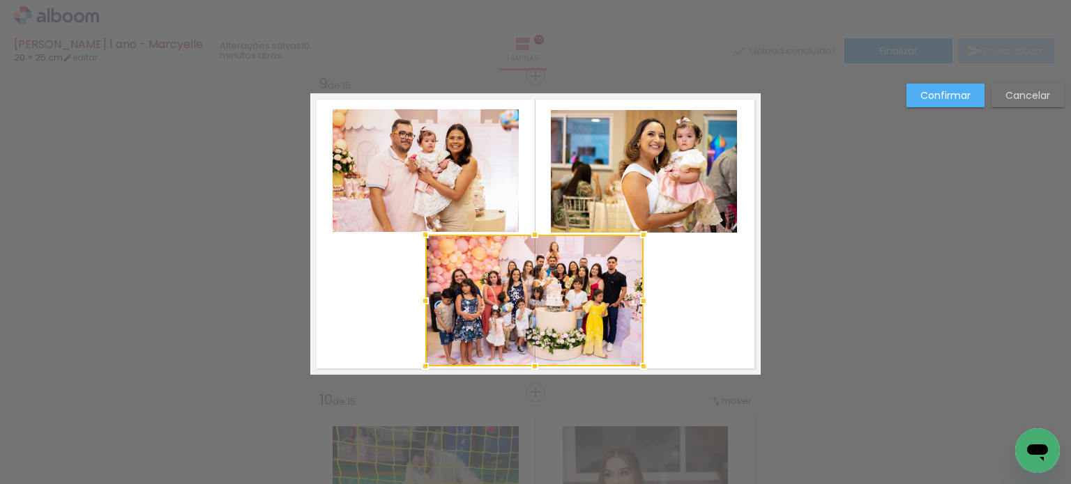
click at [431, 177] on quentale-photo at bounding box center [425, 170] width 186 height 123
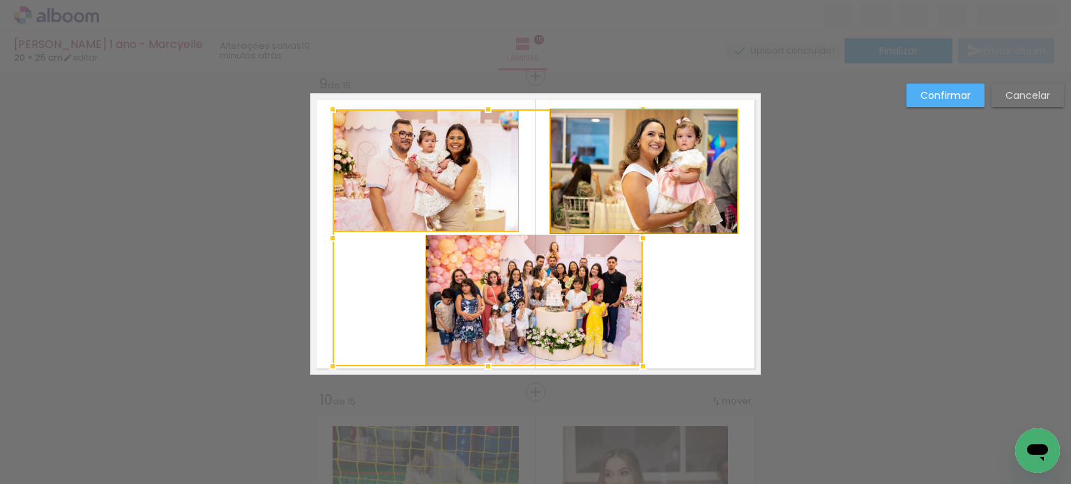
click at [663, 171] on quentale-photo at bounding box center [644, 171] width 186 height 123
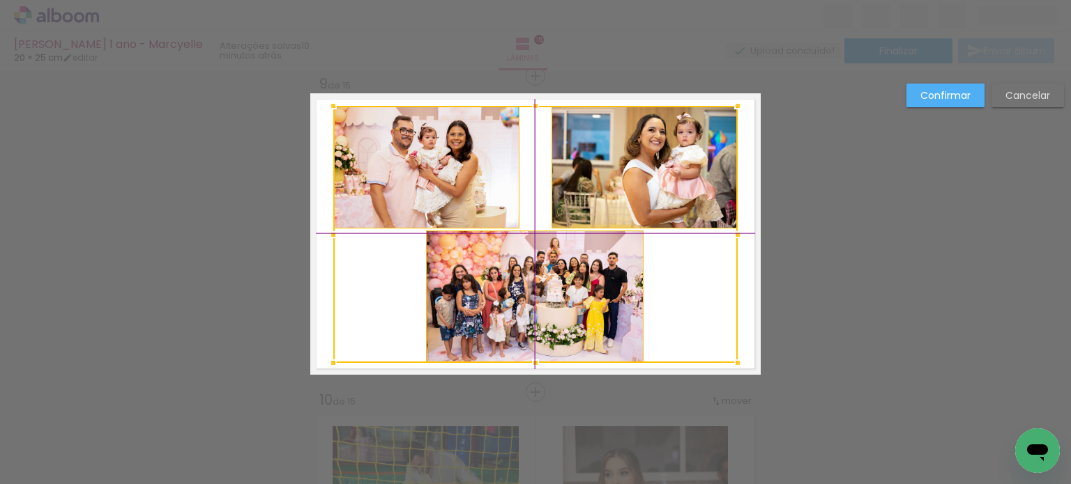
click at [599, 171] on div at bounding box center [535, 234] width 404 height 257
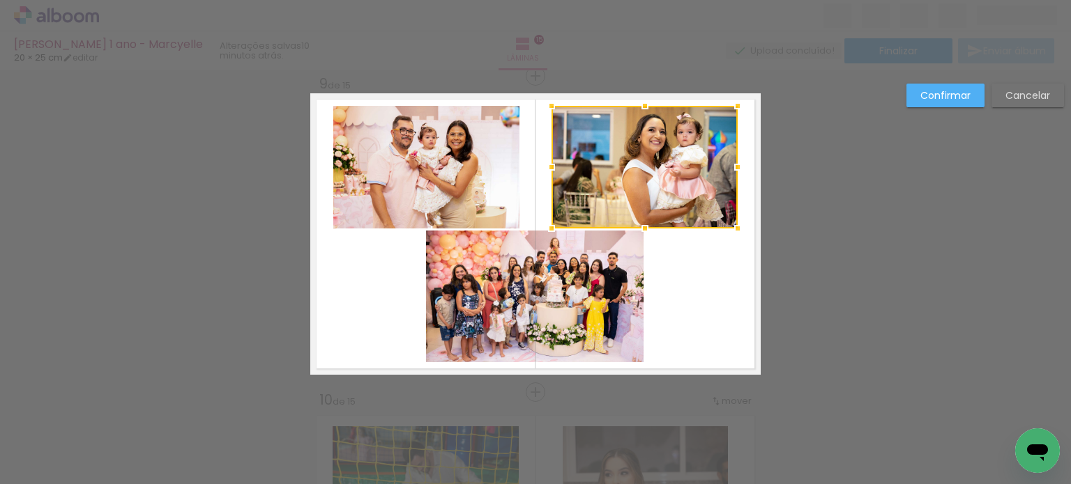
click at [843, 232] on div "Confirmar Cancelar" at bounding box center [535, 69] width 1071 height 5096
click at [0, 0] on slot "Confirmar" at bounding box center [0, 0] width 0 height 0
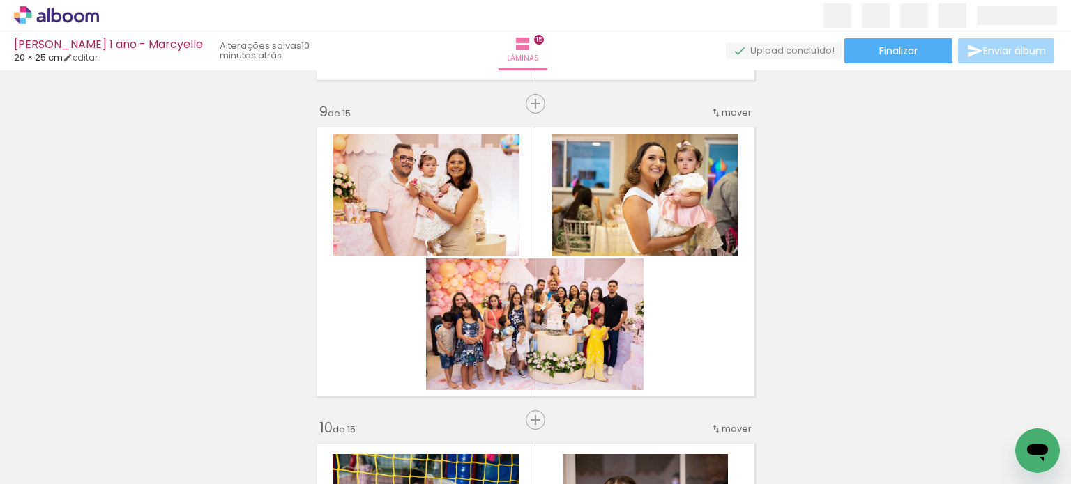
scroll to position [2549, 0]
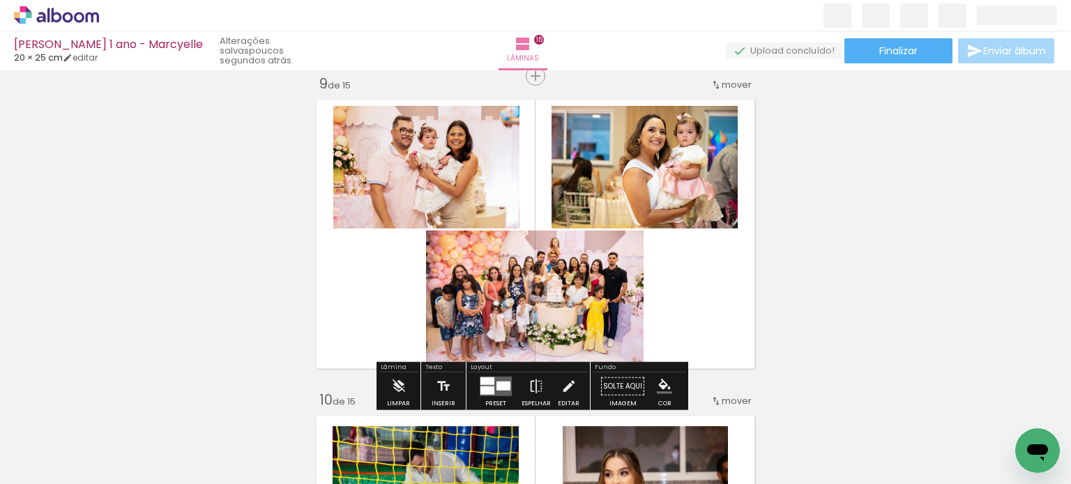
click at [463, 174] on quentale-photo at bounding box center [426, 167] width 186 height 123
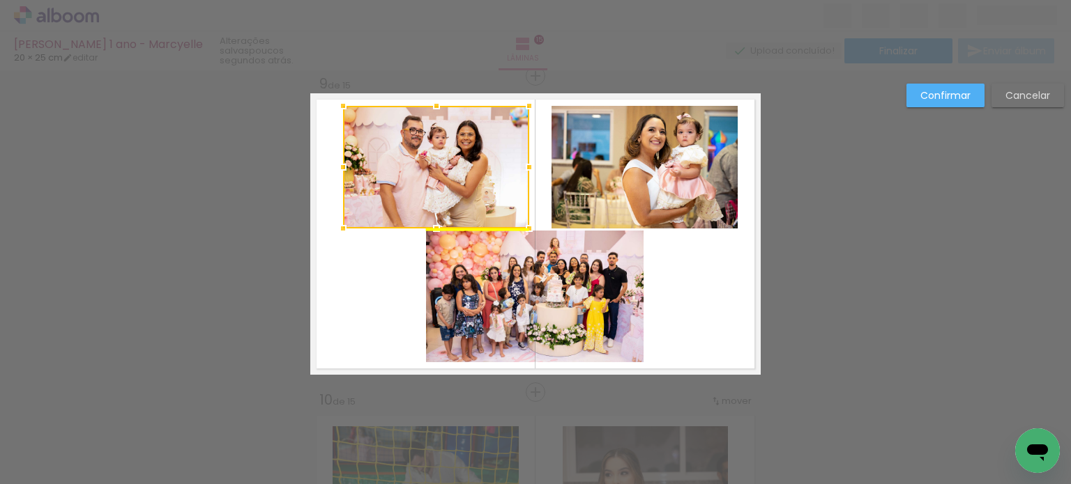
drag, startPoint x: 452, startPoint y: 161, endPoint x: 462, endPoint y: 162, distance: 9.8
click at [462, 162] on div at bounding box center [436, 167] width 186 height 123
click at [643, 161] on quentale-photo at bounding box center [644, 167] width 186 height 123
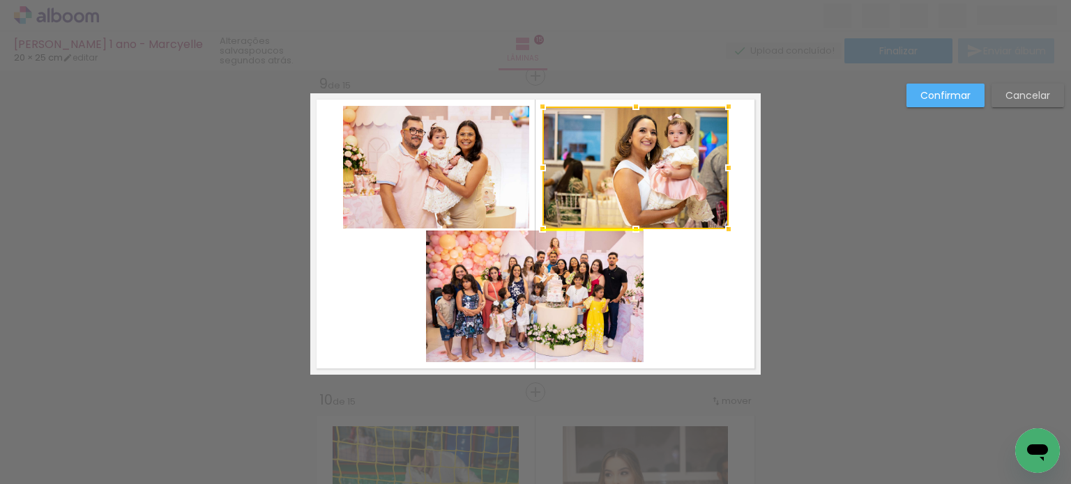
drag, startPoint x: 623, startPoint y: 159, endPoint x: 616, endPoint y: 156, distance: 7.5
click at [616, 156] on div at bounding box center [635, 168] width 186 height 123
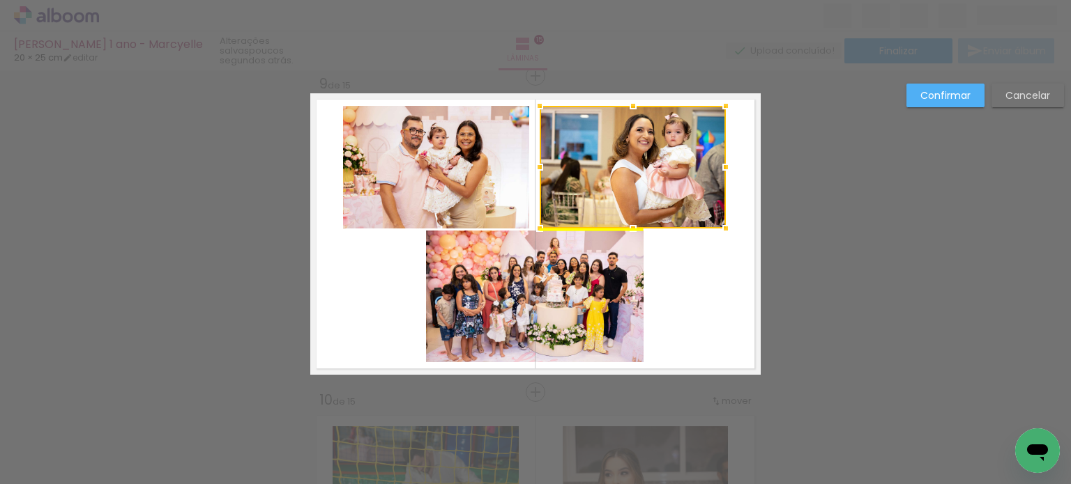
click at [624, 159] on div at bounding box center [632, 167] width 186 height 123
click at [723, 283] on quentale-layouter at bounding box center [535, 234] width 450 height 282
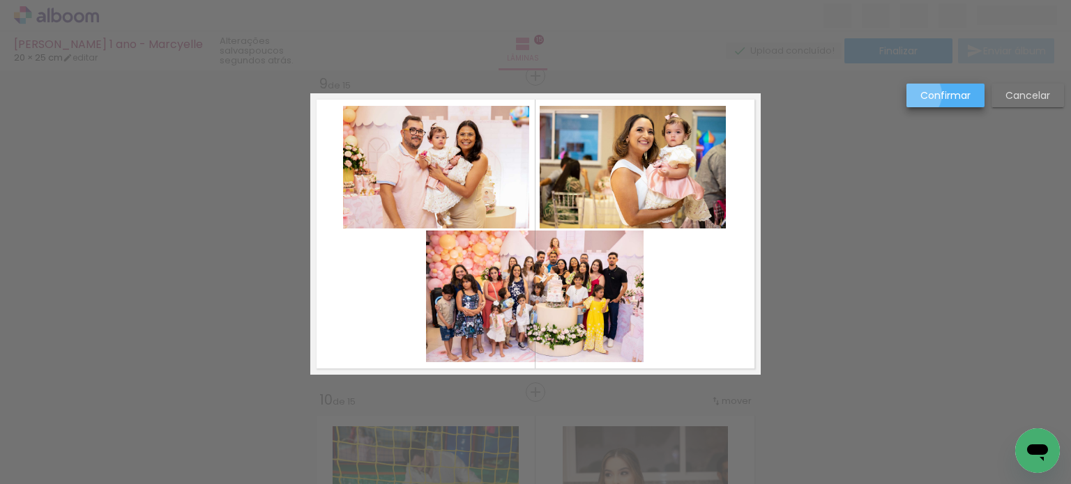
click at [914, 95] on paper-button "Confirmar" at bounding box center [945, 96] width 78 height 24
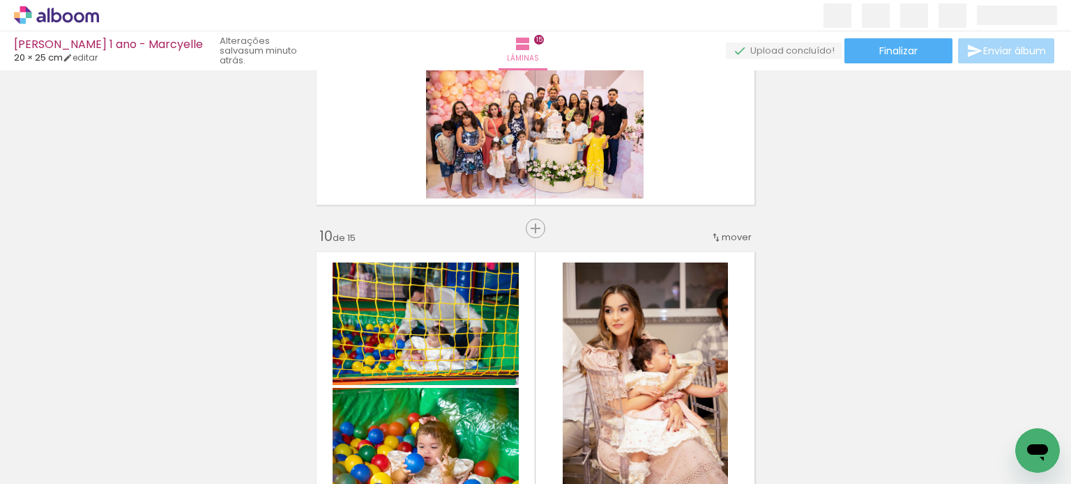
scroll to position [2718, 0]
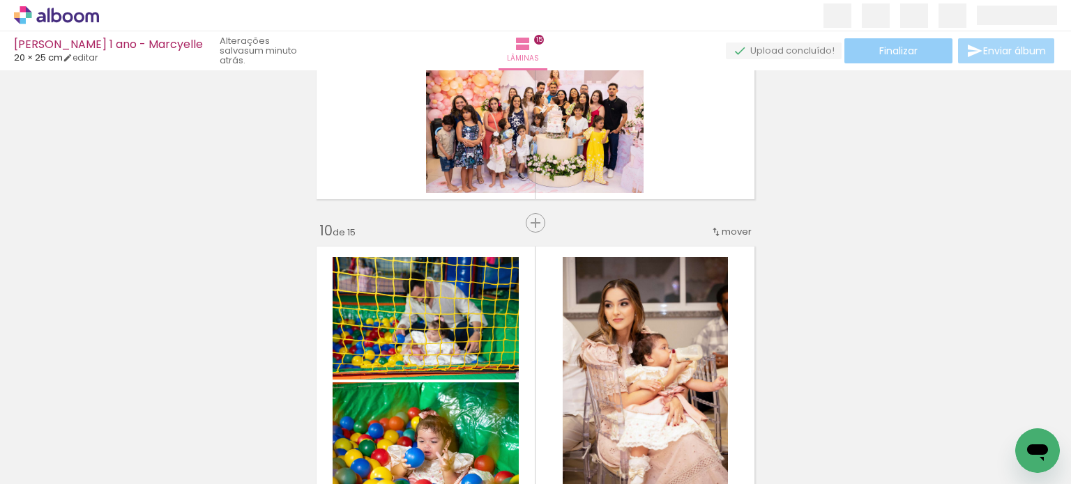
click at [883, 47] on span "Finalizar" at bounding box center [898, 51] width 38 height 10
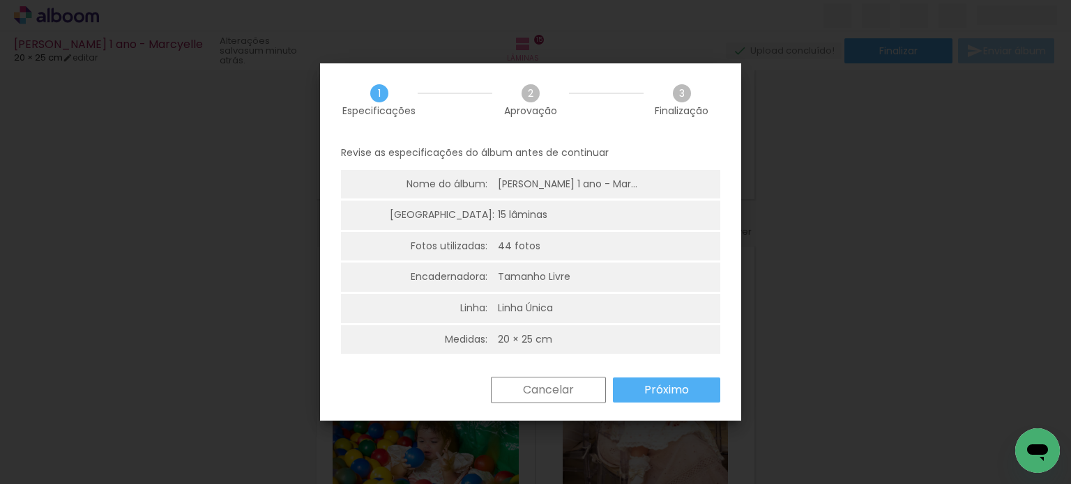
click at [657, 381] on paper-button "Próximo" at bounding box center [666, 390] width 107 height 25
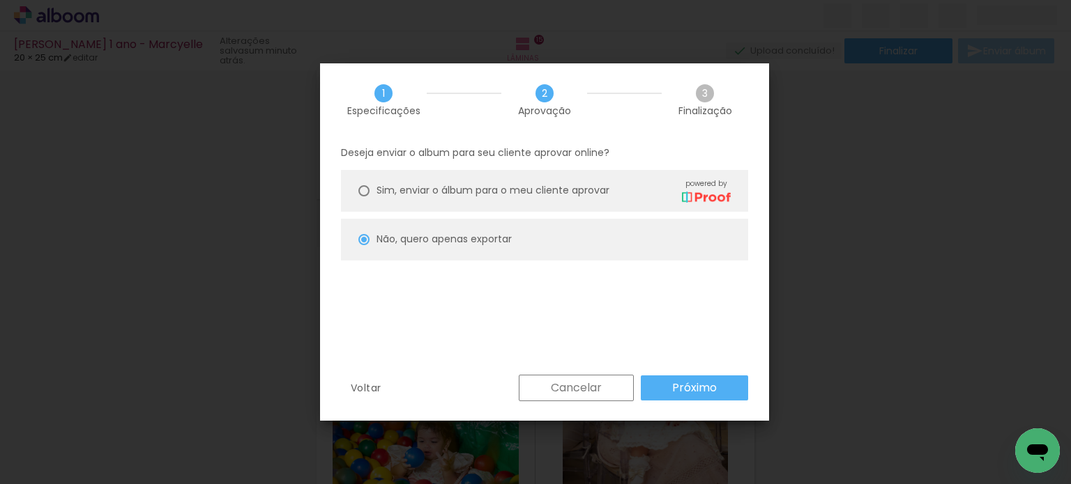
click at [683, 381] on paper-button "Próximo" at bounding box center [694, 388] width 107 height 25
type input "Alta, 300 DPI"
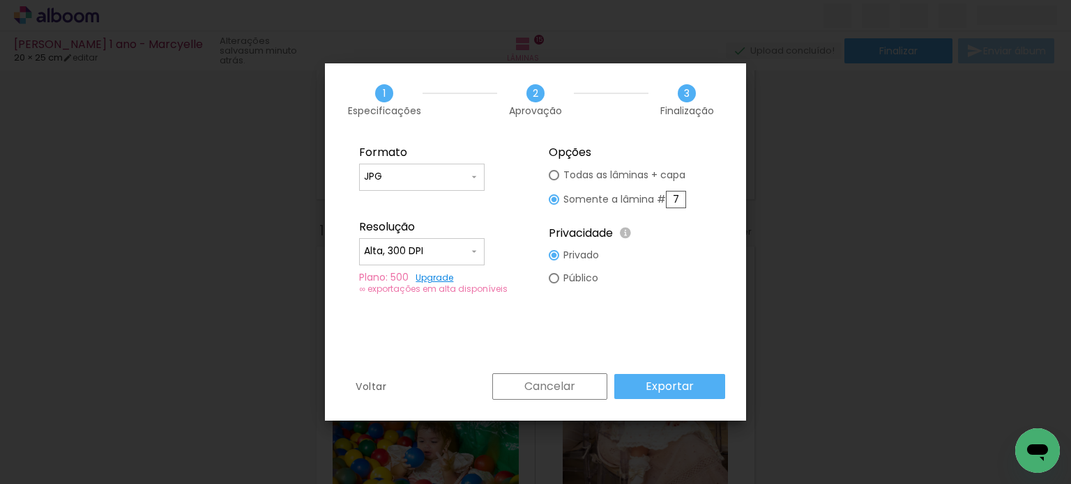
drag, startPoint x: 680, startPoint y: 197, endPoint x: 668, endPoint y: 197, distance: 11.8
click at [668, 197] on input "7" at bounding box center [676, 199] width 20 height 17
type paper-radio-button "on"
type input "9"
click at [0, 0] on slot "Exportar" at bounding box center [0, 0] width 0 height 0
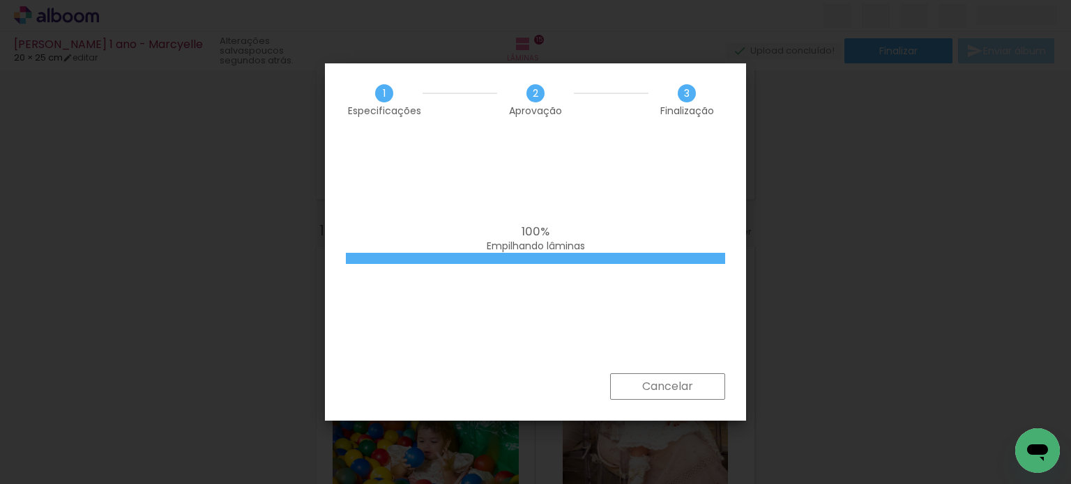
scroll to position [0, 1782]
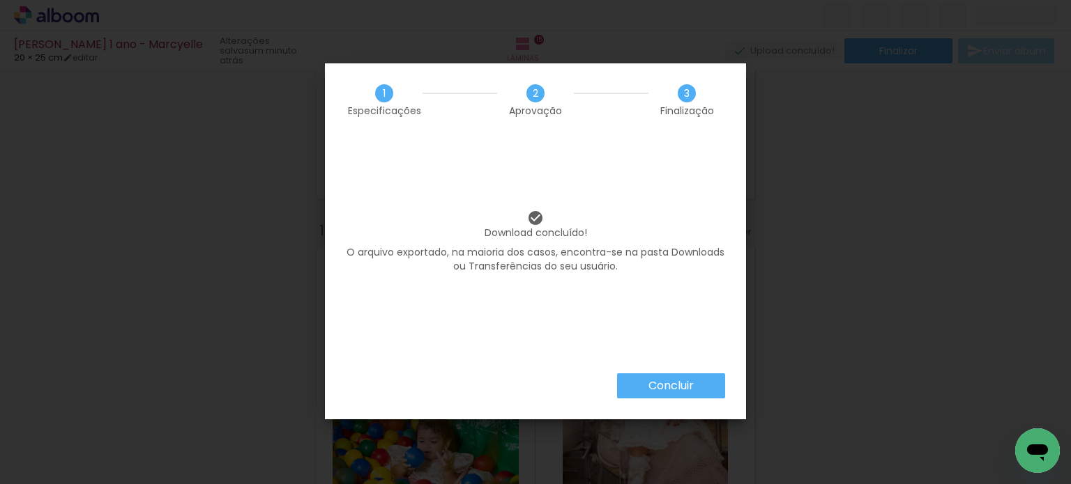
click at [0, 0] on slot "Concluir" at bounding box center [0, 0] width 0 height 0
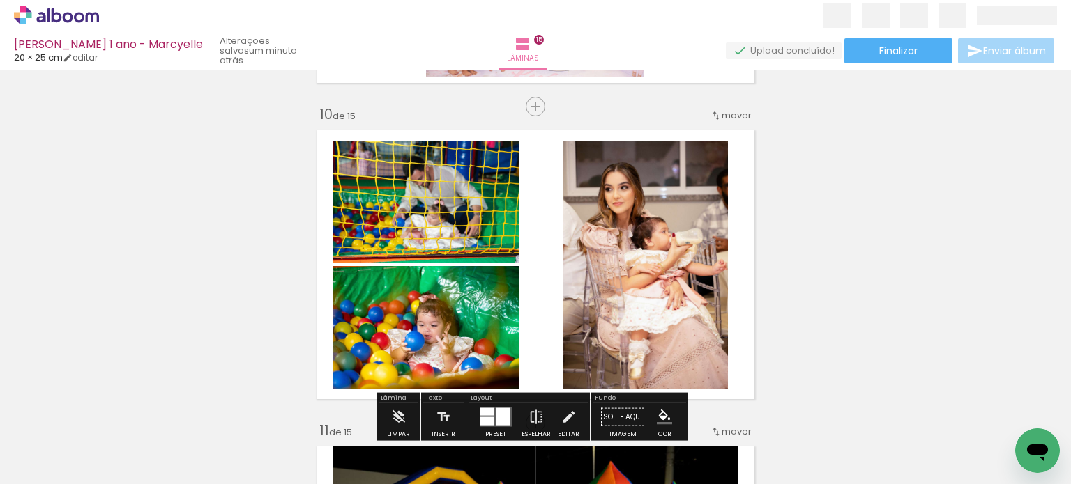
scroll to position [2858, 0]
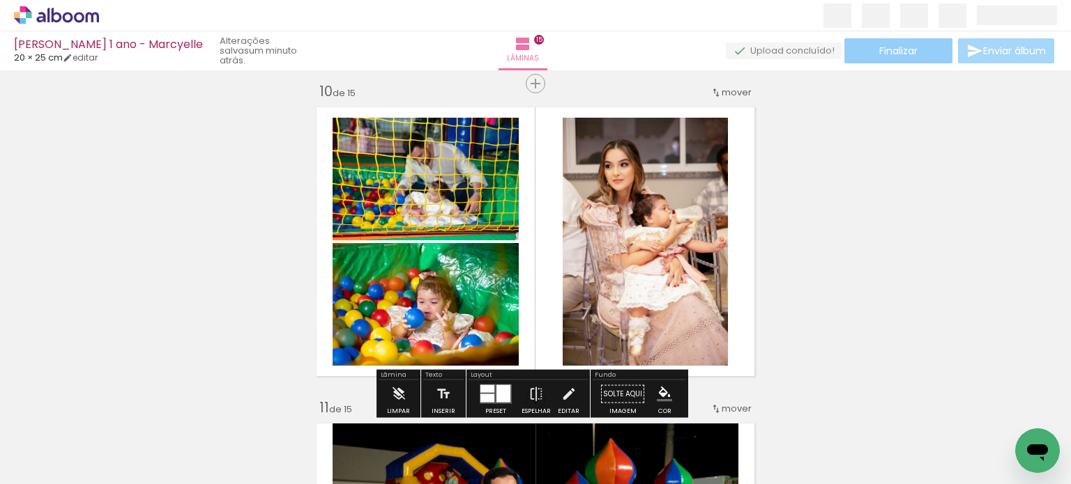
click at [879, 51] on span "Finalizar" at bounding box center [898, 51] width 38 height 10
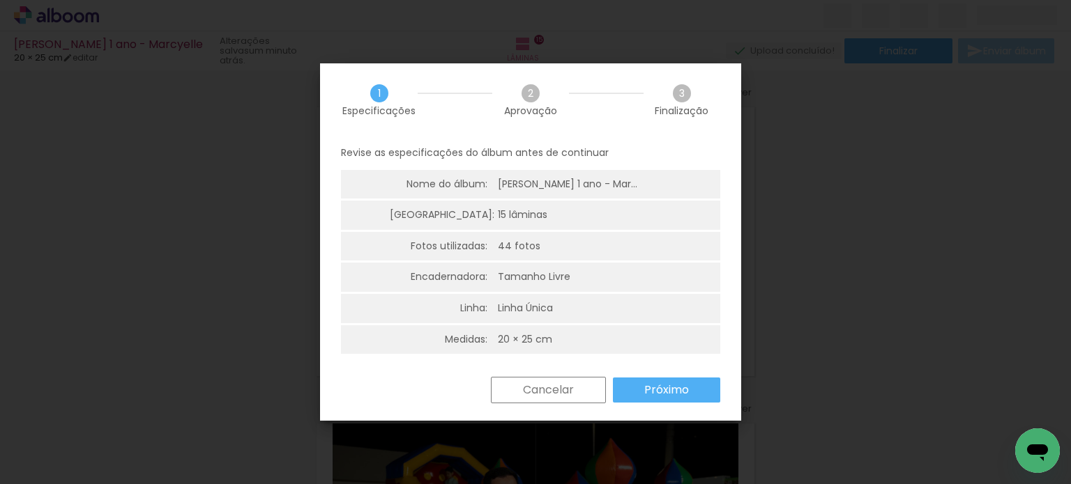
click at [0, 0] on slot "Próximo" at bounding box center [0, 0] width 0 height 0
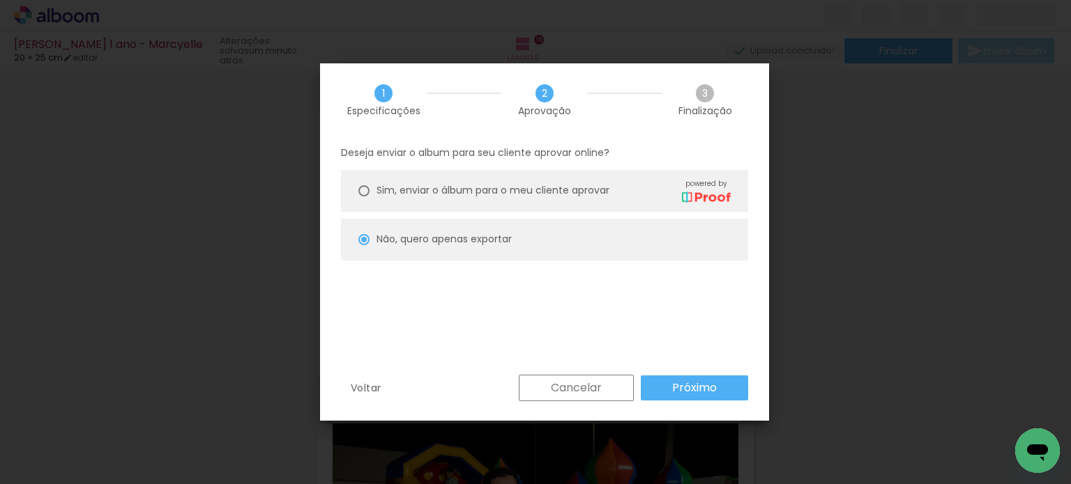
click at [0, 0] on slot "Próximo" at bounding box center [0, 0] width 0 height 0
type input "Alta, 300 DPI"
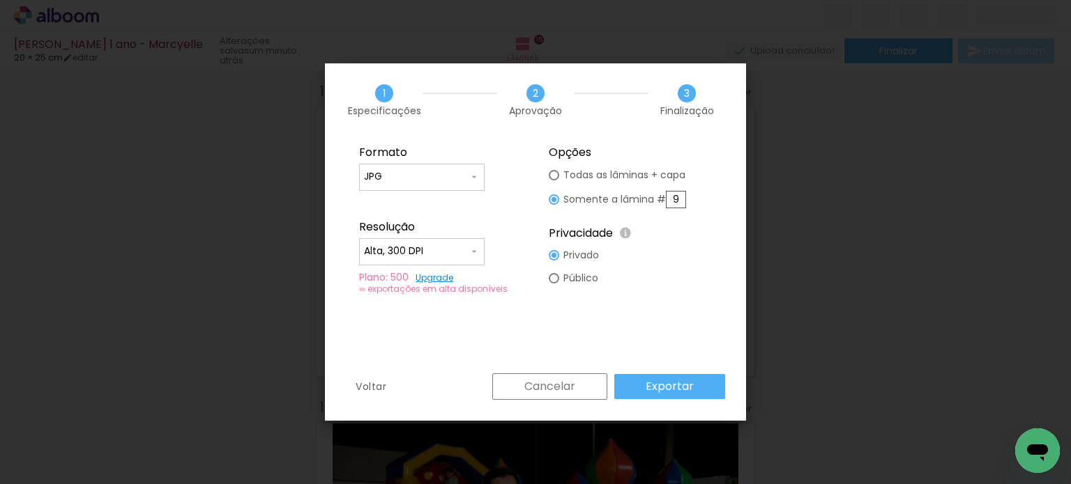
drag, startPoint x: 678, startPoint y: 197, endPoint x: 671, endPoint y: 194, distance: 7.9
click at [671, 194] on input "9" at bounding box center [676, 199] width 20 height 17
type paper-radio-button "on"
type input "10"
click at [0, 0] on slot "Exportar" at bounding box center [0, 0] width 0 height 0
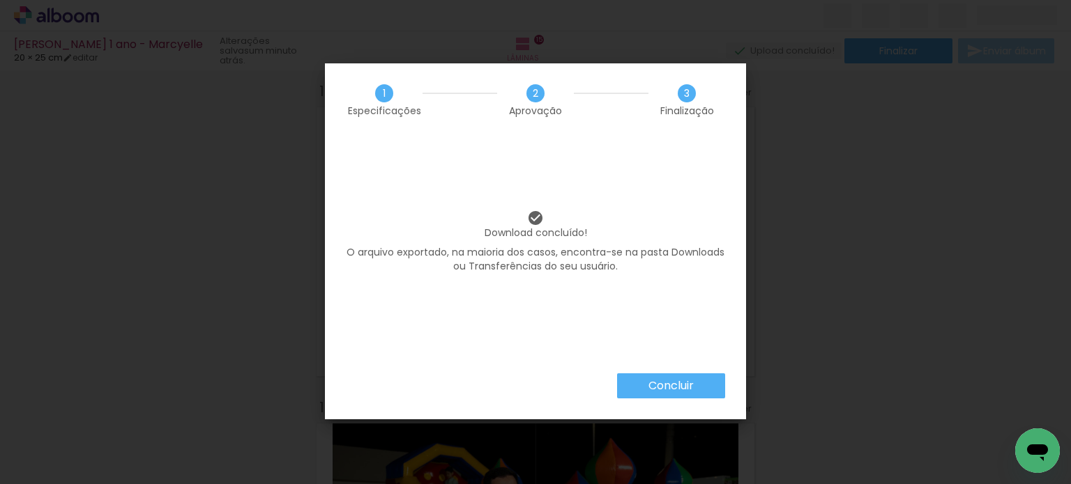
click at [0, 0] on slot "Concluir" at bounding box center [0, 0] width 0 height 0
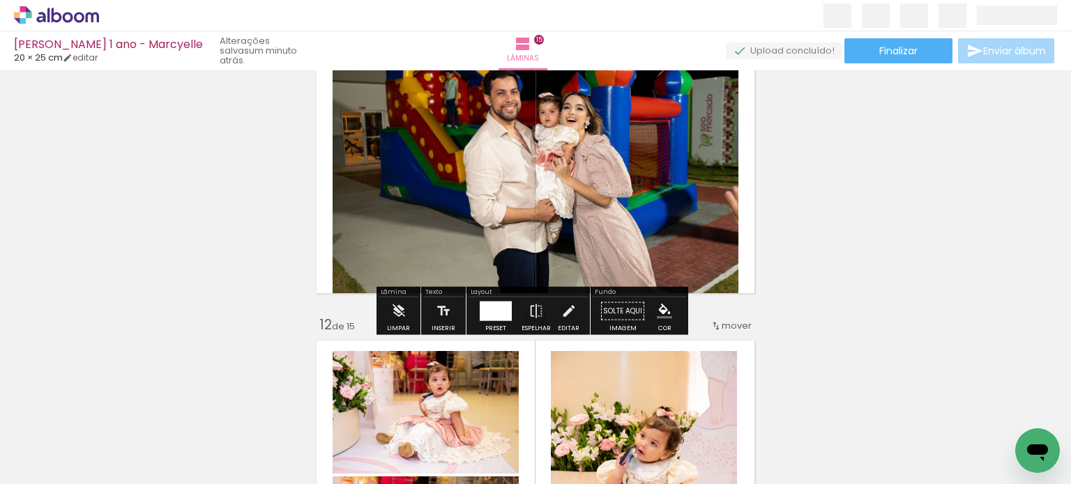
scroll to position [3206, 0]
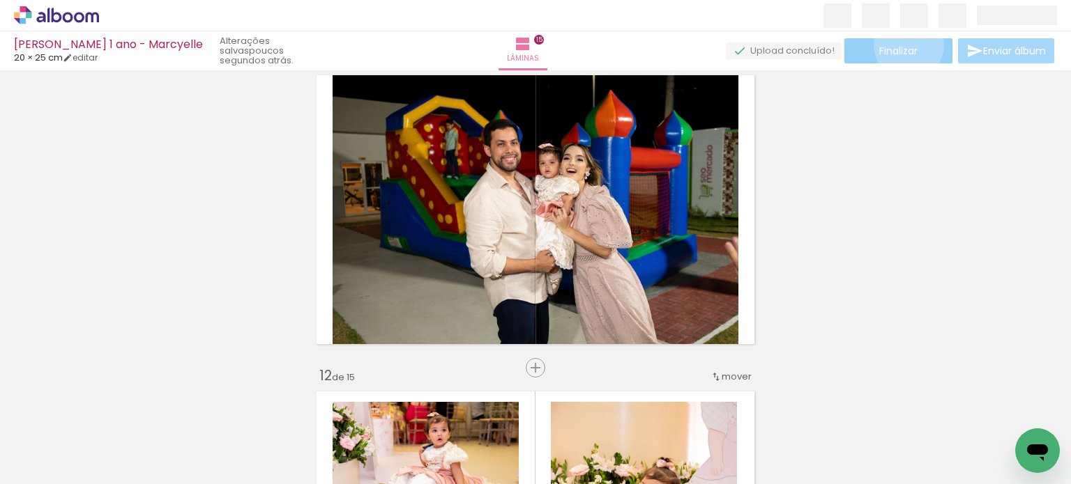
click at [903, 46] on span "Finalizar" at bounding box center [898, 51] width 38 height 10
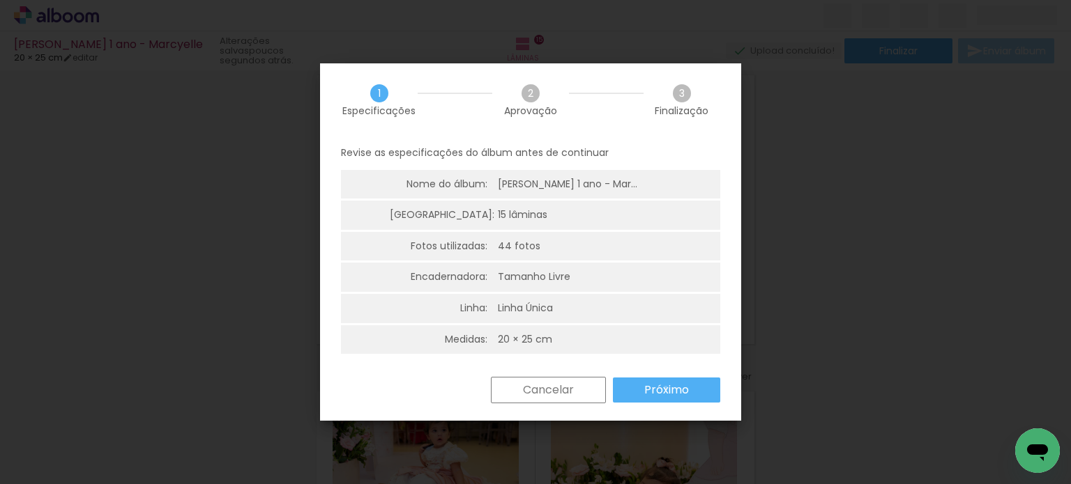
click at [0, 0] on slot "Próximo" at bounding box center [0, 0] width 0 height 0
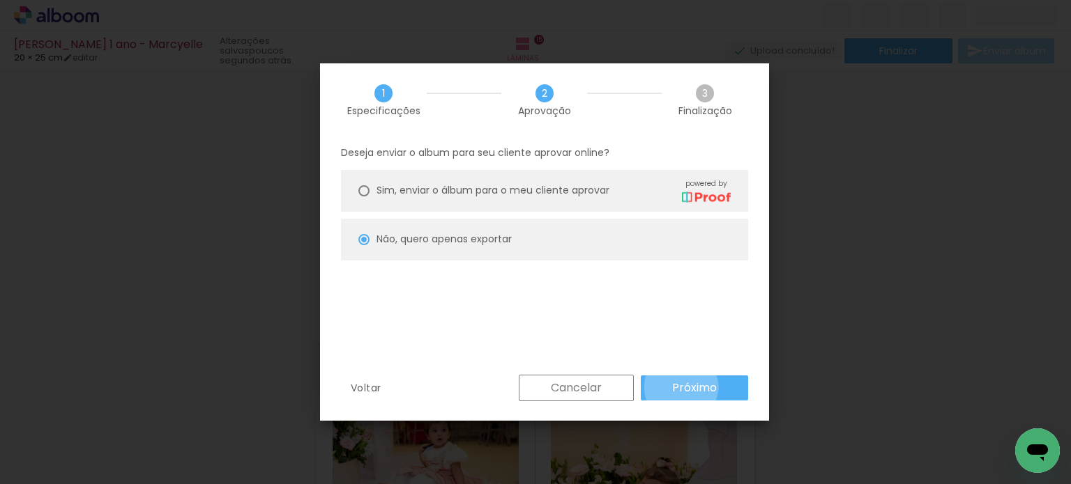
click at [0, 0] on slot "Próximo" at bounding box center [0, 0] width 0 height 0
type input "Alta, 300 DPI"
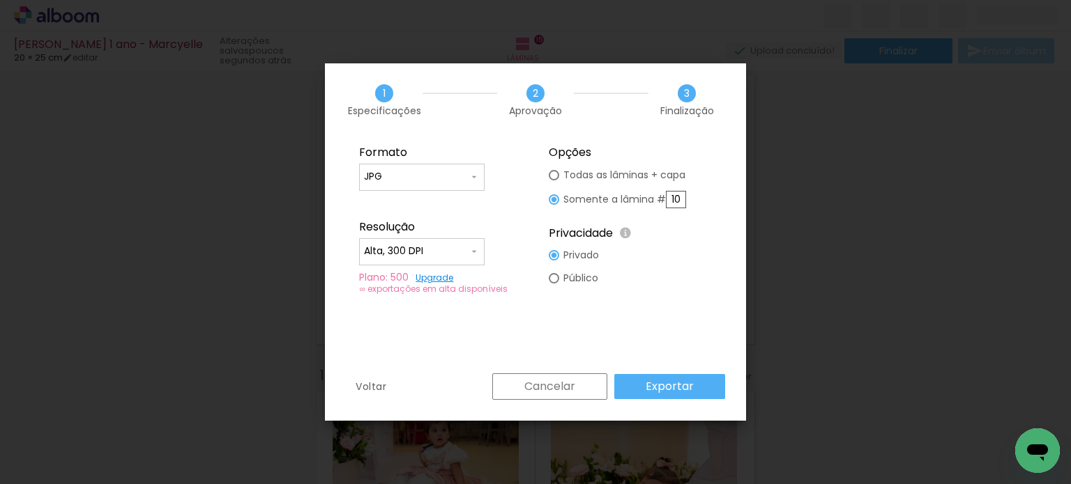
drag, startPoint x: 670, startPoint y: 197, endPoint x: 712, endPoint y: 195, distance: 41.9
click at [712, 195] on fieldset "Opções Todas as lâminas + capa Somente a lâmina # 10 Privacidade Todo o conteúd…" at bounding box center [630, 220] width 187 height 167
type input "11"
click at [0, 0] on slot "Exportar" at bounding box center [0, 0] width 0 height 0
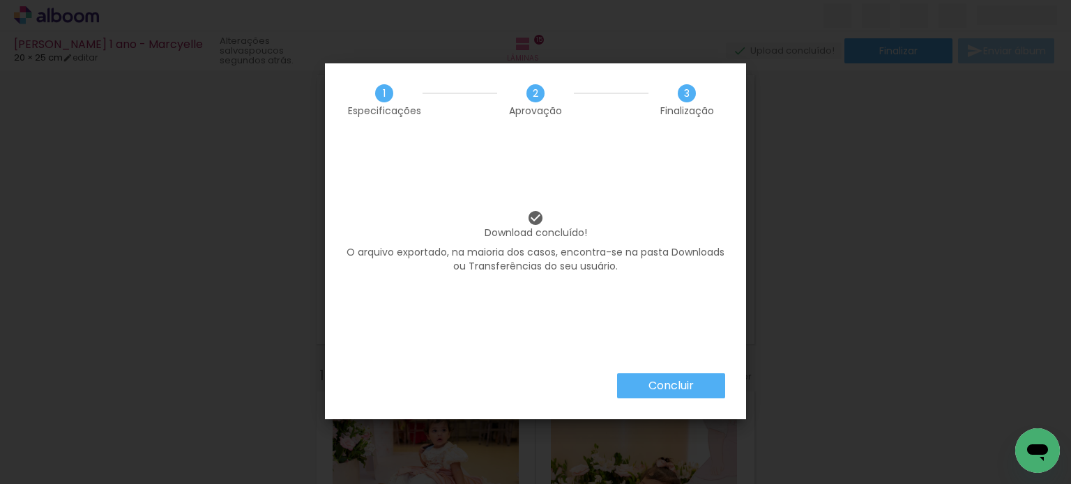
click at [656, 377] on paper-button "Concluir" at bounding box center [671, 386] width 108 height 25
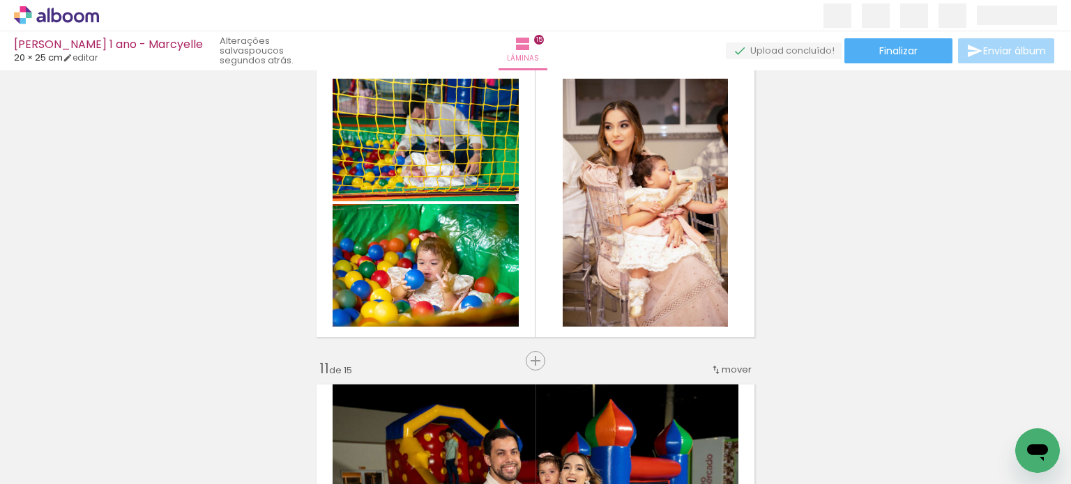
scroll to position [2838, 0]
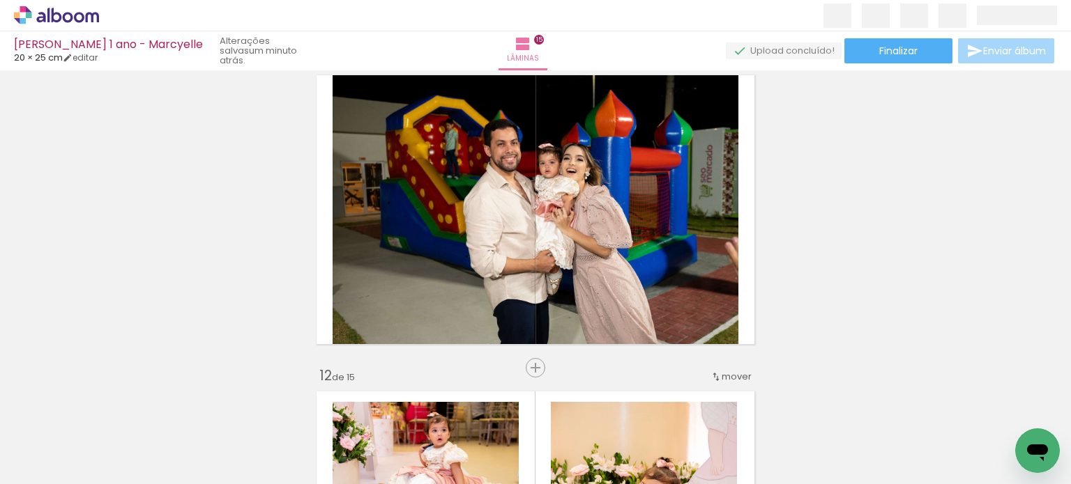
scroll to position [3187, 0]
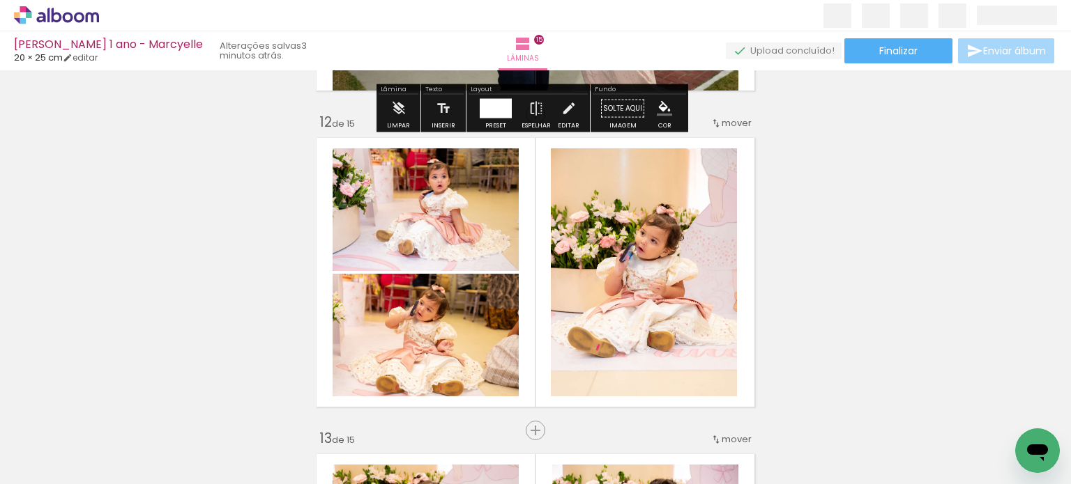
scroll to position [3465, 0]
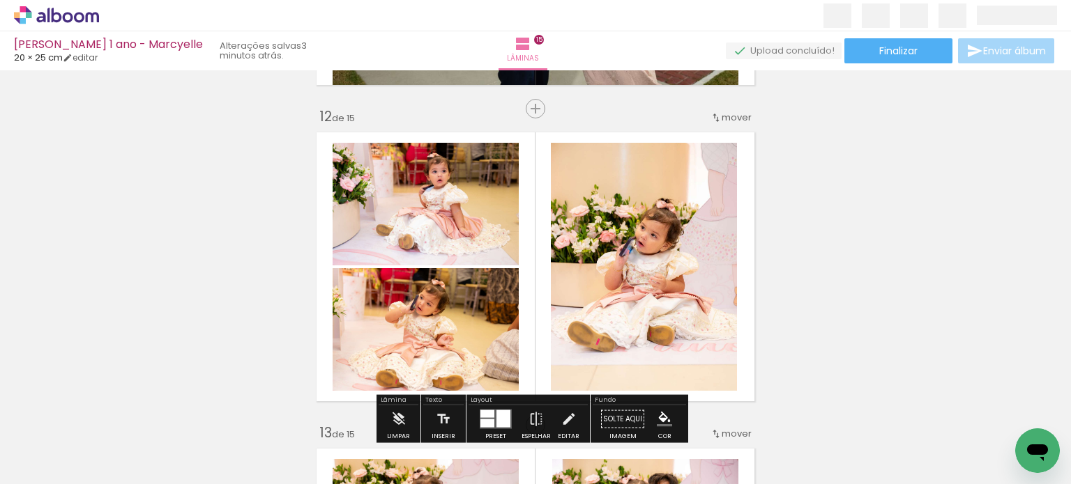
scroll to position [0, 1782]
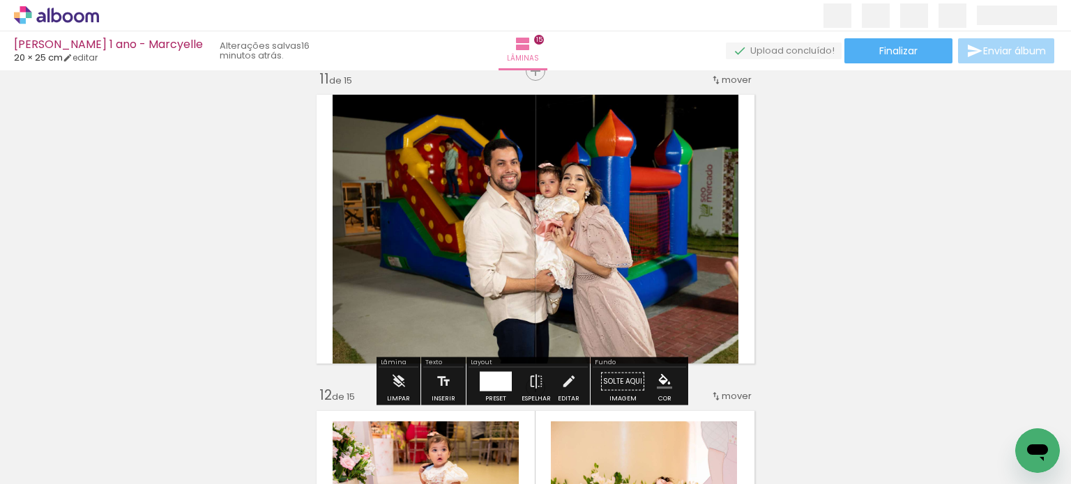
scroll to position [3326, 0]
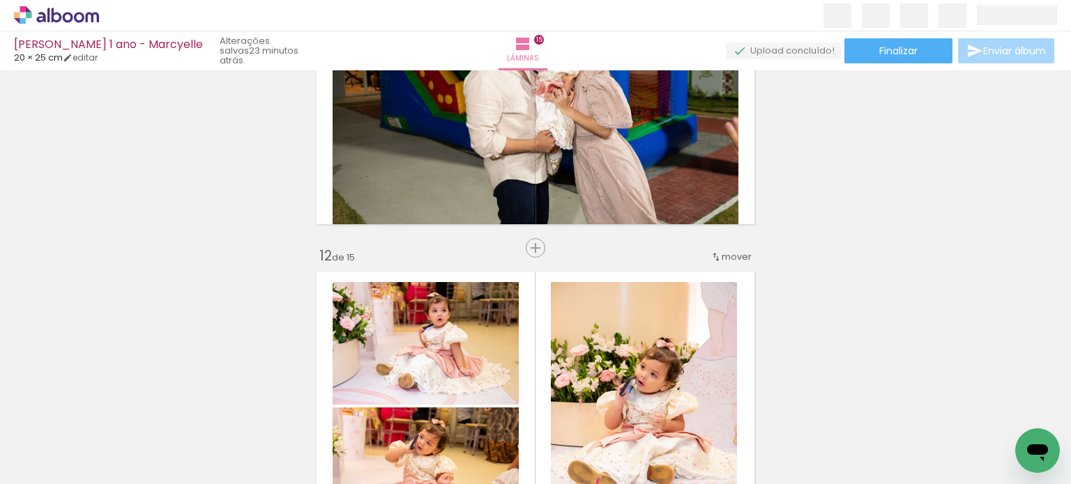
scroll to position [0, 1782]
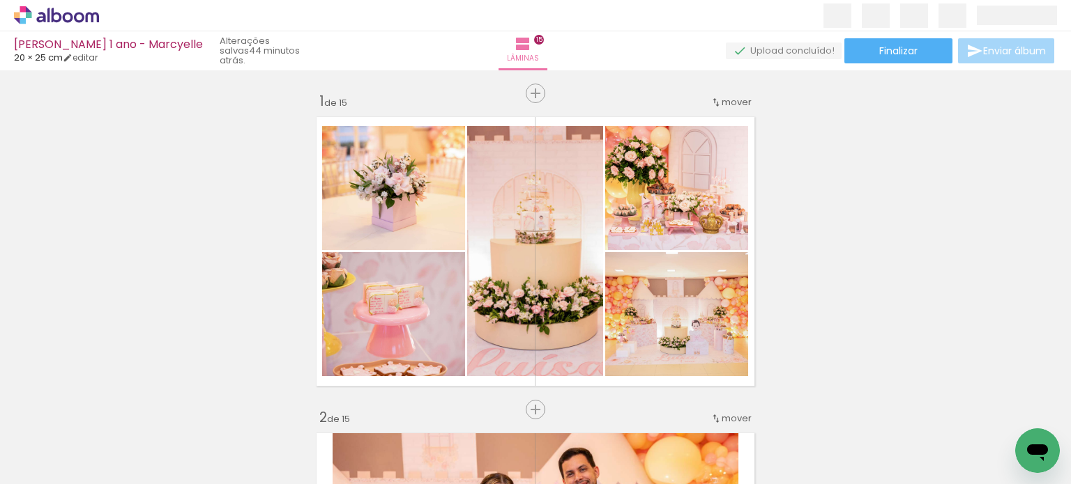
scroll to position [0, 1782]
